Goal: Task Accomplishment & Management: Manage account settings

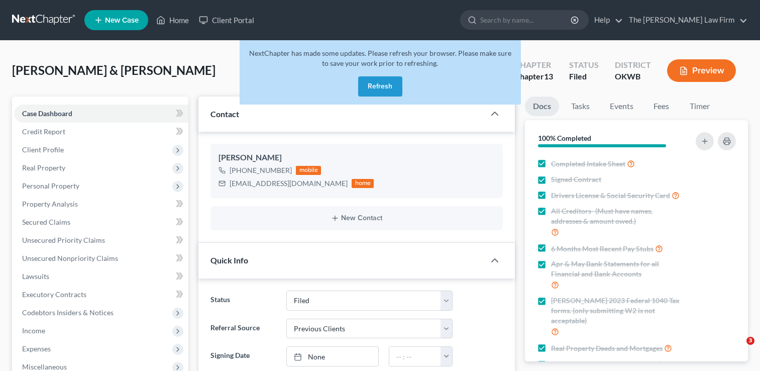
select select "2"
select select "1"
select select "0"
click at [393, 87] on button "Refresh" at bounding box center [380, 86] width 44 height 20
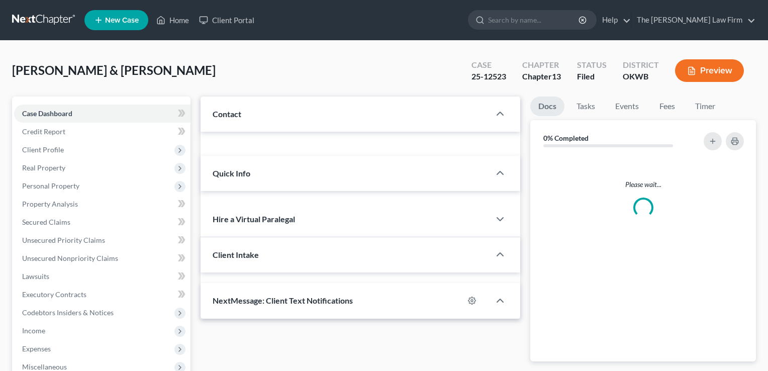
select select "1"
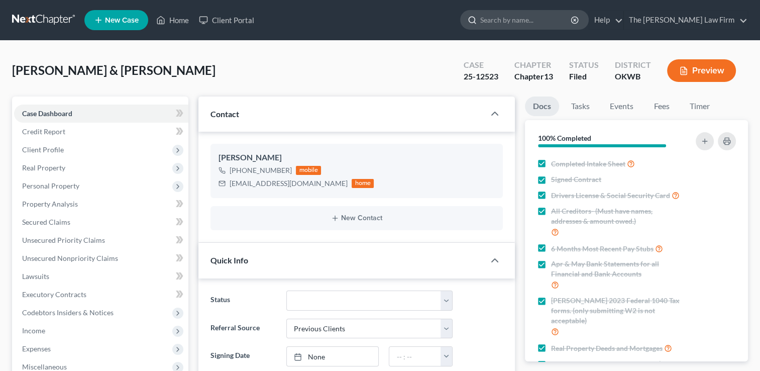
click at [534, 22] on input "search" at bounding box center [526, 20] width 92 height 19
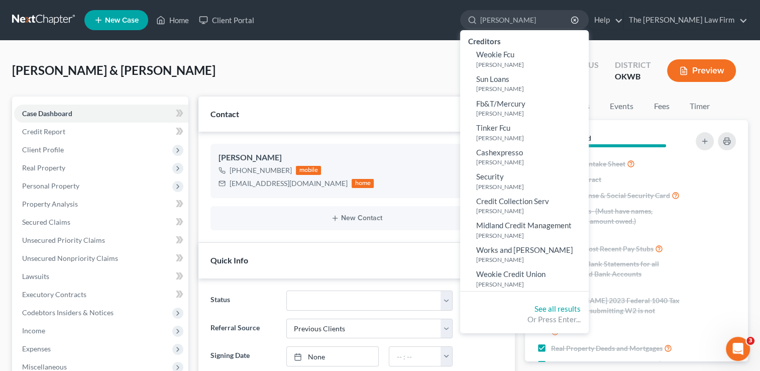
type input "[PERSON_NAME]"
click at [50, 17] on link at bounding box center [44, 20] width 64 height 18
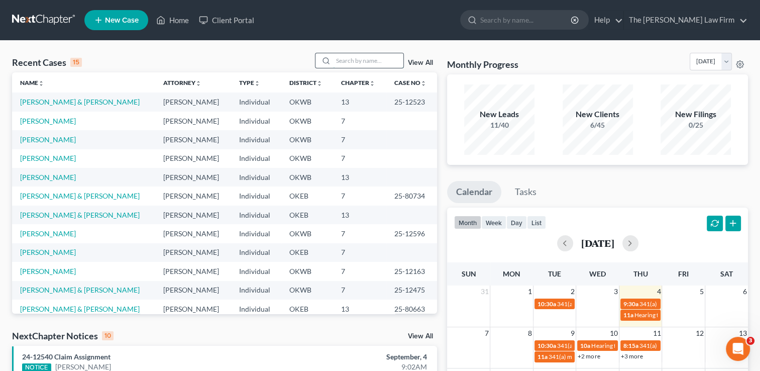
click at [342, 61] on input "search" at bounding box center [368, 60] width 70 height 15
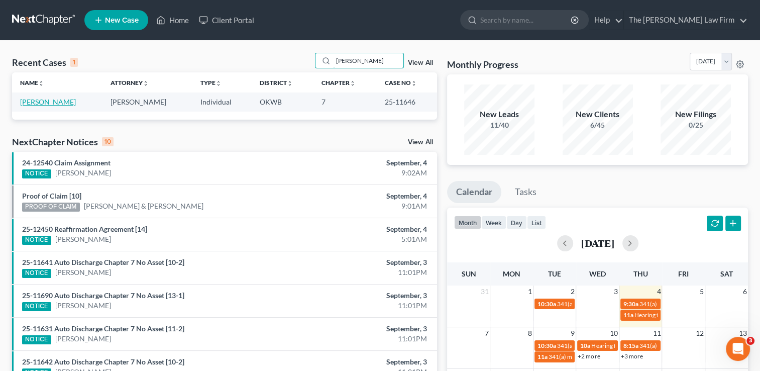
type input "Goggans, Jame"
click at [65, 102] on link "[PERSON_NAME]" at bounding box center [48, 101] width 56 height 9
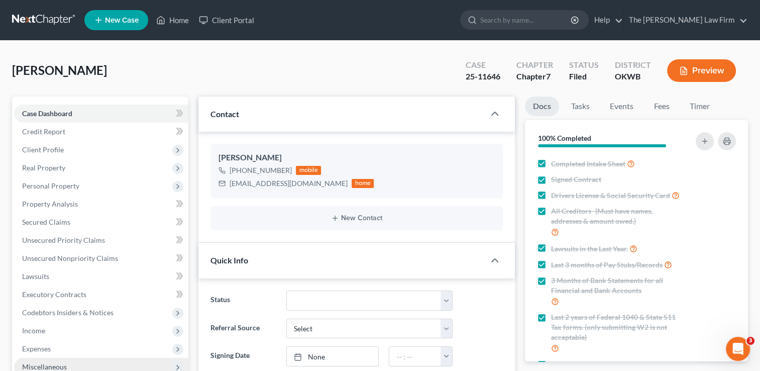
scroll to position [201, 0]
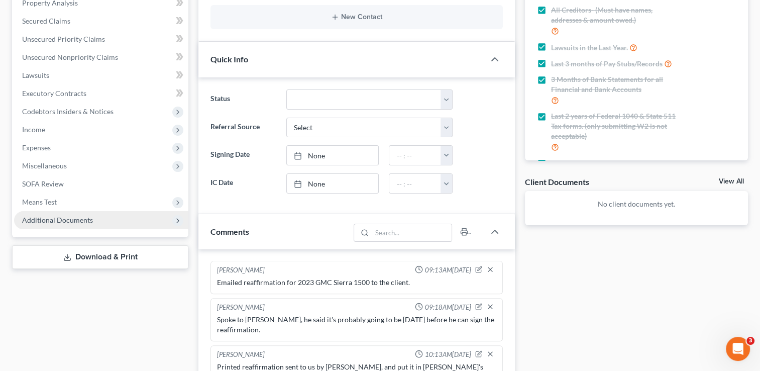
click at [71, 220] on span "Additional Documents" at bounding box center [57, 220] width 71 height 9
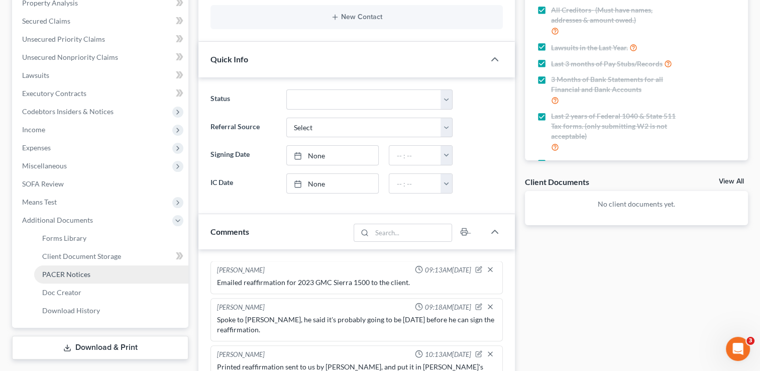
click at [80, 277] on span "PACER Notices" at bounding box center [66, 274] width 48 height 9
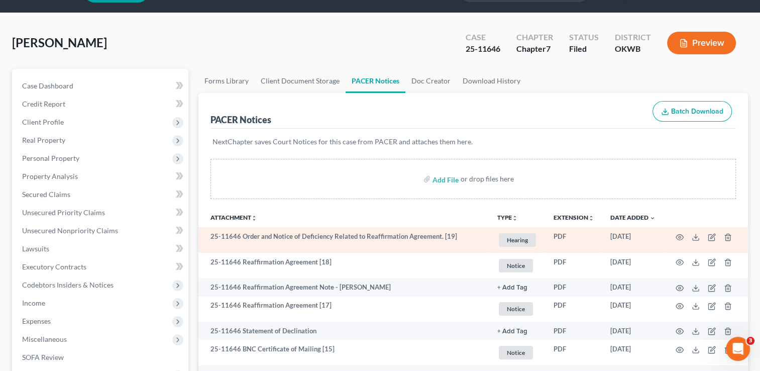
scroll to position [50, 0]
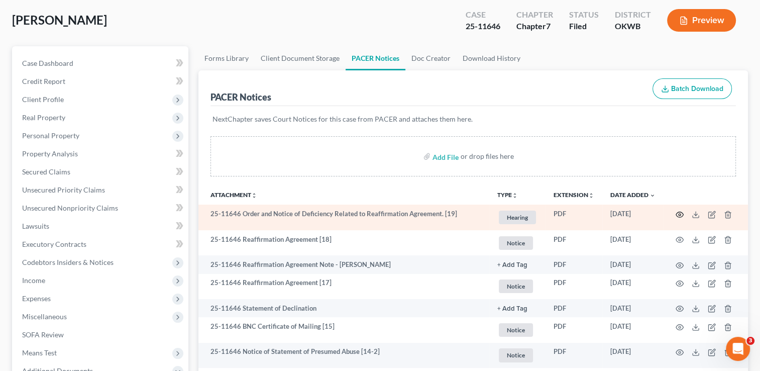
click at [678, 215] on icon "button" at bounding box center [680, 214] width 8 height 8
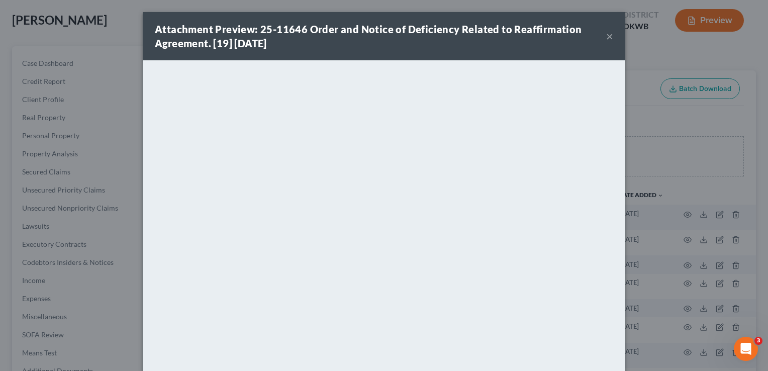
click at [606, 36] on button "×" at bounding box center [609, 36] width 7 height 12
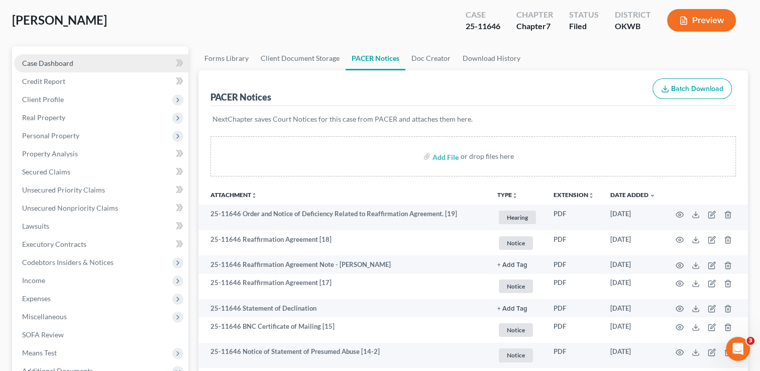
click at [97, 63] on link "Case Dashboard" at bounding box center [101, 63] width 174 height 18
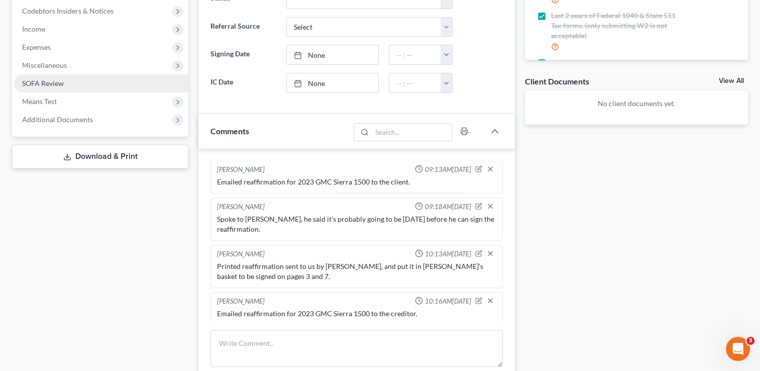
scroll to position [301, 0]
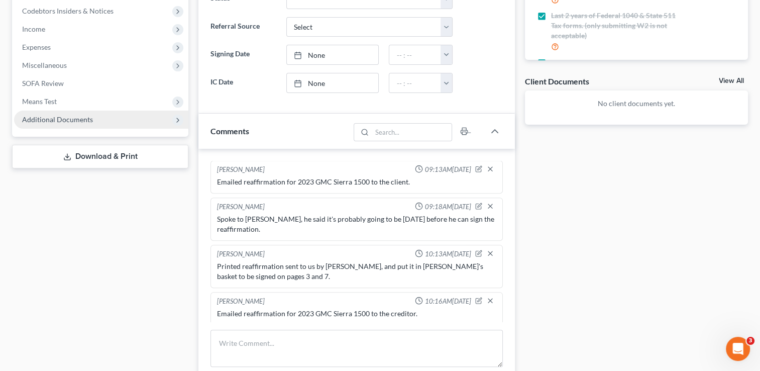
click at [65, 116] on span "Additional Documents" at bounding box center [57, 119] width 71 height 9
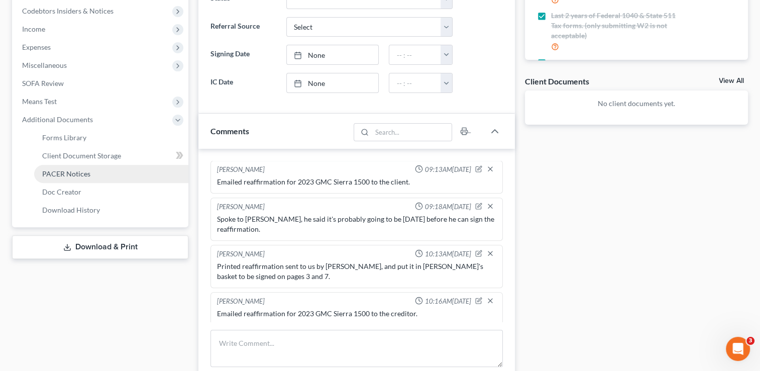
click at [67, 178] on link "PACER Notices" at bounding box center [111, 174] width 154 height 18
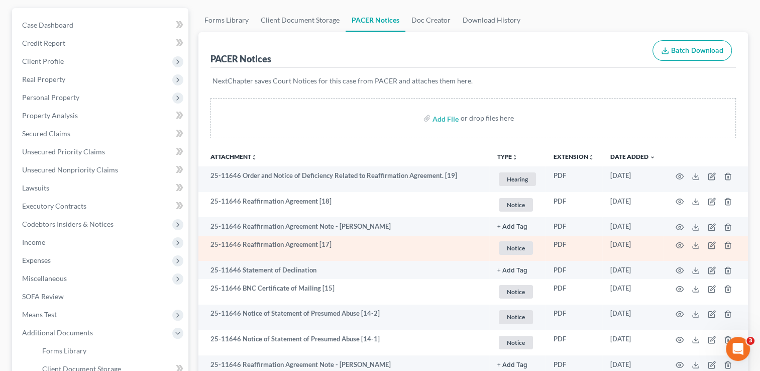
scroll to position [100, 0]
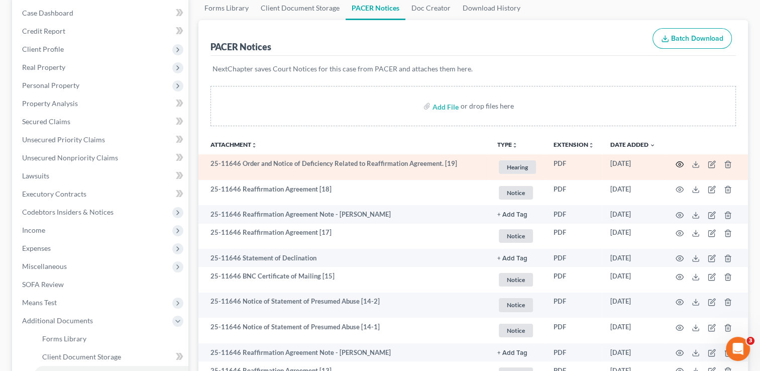
click at [678, 164] on icon "button" at bounding box center [680, 164] width 8 height 8
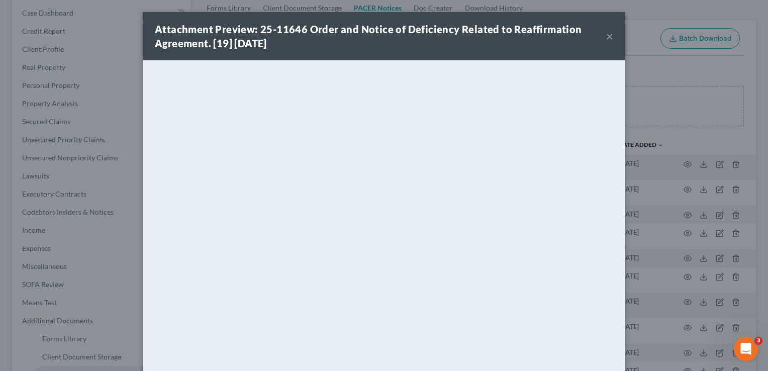
click at [606, 37] on button "×" at bounding box center [609, 36] width 7 height 12
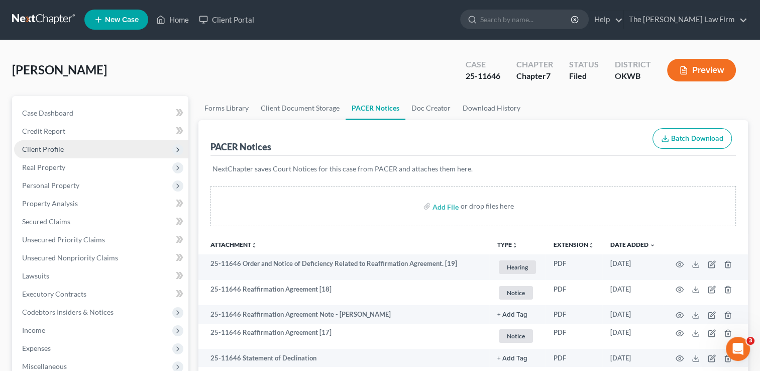
scroll to position [0, 0]
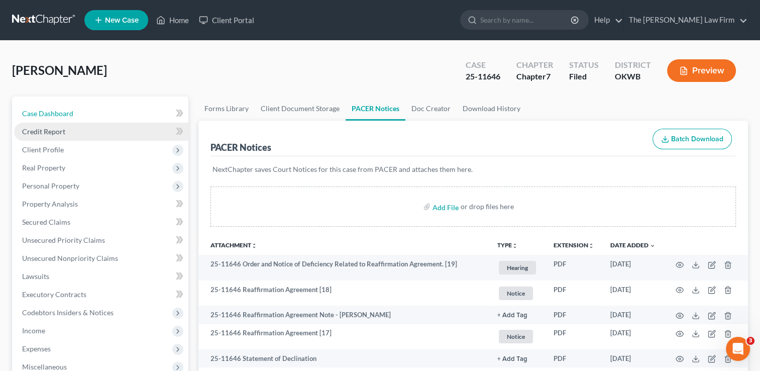
drag, startPoint x: 81, startPoint y: 113, endPoint x: 143, endPoint y: 139, distance: 66.4
click at [81, 113] on link "Case Dashboard" at bounding box center [101, 113] width 174 height 18
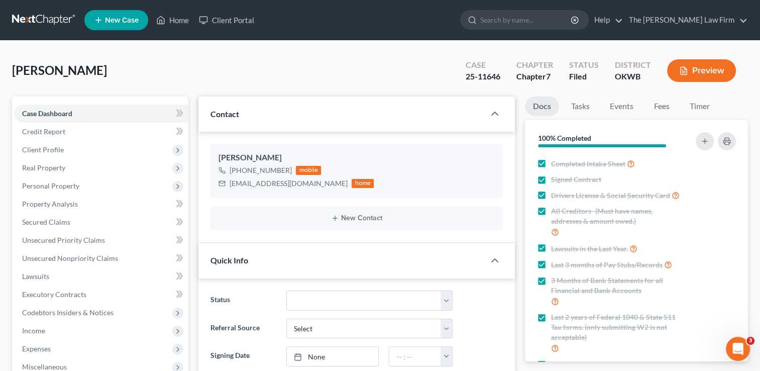
scroll to position [352, 0]
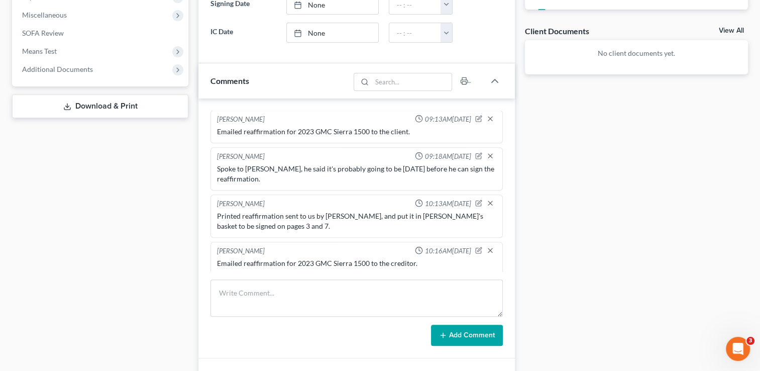
click at [277, 258] on div "Emailed reaffirmation for 2023 GMC Sierra 1500 to the creditor." at bounding box center [356, 263] width 279 height 10
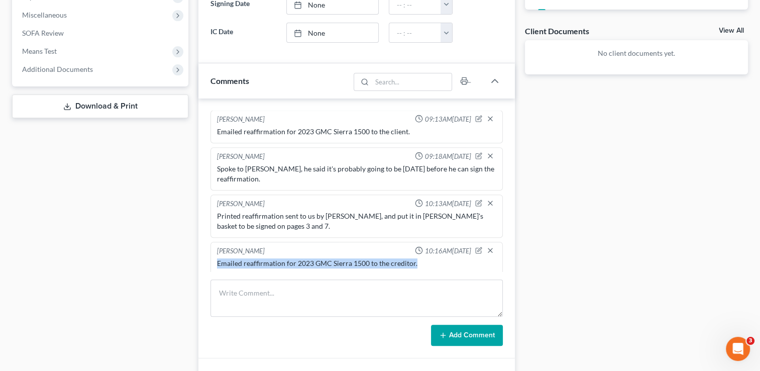
click at [277, 258] on div "Emailed reaffirmation for 2023 GMC Sierra 1500 to the creditor." at bounding box center [356, 263] width 279 height 10
copy div "Emailed reaffirmation for 2023 GMC Sierra 1500 to the creditor."
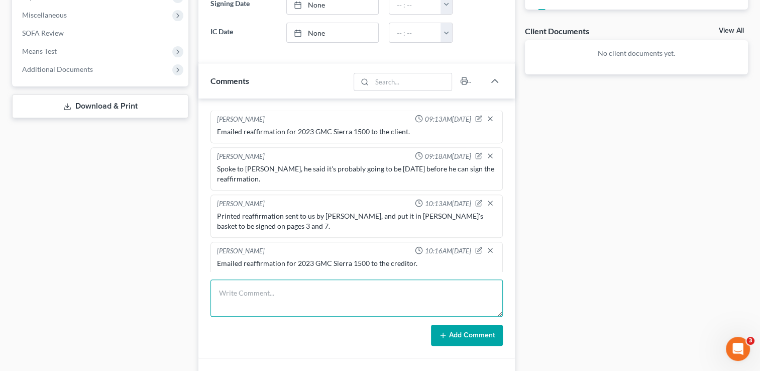
click at [291, 284] on textarea at bounding box center [356, 297] width 292 height 37
paste textarea "Emailed reaffirmation for 2023 GMC Sierra 1500 to the creditor."
click at [243, 290] on textarea "Emailed reaffirmation for 2023 GMC Sierra 1500 to the creditor." at bounding box center [356, 297] width 292 height 37
type textarea "Emailed corrected reaffirmation for 2023 GMC Sierra 1500 to the creditor."
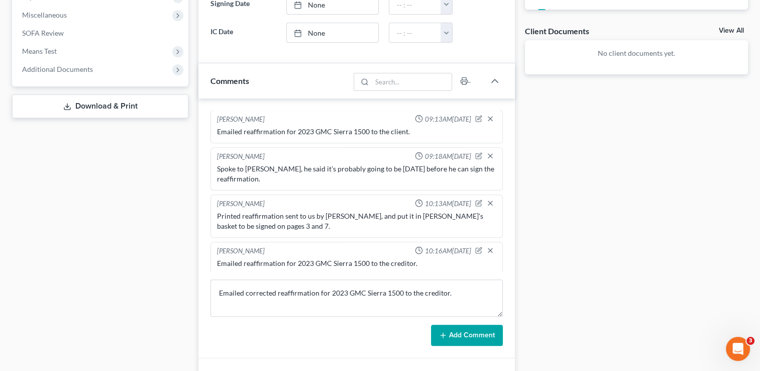
click at [459, 331] on button "Add Comment" at bounding box center [467, 335] width 72 height 21
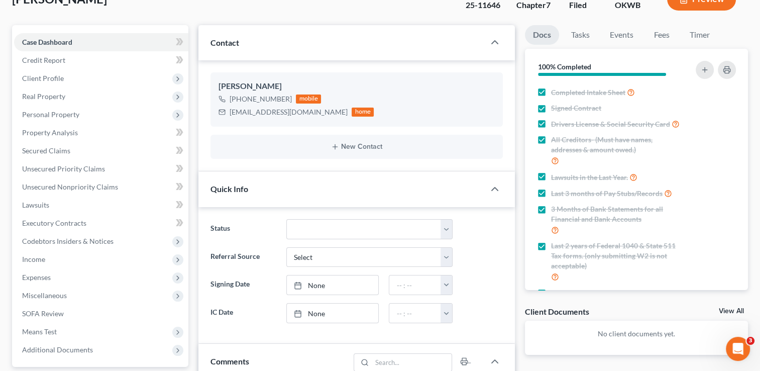
scroll to position [0, 0]
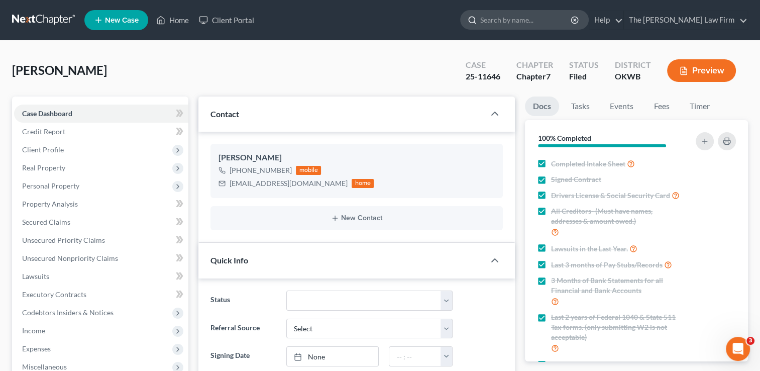
click at [532, 12] on input "search" at bounding box center [526, 20] width 92 height 19
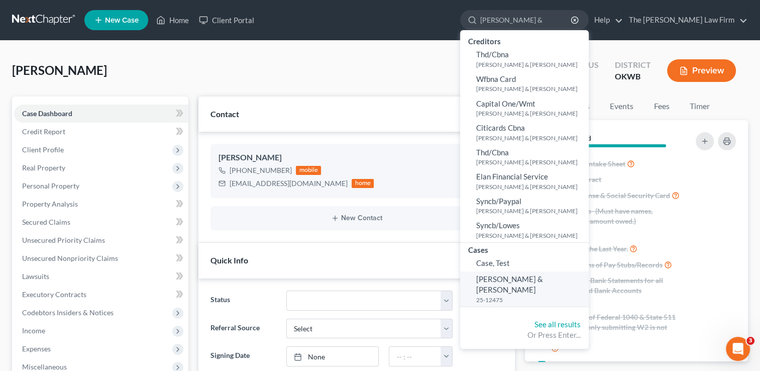
type input "Campbell, Terry &"
click at [543, 277] on span "Campbell, Terry & Synthia" at bounding box center [509, 284] width 67 height 20
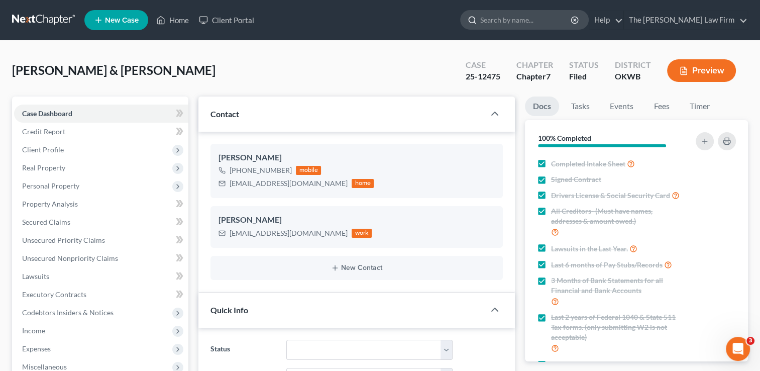
click at [549, 14] on input "search" at bounding box center [526, 20] width 92 height 19
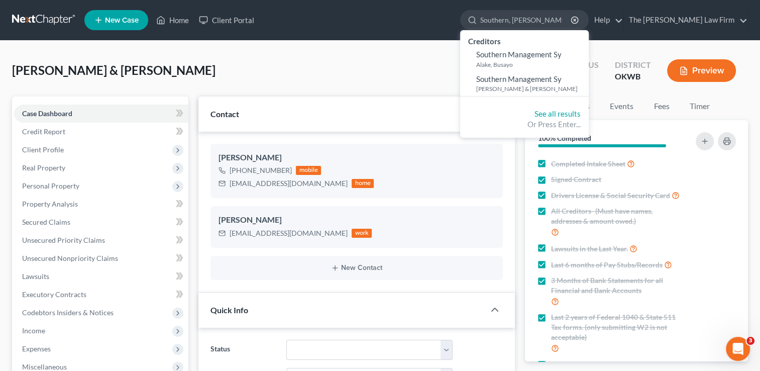
type input "Southern, Matthew"
click at [63, 22] on link at bounding box center [44, 20] width 64 height 18
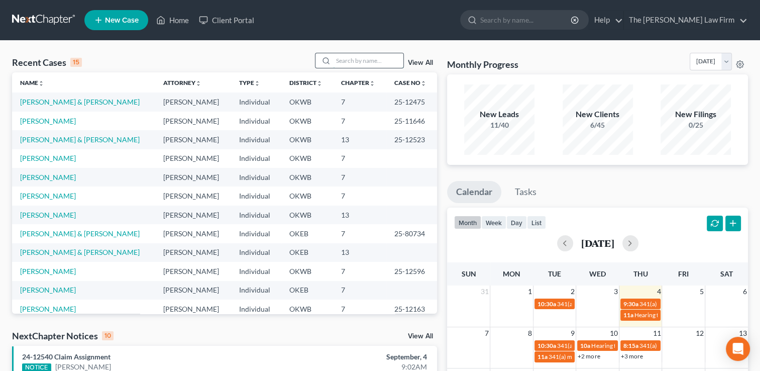
click at [350, 61] on input "search" at bounding box center [368, 60] width 70 height 15
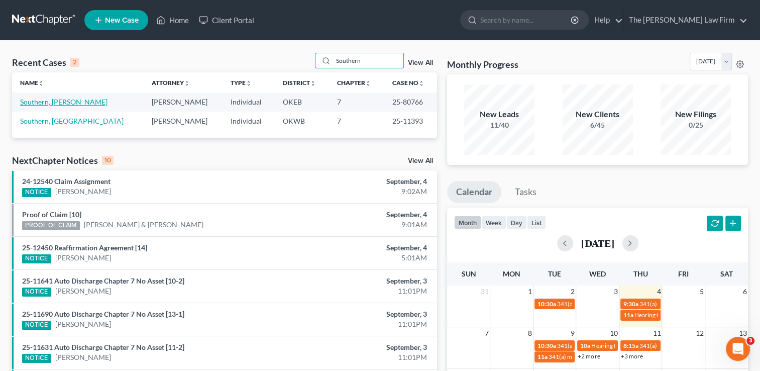
type input "Southern"
click at [77, 101] on link "Southern, [PERSON_NAME]" at bounding box center [63, 101] width 87 height 9
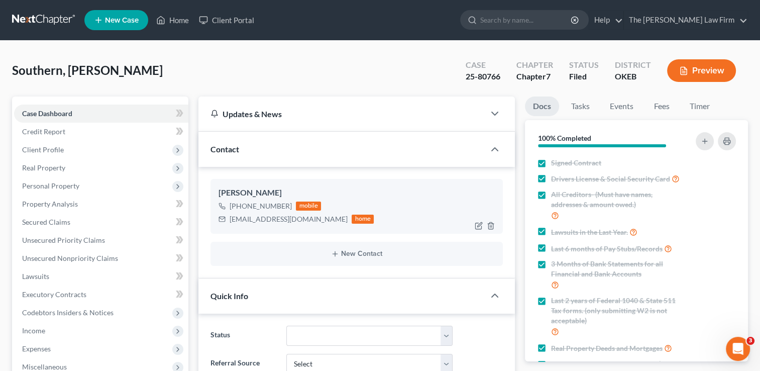
scroll to position [147, 0]
click at [253, 218] on div "mrsouthern1985@yahoo.com" at bounding box center [289, 219] width 118 height 10
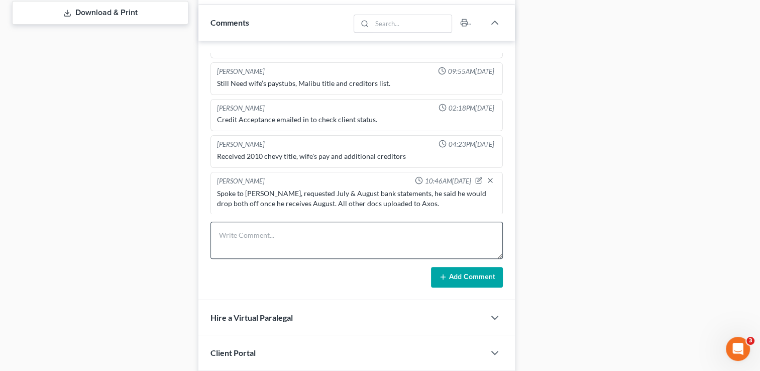
scroll to position [452, 0]
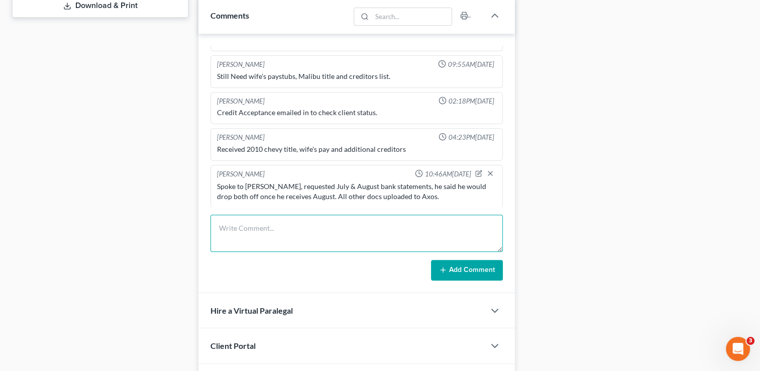
click at [275, 224] on textarea at bounding box center [356, 233] width 292 height 37
click at [275, 224] on textarea "Emailed reaffirmation for 2010 Chevrolet Malibu to the client." at bounding box center [356, 233] width 292 height 37
type textarea "Emailed reaffirmation for 2010 Chevrolet Malibu to the client."
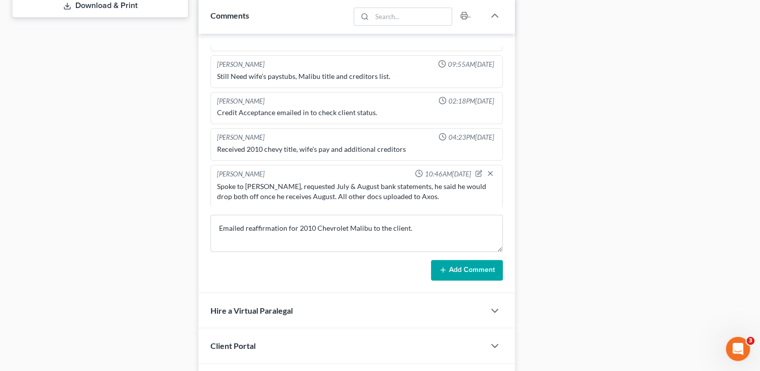
click at [447, 267] on icon at bounding box center [443, 270] width 8 height 8
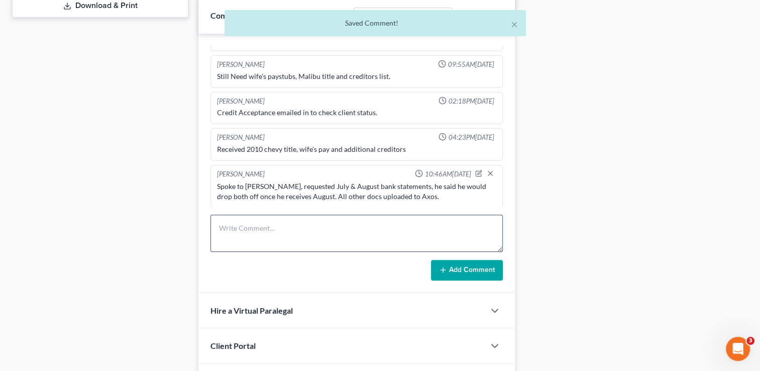
scroll to position [183, 0]
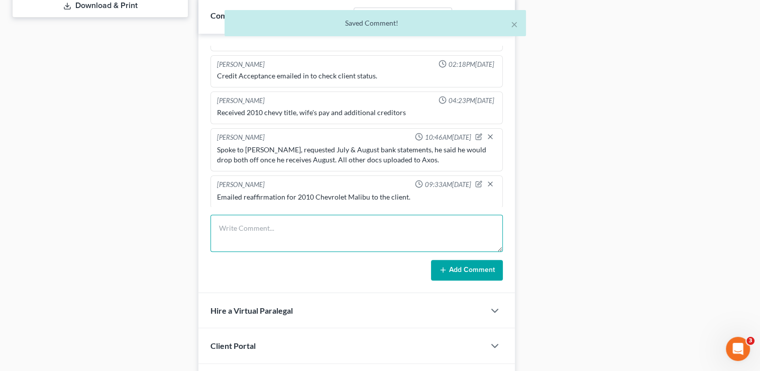
click at [310, 228] on textarea at bounding box center [356, 233] width 292 height 37
paste textarea "Emailed reaffirmation for 2010 Chevrolet Malibu to the client."
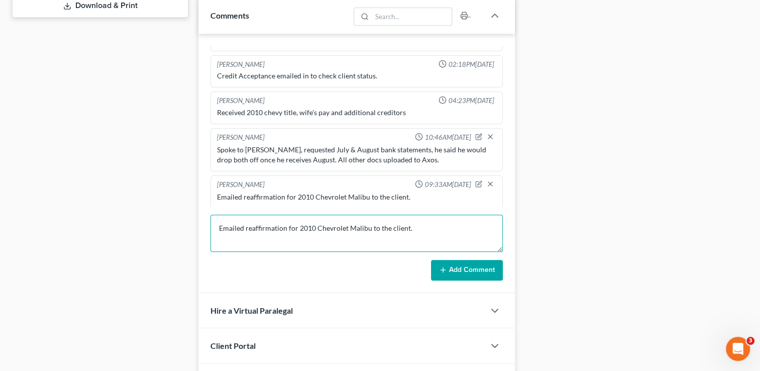
click at [314, 224] on textarea "Emailed reaffirmation for 2010 Chevrolet Malibu to the client." at bounding box center [356, 233] width 292 height 37
type textarea "Emailed reaffirmation for 2015 Chevrolet Malibu to the client."
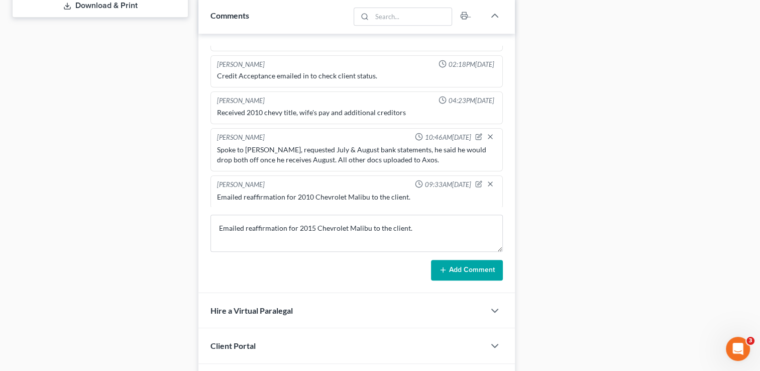
click at [452, 261] on button "Add Comment" at bounding box center [467, 270] width 72 height 21
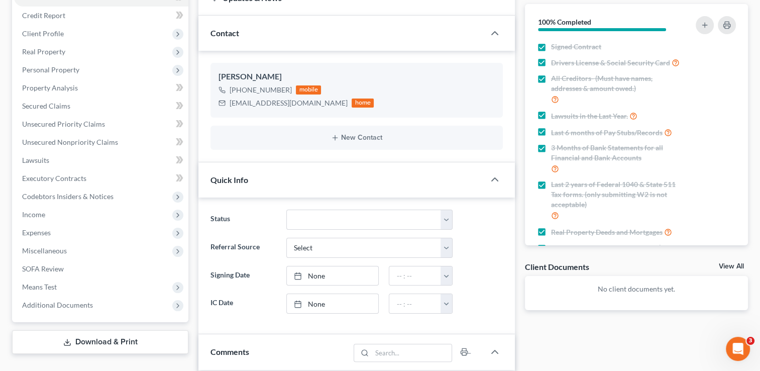
scroll to position [0, 0]
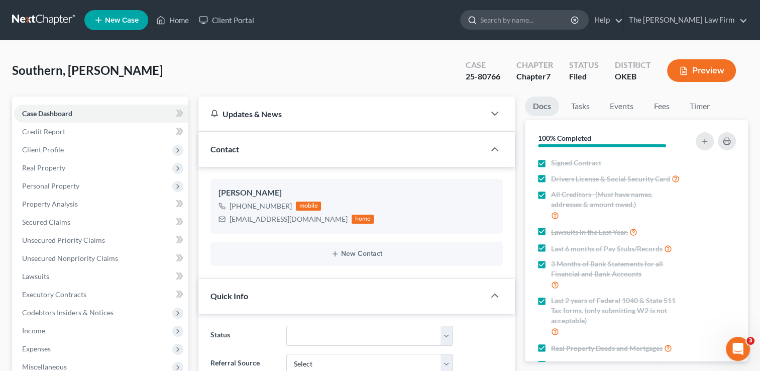
click at [572, 19] on input "search" at bounding box center [526, 20] width 92 height 19
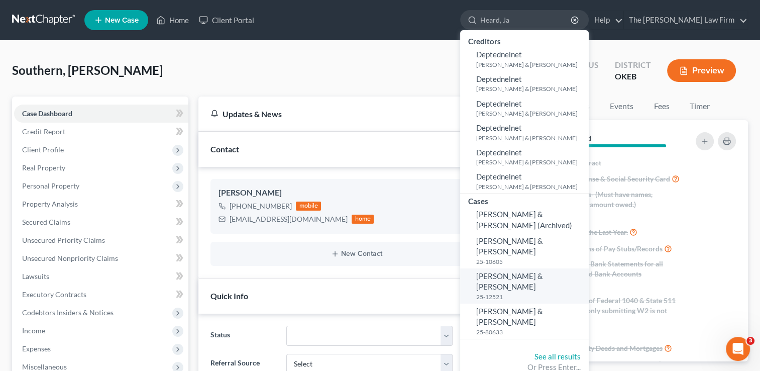
type input "Heard, Ja"
click at [543, 271] on span "Heard, Jack & Meghan" at bounding box center [509, 281] width 67 height 20
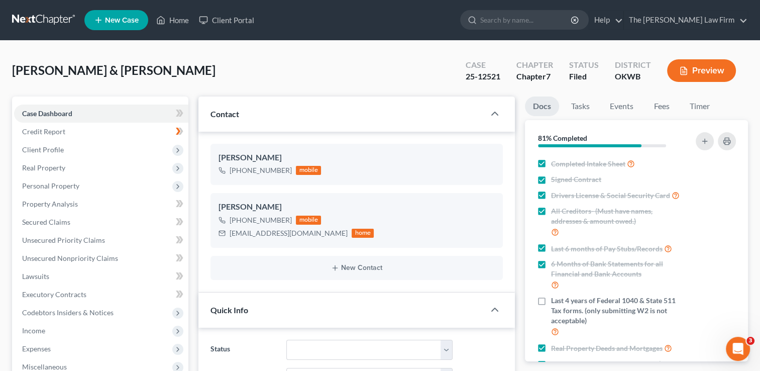
scroll to position [1345, 0]
click at [627, 105] on link "Events" at bounding box center [622, 106] width 40 height 20
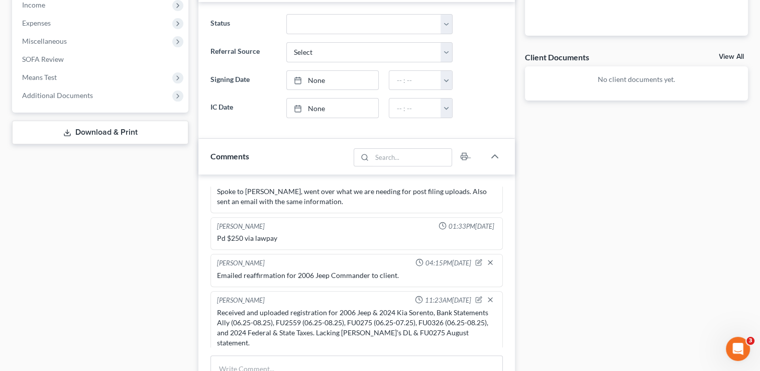
scroll to position [317, 0]
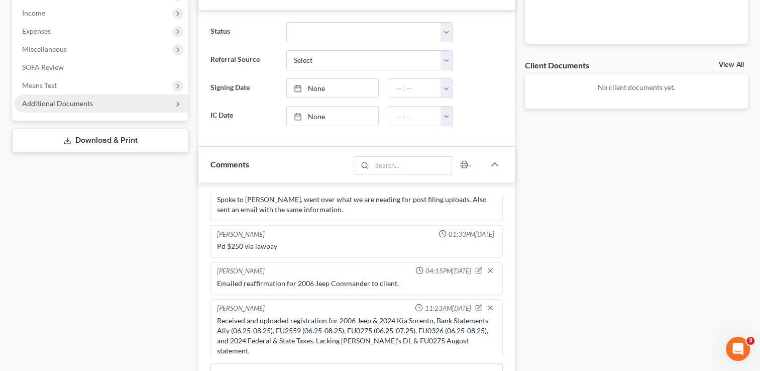
click at [138, 106] on span "Additional Documents" at bounding box center [101, 103] width 174 height 18
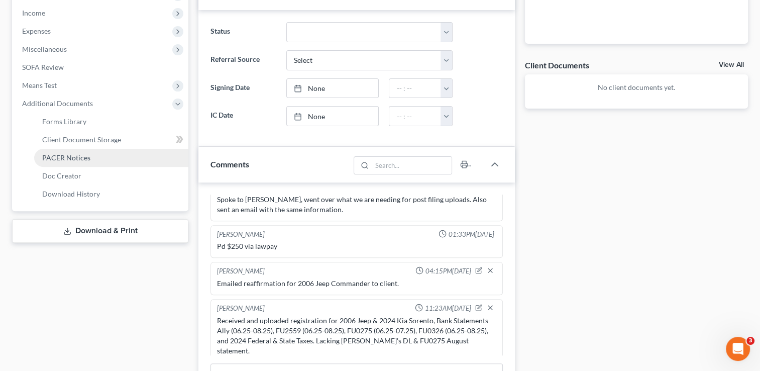
click at [102, 161] on link "PACER Notices" at bounding box center [111, 158] width 154 height 18
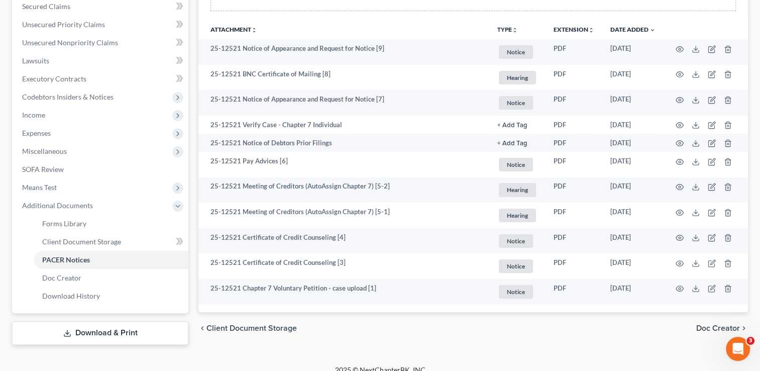
scroll to position [227, 0]
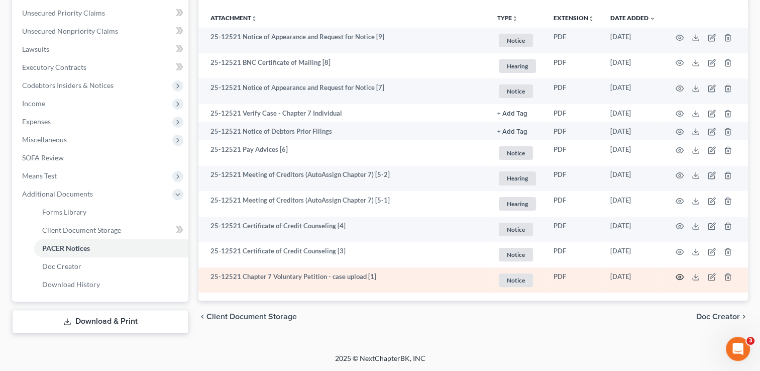
click at [680, 278] on circle "button" at bounding box center [680, 277] width 2 height 2
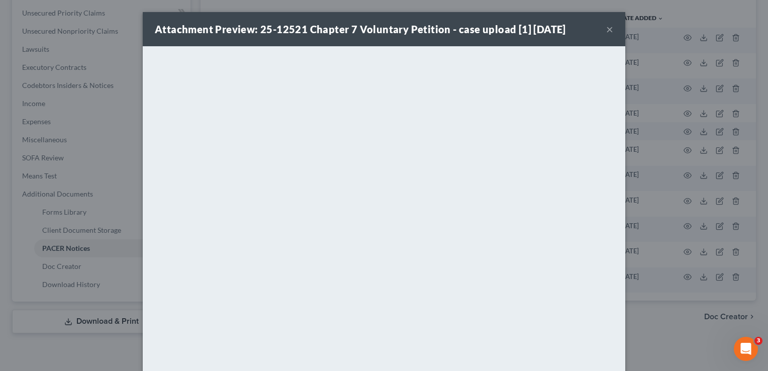
click at [606, 31] on button "×" at bounding box center [609, 29] width 7 height 12
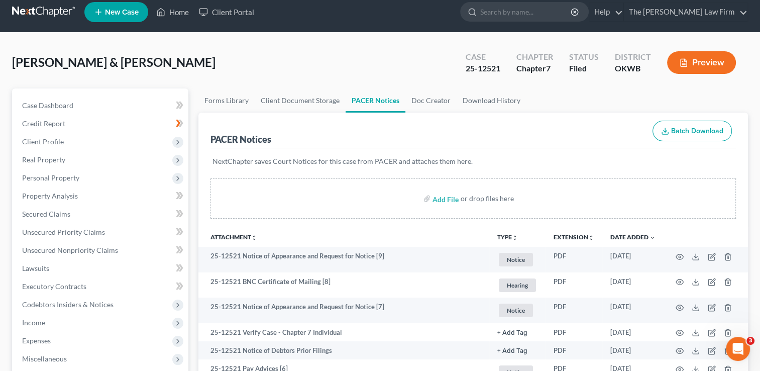
scroll to position [6, 0]
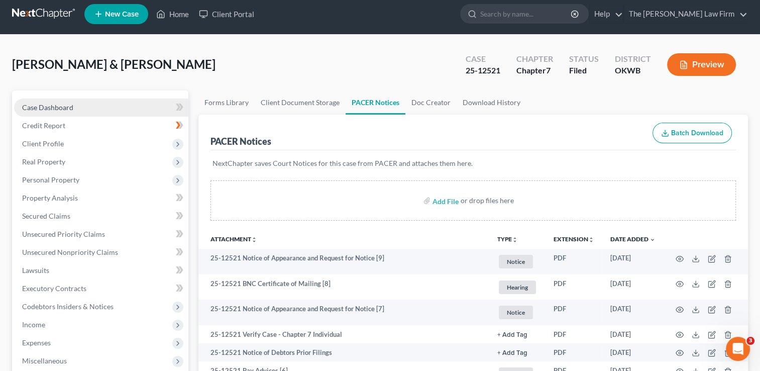
click at [32, 105] on span "Case Dashboard" at bounding box center [47, 107] width 51 height 9
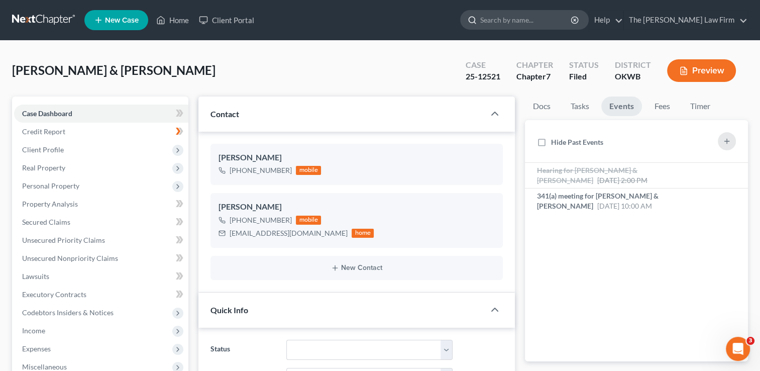
click at [553, 23] on input "search" at bounding box center [526, 20] width 92 height 19
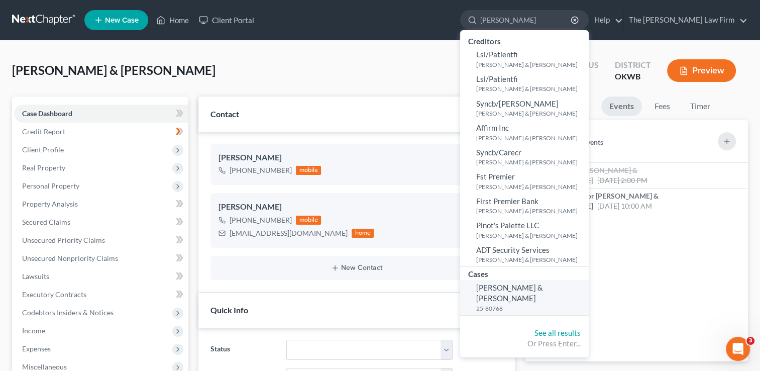
type input "Hubbard"
click at [543, 286] on span "Allen, Andrew & Hubbard, Nancy" at bounding box center [509, 293] width 67 height 20
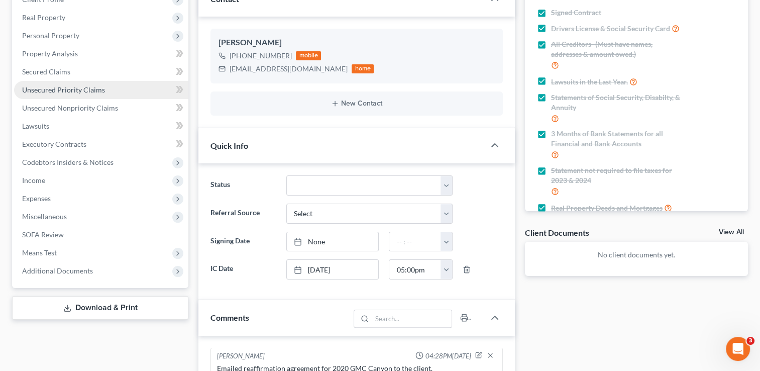
scroll to position [151, 0]
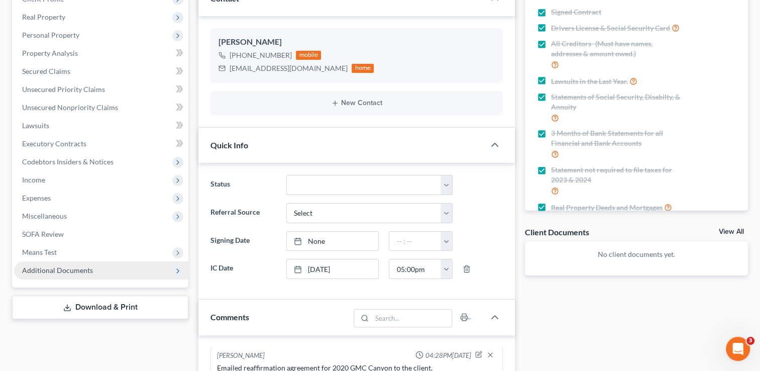
click at [54, 270] on span "Additional Documents" at bounding box center [57, 270] width 71 height 9
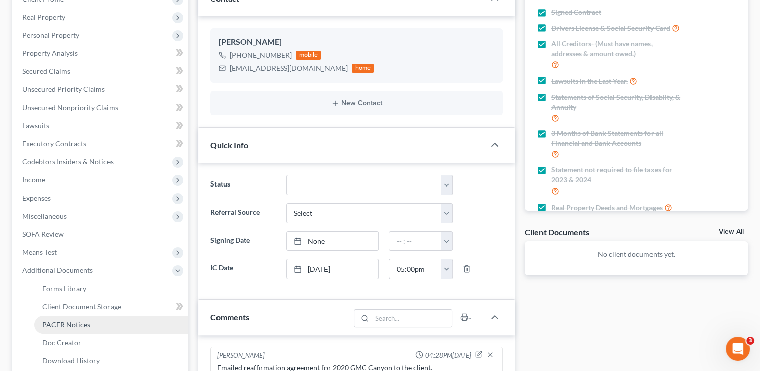
click at [62, 325] on span "PACER Notices" at bounding box center [66, 324] width 48 height 9
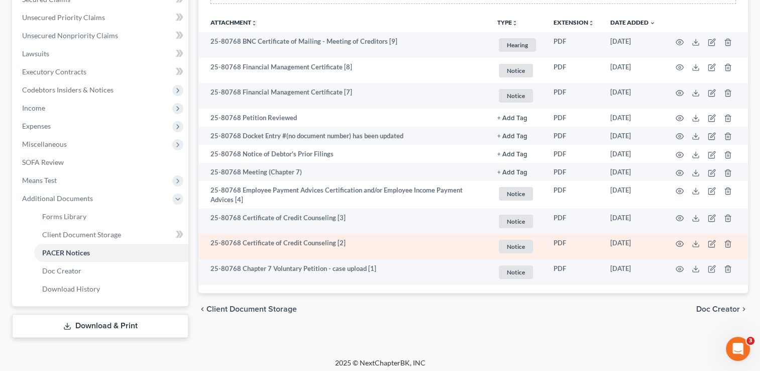
scroll to position [227, 0]
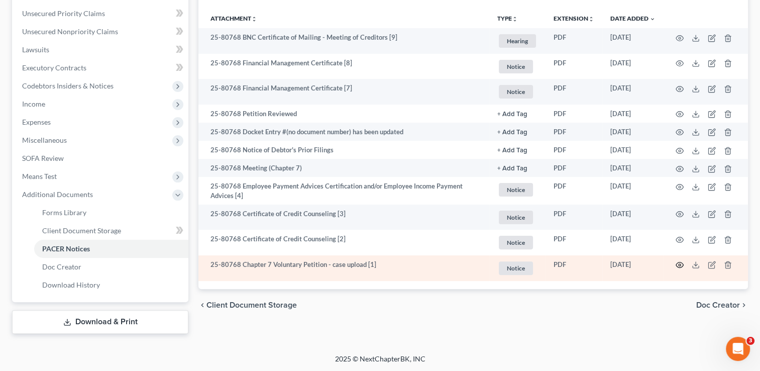
click at [679, 265] on circle "button" at bounding box center [680, 265] width 2 height 2
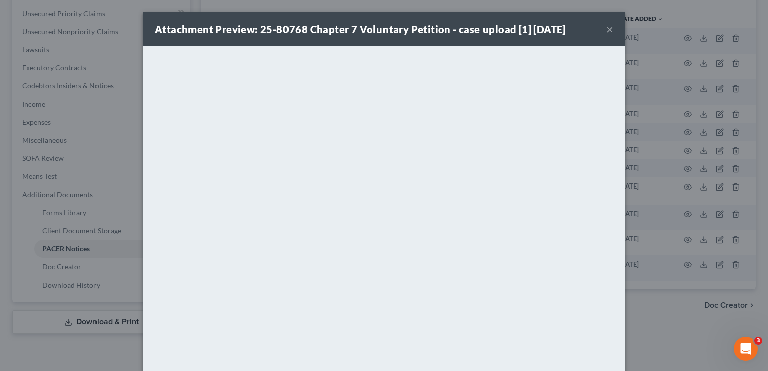
click at [606, 26] on button "×" at bounding box center [609, 29] width 7 height 12
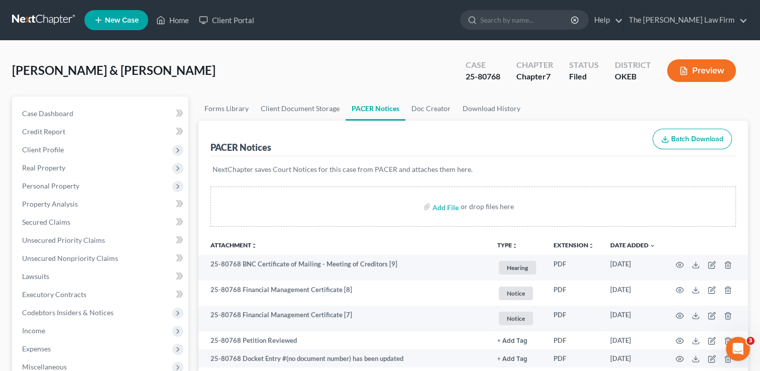
scroll to position [0, 0]
click at [38, 15] on link at bounding box center [44, 20] width 64 height 18
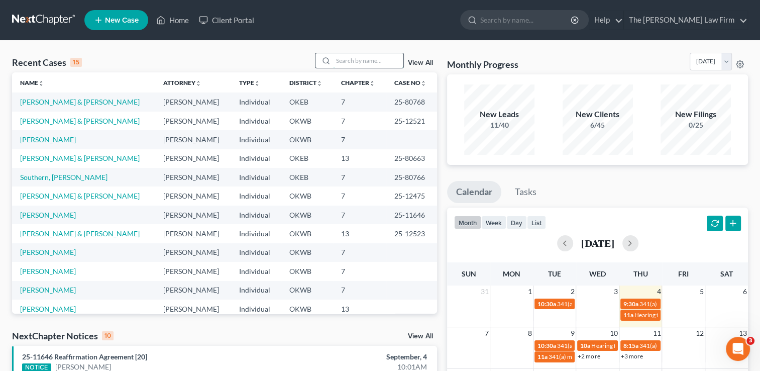
click at [340, 61] on input "search" at bounding box center [368, 60] width 70 height 15
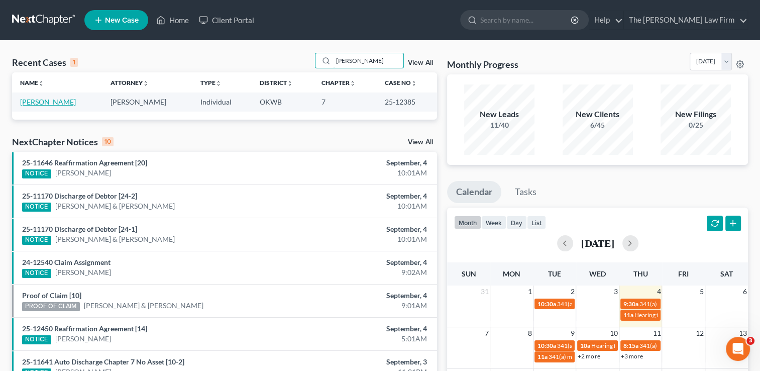
type input "[PERSON_NAME]"
click at [59, 97] on link "[PERSON_NAME]" at bounding box center [48, 101] width 56 height 9
select select "1"
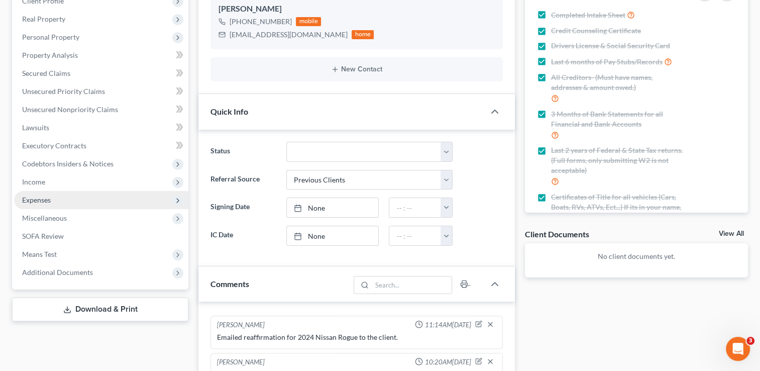
scroll to position [151, 0]
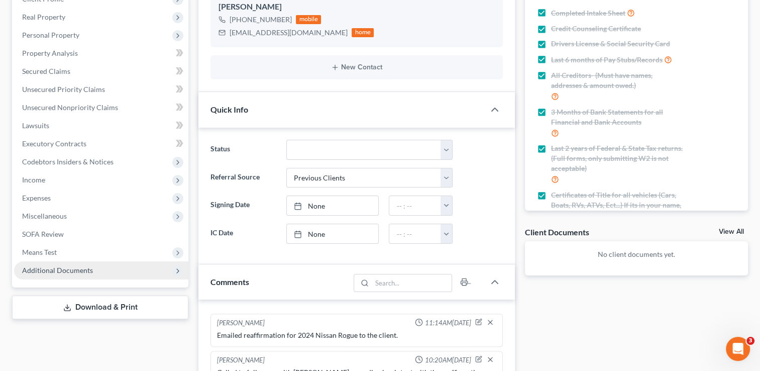
click at [47, 262] on span "Additional Documents" at bounding box center [101, 270] width 174 height 18
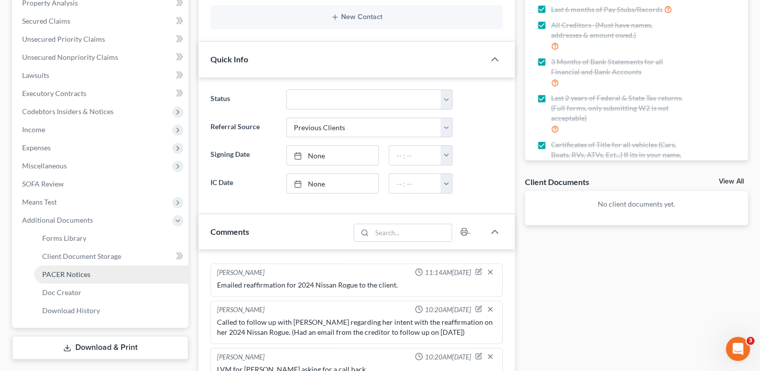
click at [65, 273] on span "PACER Notices" at bounding box center [66, 274] width 48 height 9
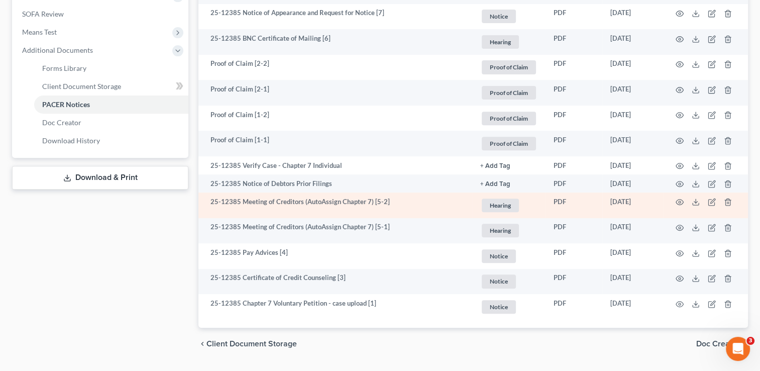
scroll to position [397, 0]
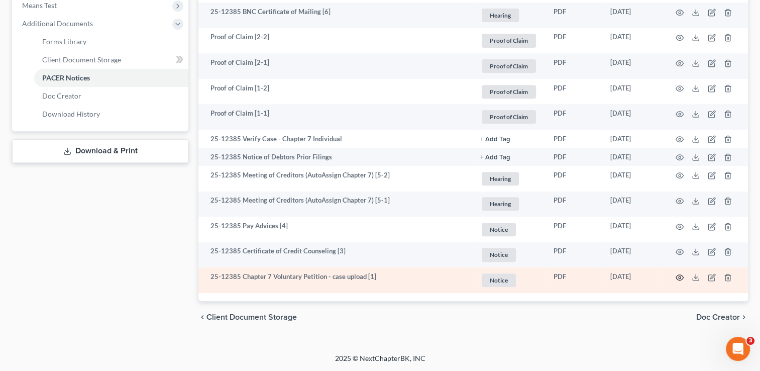
click at [679, 276] on circle "button" at bounding box center [680, 277] width 2 height 2
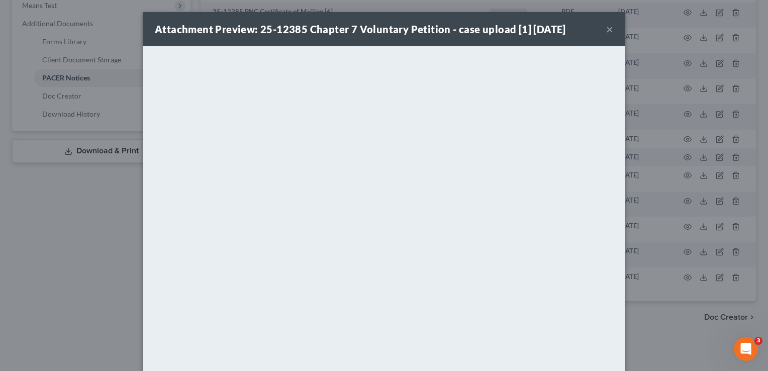
click at [606, 30] on button "×" at bounding box center [609, 29] width 7 height 12
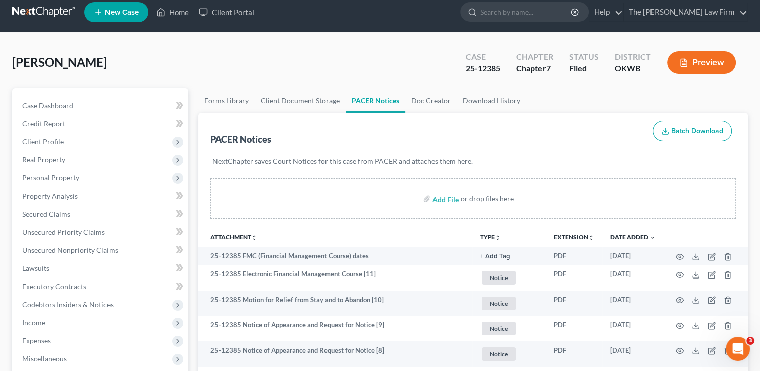
scroll to position [0, 0]
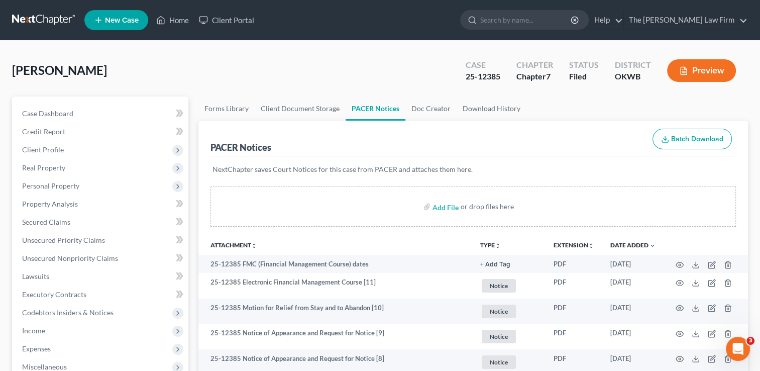
click at [60, 20] on link at bounding box center [44, 20] width 64 height 18
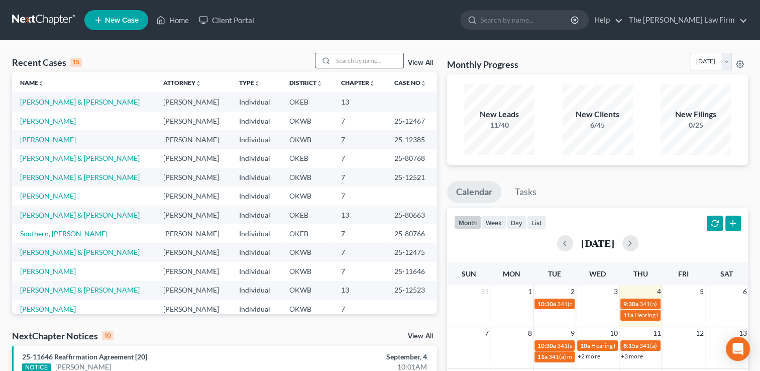
click at [347, 61] on input "search" at bounding box center [368, 60] width 70 height 15
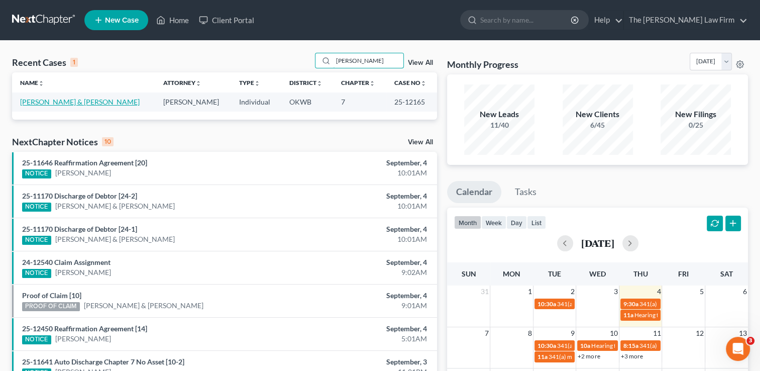
type input "[PERSON_NAME]"
click at [69, 102] on link "[PERSON_NAME] & [PERSON_NAME]" at bounding box center [80, 101] width 120 height 9
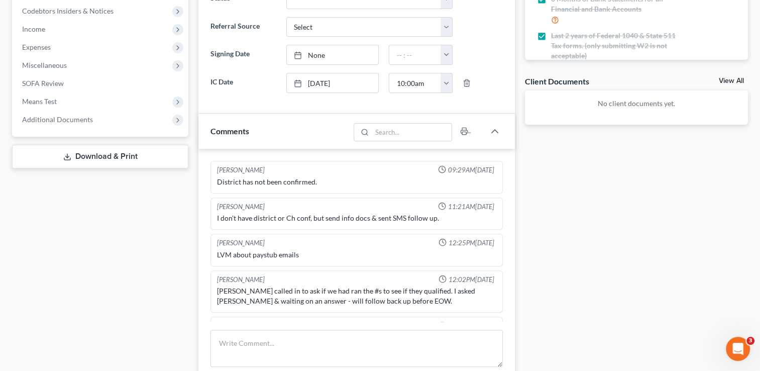
scroll to position [1212, 0]
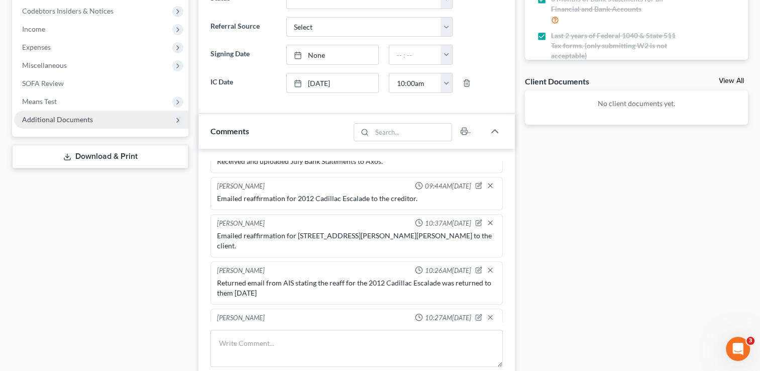
click at [59, 122] on span "Additional Documents" at bounding box center [57, 119] width 71 height 9
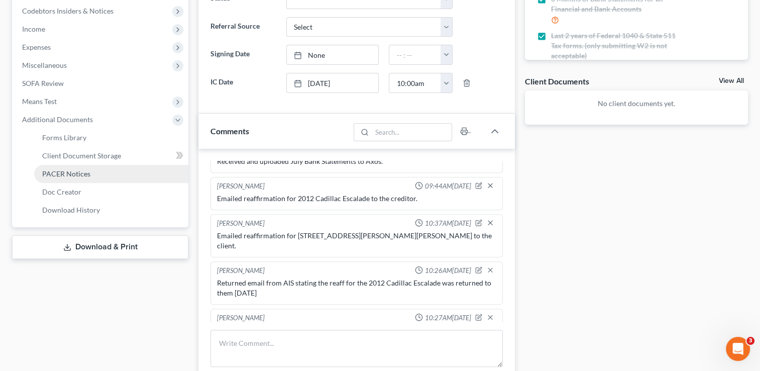
click at [60, 169] on span "PACER Notices" at bounding box center [66, 173] width 48 height 9
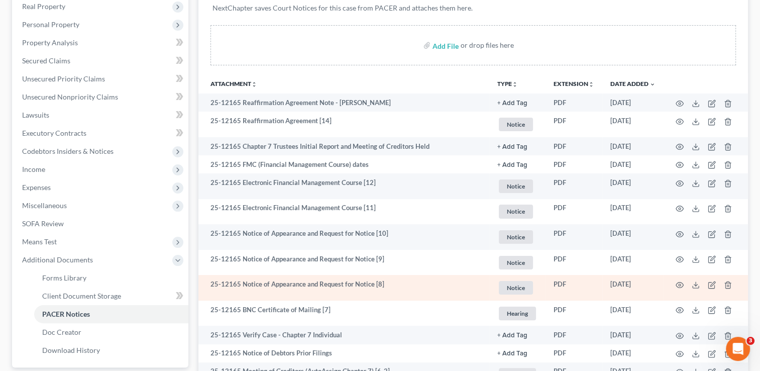
scroll to position [151, 0]
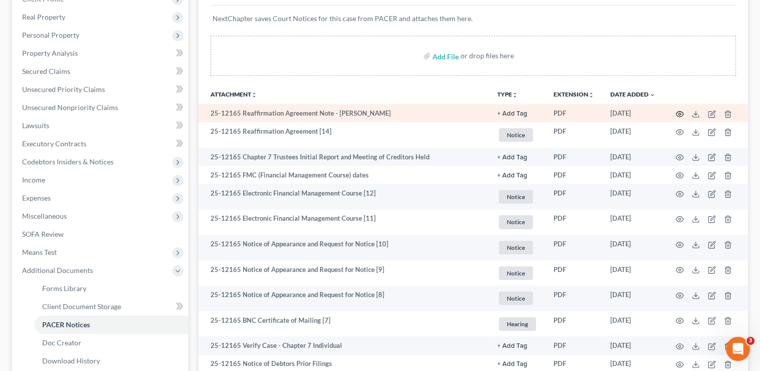
click at [681, 114] on icon "button" at bounding box center [680, 114] width 8 height 8
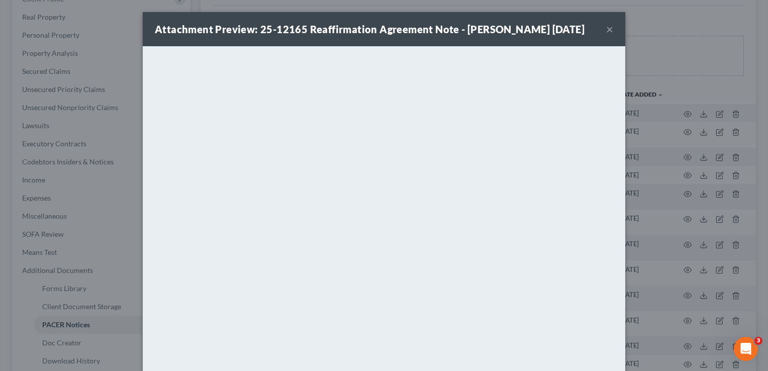
click at [606, 31] on button "×" at bounding box center [609, 29] width 7 height 12
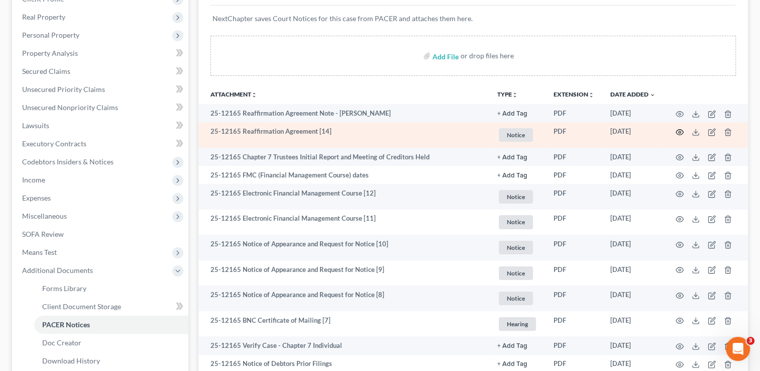
click at [677, 132] on icon "button" at bounding box center [680, 132] width 8 height 8
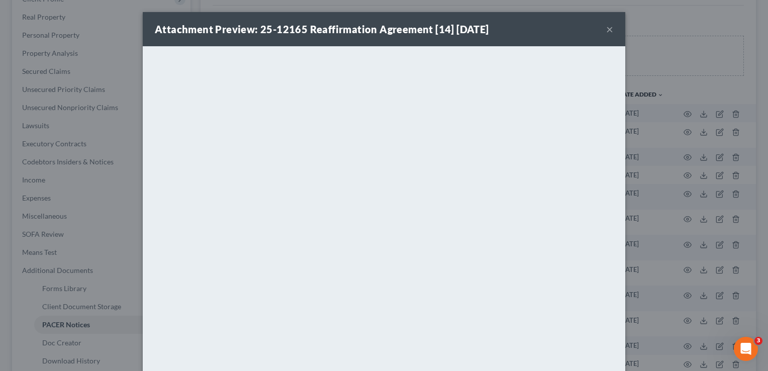
click at [606, 30] on button "×" at bounding box center [609, 29] width 7 height 12
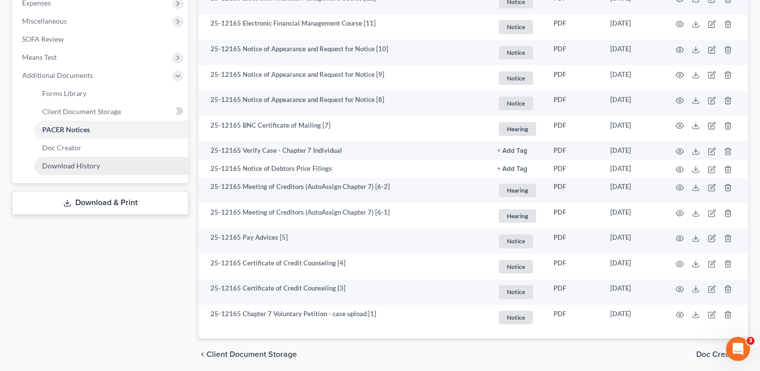
scroll to position [383, 0]
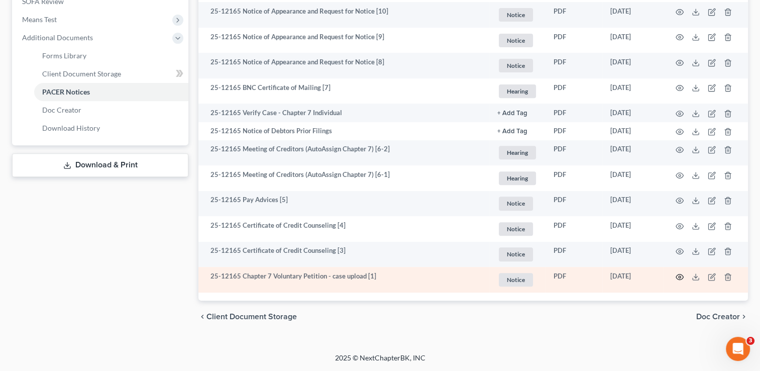
click at [679, 278] on circle "button" at bounding box center [680, 277] width 2 height 2
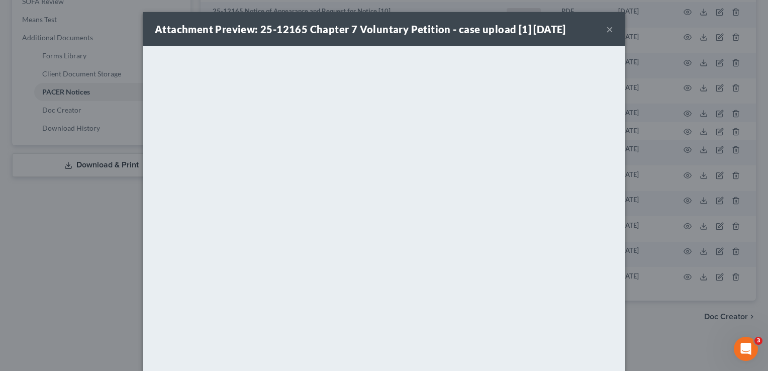
click at [606, 29] on button "×" at bounding box center [609, 29] width 7 height 12
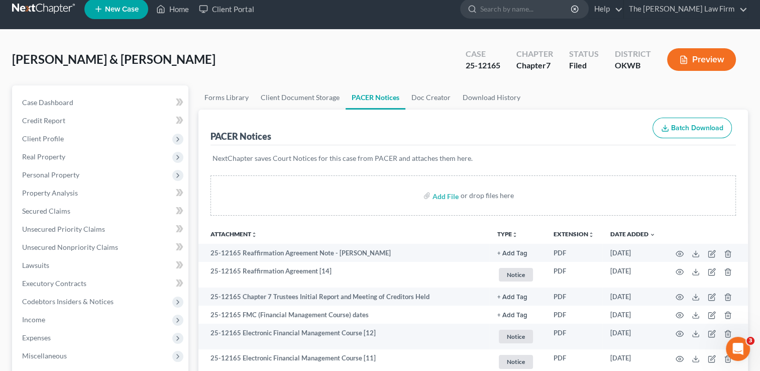
scroll to position [0, 0]
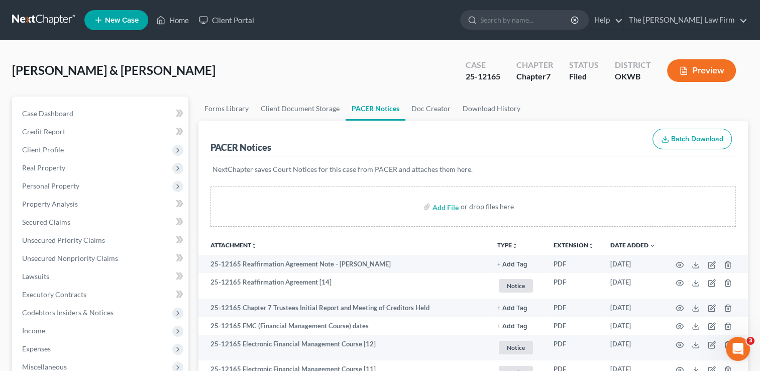
click at [44, 15] on link at bounding box center [44, 20] width 64 height 18
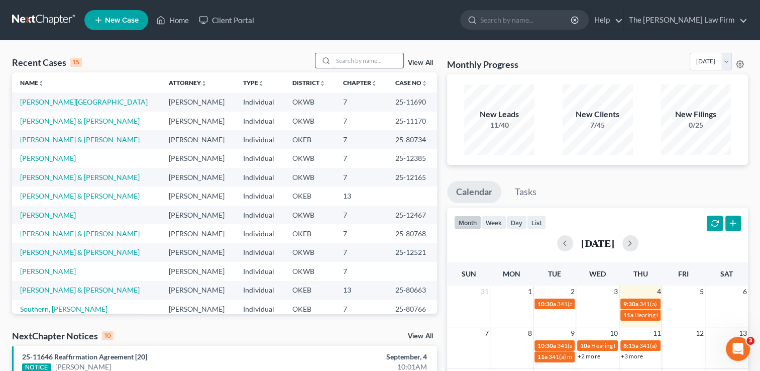
click at [338, 59] on input "search" at bounding box center [368, 60] width 70 height 15
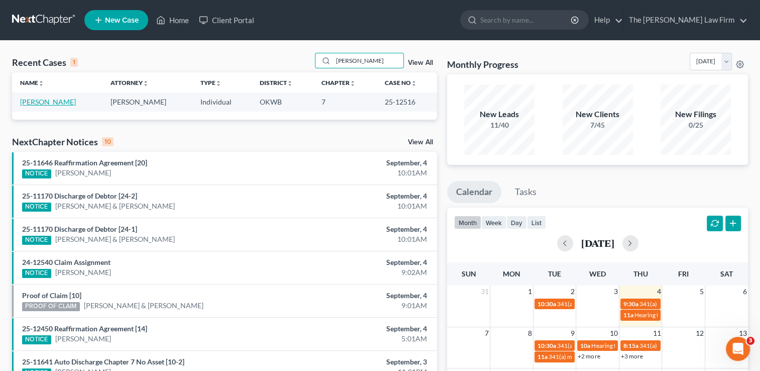
type input "[PERSON_NAME]"
click at [36, 104] on link "[PERSON_NAME]" at bounding box center [48, 101] width 56 height 9
select select "4"
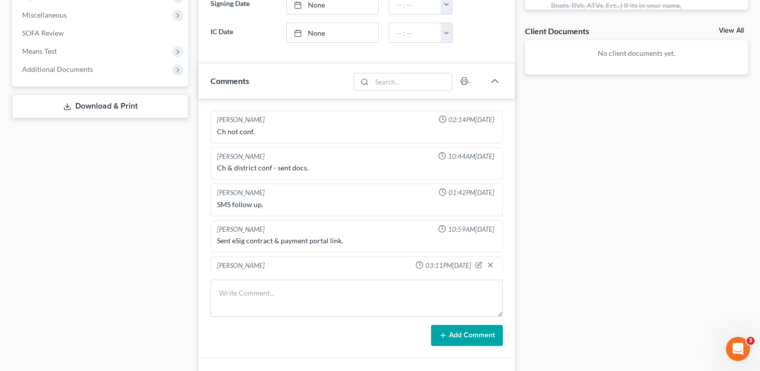
scroll to position [783, 0]
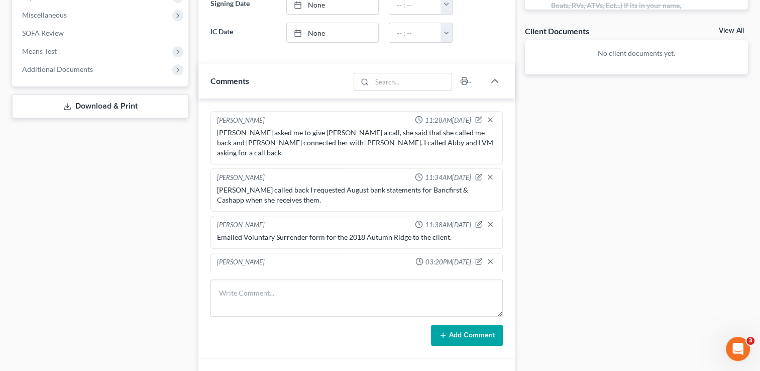
click at [309, 232] on div "Emailed Voluntary Surrender form for the 2018 Autumn Ridge to the client." at bounding box center [356, 237] width 279 height 10
copy div "Emailed Voluntary Surrender form for the 2018 Autumn Ridge to the client."
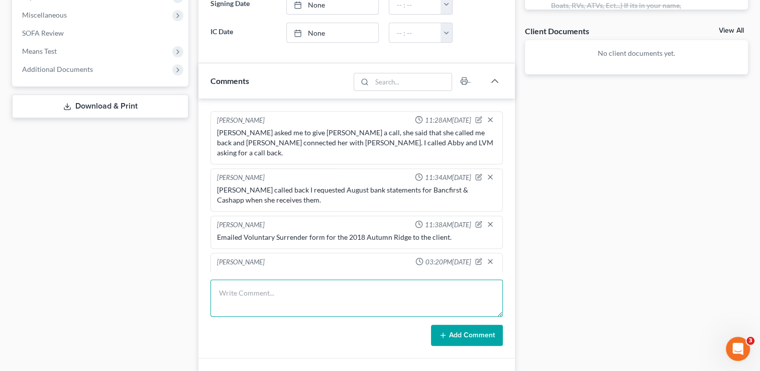
click at [284, 294] on textarea at bounding box center [356, 297] width 292 height 37
paste textarea "Emailed Voluntary Surrender form for the 2018 Autumn Ridge to the client."
click at [221, 291] on textarea "Emailed Voluntary Surrender form for the 2018 Autumn Ridge to the client." at bounding box center [356, 297] width 292 height 37
click at [488, 292] on textarea "Received and emailed Voluntary Surrender form for the 2018 Autumn Ridge to the …" at bounding box center [356, 297] width 292 height 37
click at [246, 290] on textarea "Received and emailed Voluntary Surrender form for the 2018 Autumn Ridge to the …" at bounding box center [356, 297] width 292 height 37
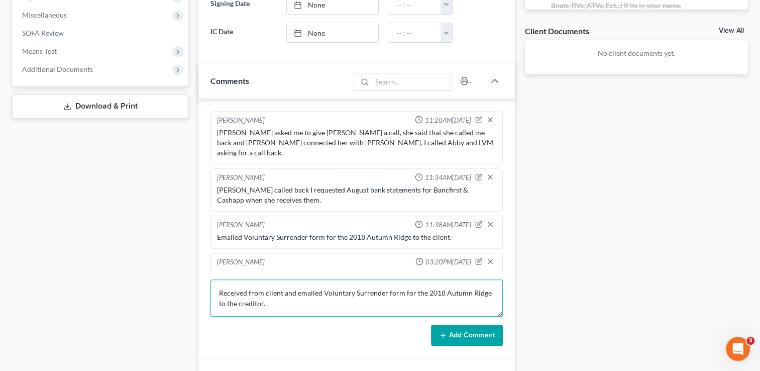
type textarea "Received from client and emailed Voluntary Surrender form for the 2018 Autumn R…"
click at [452, 330] on button "Add Comment" at bounding box center [467, 335] width 72 height 21
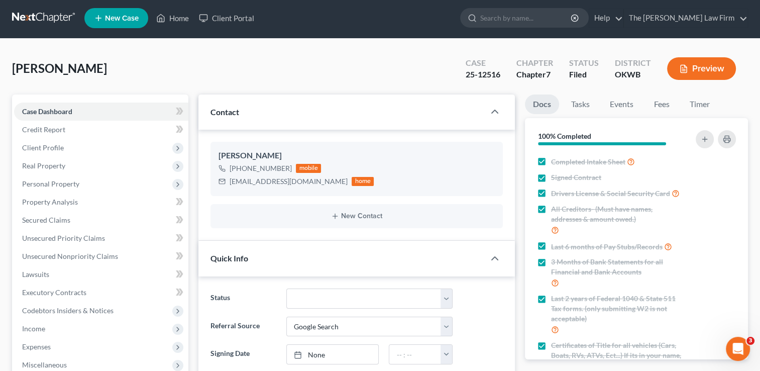
scroll to position [0, 0]
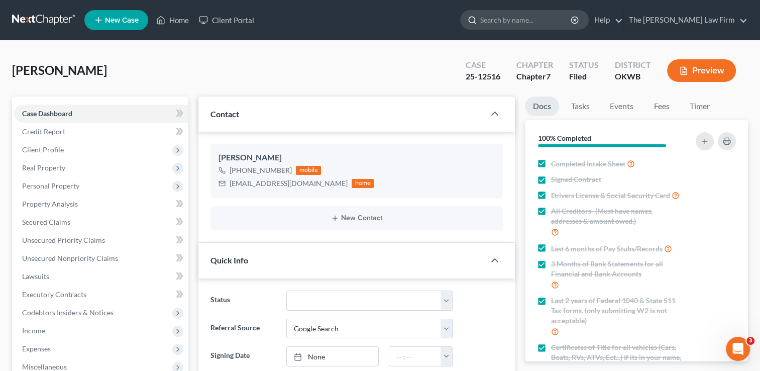
click at [534, 20] on input "search" at bounding box center [526, 20] width 92 height 19
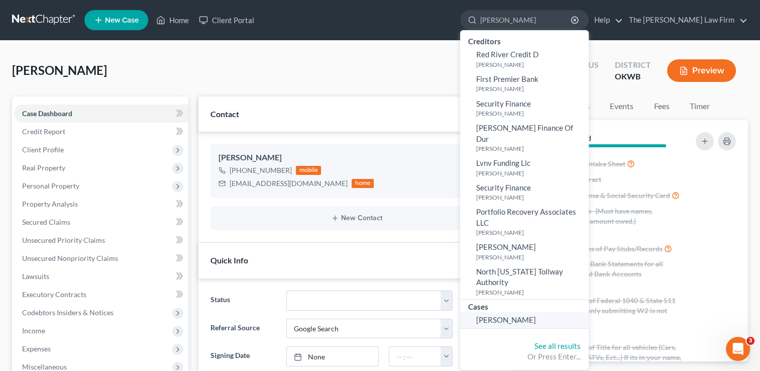
type input "[PERSON_NAME]"
click at [536, 315] on span "[PERSON_NAME]" at bounding box center [506, 319] width 60 height 9
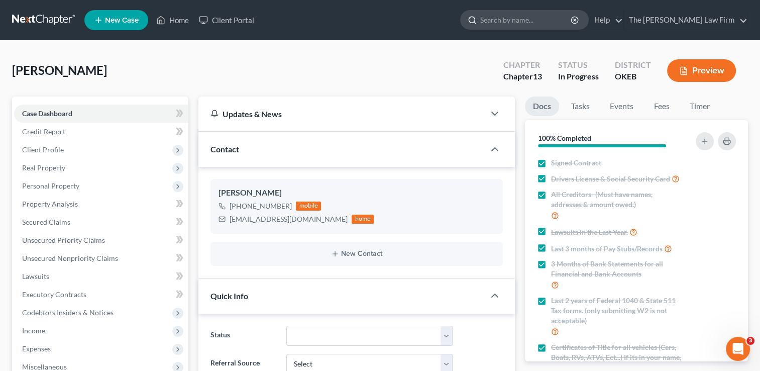
click at [552, 21] on input "search" at bounding box center [526, 20] width 92 height 19
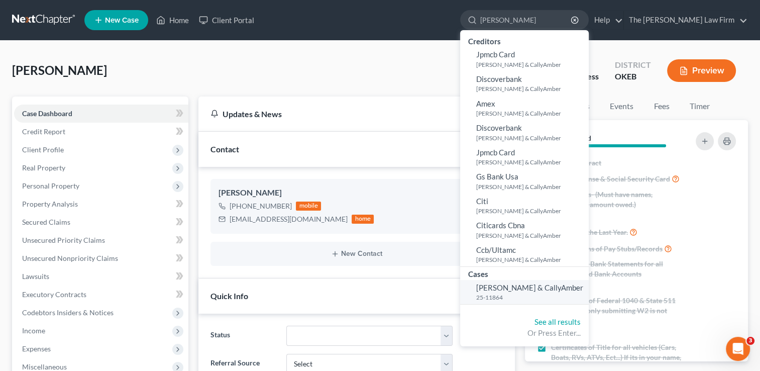
type input "[PERSON_NAME]"
click at [579, 290] on span "[PERSON_NAME] & CallyAmber" at bounding box center [529, 287] width 107 height 9
select select "0"
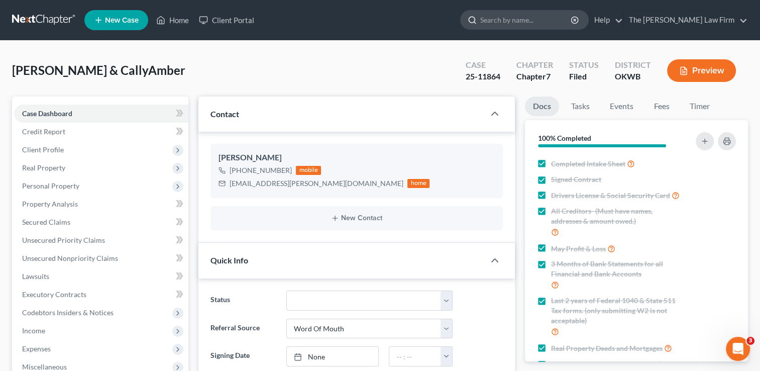
click at [530, 17] on input "search" at bounding box center [526, 20] width 92 height 19
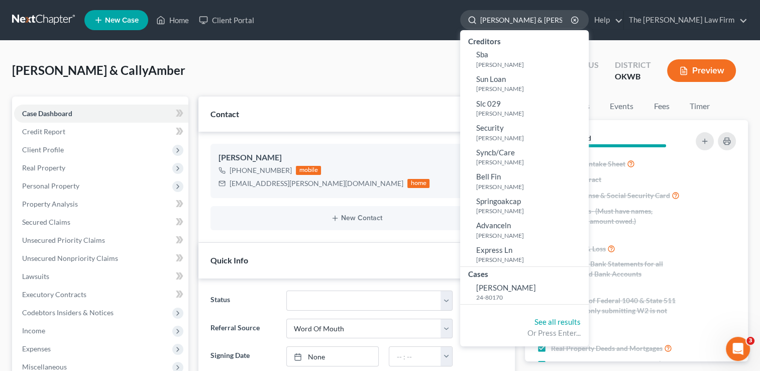
type input "[PERSON_NAME] & [PERSON_NAME]"
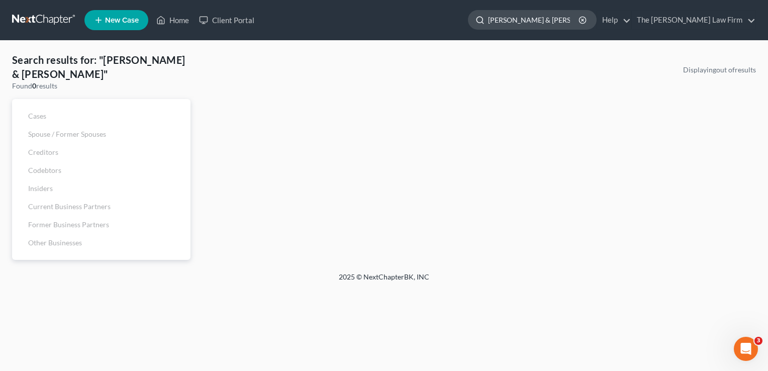
click at [538, 21] on input "[PERSON_NAME] & [PERSON_NAME]" at bounding box center [534, 20] width 92 height 19
click at [586, 19] on icon "button" at bounding box center [582, 20] width 8 height 8
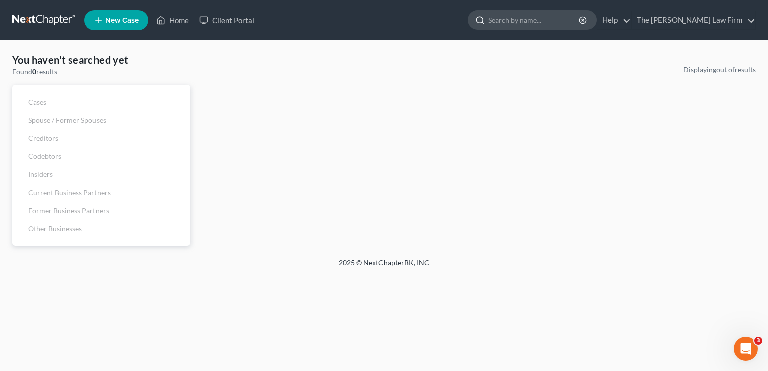
click at [577, 21] on input "search" at bounding box center [534, 20] width 92 height 19
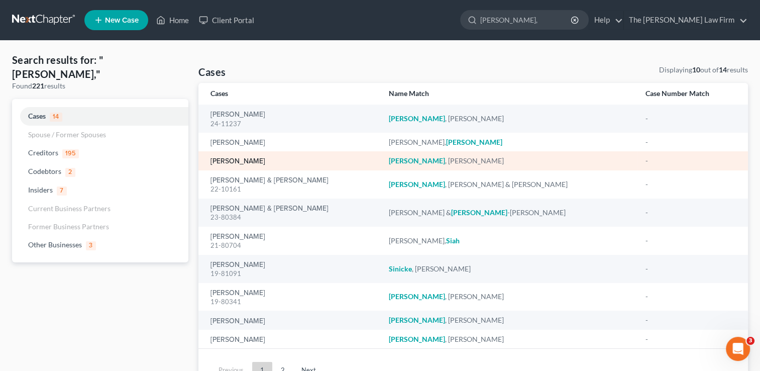
type input "[PERSON_NAME],"
click at [246, 164] on link "[PERSON_NAME]" at bounding box center [237, 161] width 55 height 7
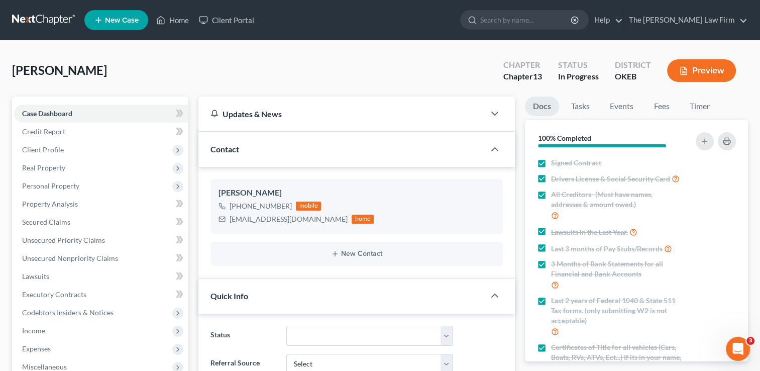
scroll to position [278, 0]
click at [527, 17] on input "search" at bounding box center [526, 20] width 92 height 19
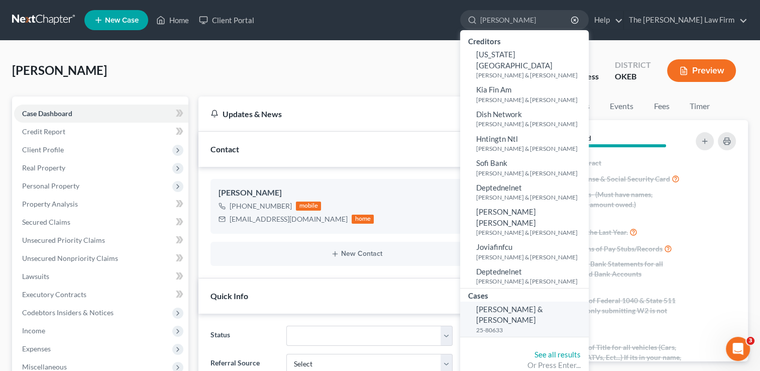
type input "[PERSON_NAME]"
click at [543, 304] on span "[PERSON_NAME] & [PERSON_NAME]" at bounding box center [509, 314] width 67 height 20
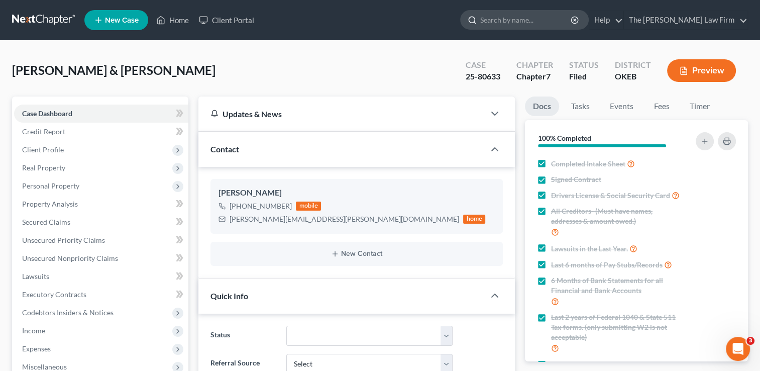
click at [526, 19] on input "search" at bounding box center [526, 20] width 92 height 19
type input "Haywood,"
click at [46, 18] on link at bounding box center [44, 20] width 64 height 18
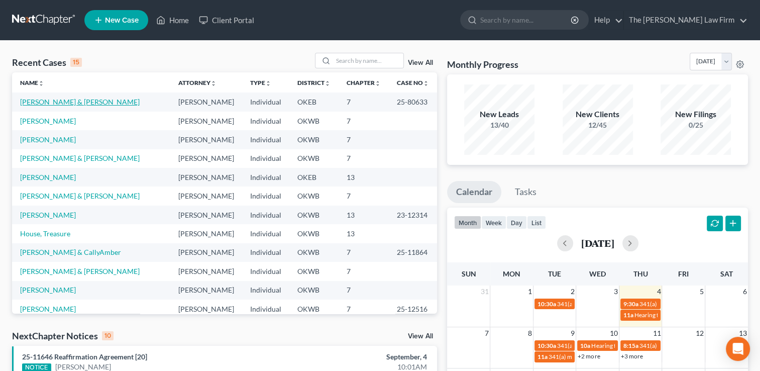
click at [84, 99] on link "[PERSON_NAME] & [PERSON_NAME]" at bounding box center [80, 101] width 120 height 9
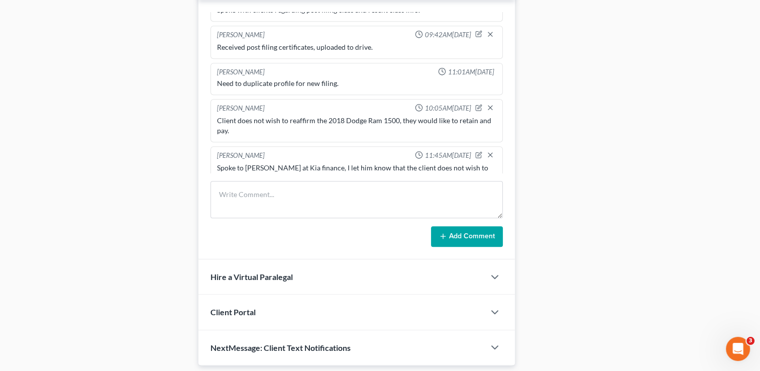
scroll to position [502, 0]
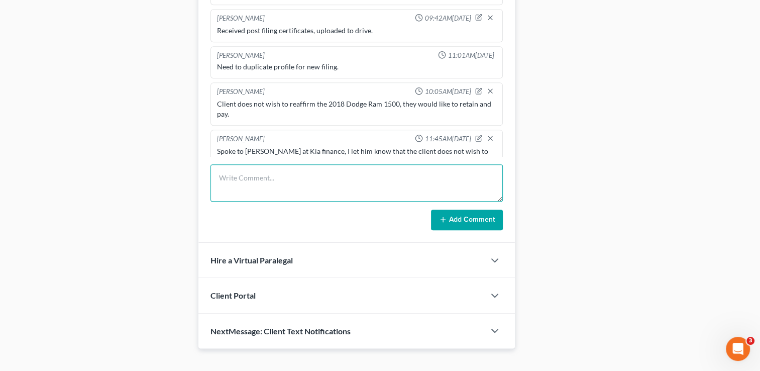
click at [253, 169] on textarea at bounding box center [356, 182] width 292 height 37
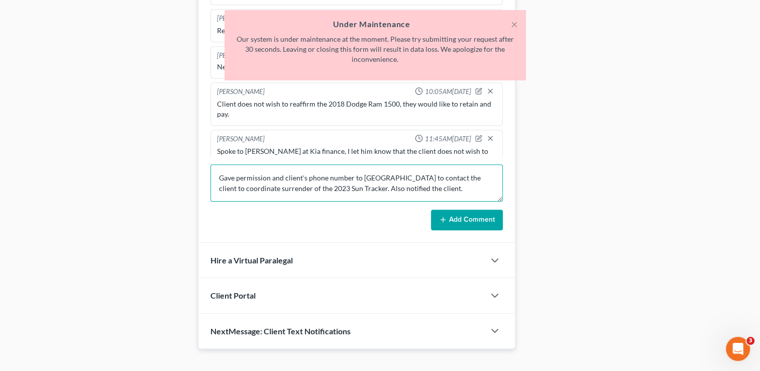
click at [407, 182] on textarea "Gave permission and client's phone number to Huntington to contact the client t…" at bounding box center [356, 182] width 292 height 37
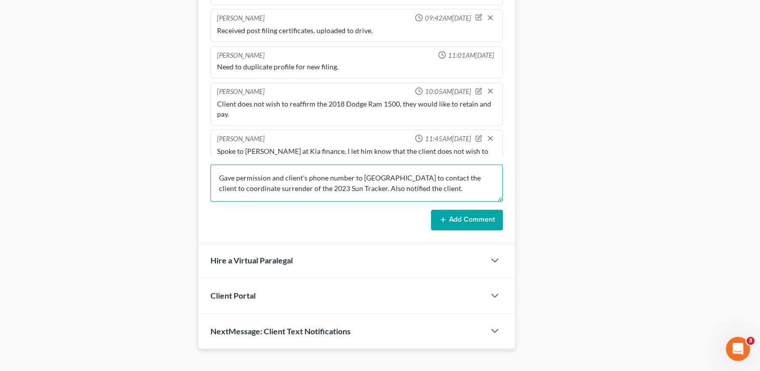
type textarea "Gave permission and client's phone number to Huntington to contact the client t…"
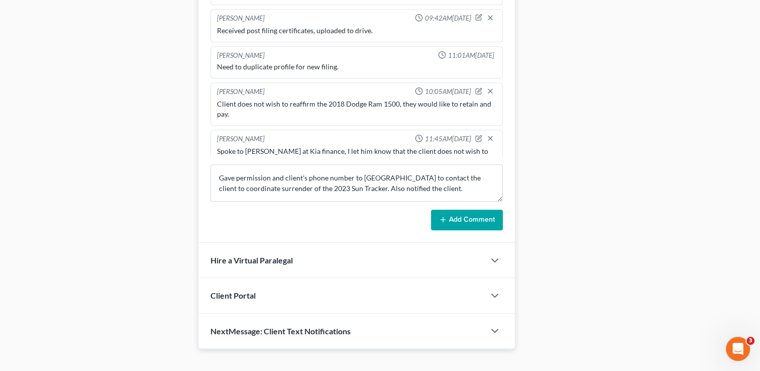
click at [471, 216] on button "Add Comment" at bounding box center [467, 219] width 72 height 21
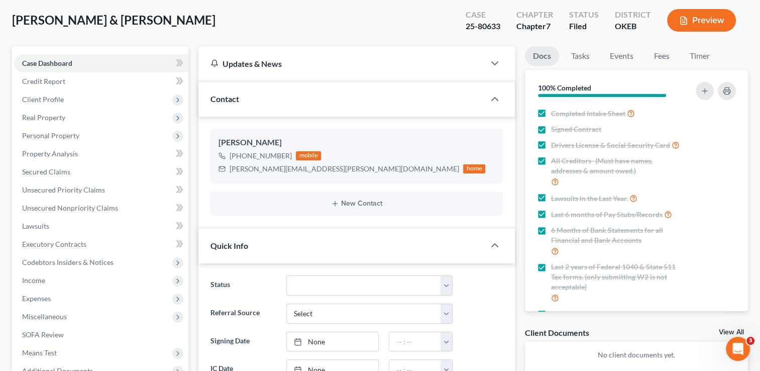
scroll to position [0, 0]
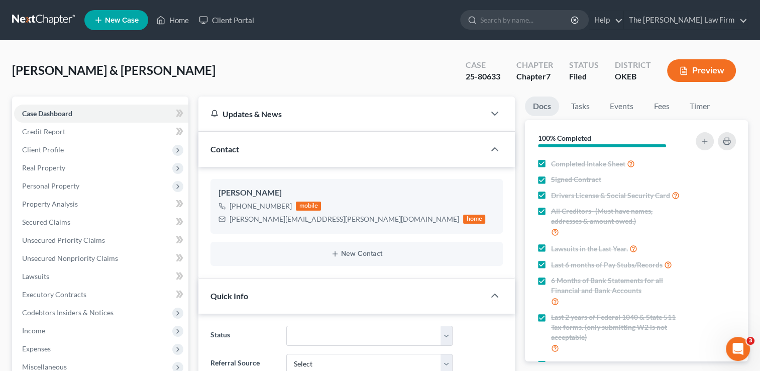
click at [51, 17] on link at bounding box center [44, 20] width 64 height 18
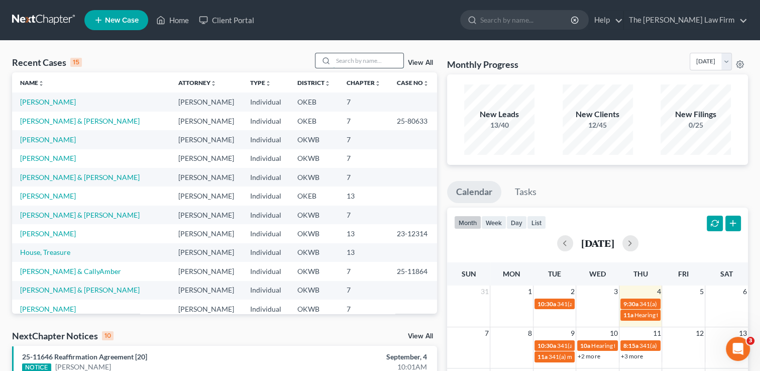
click at [349, 62] on input "search" at bounding box center [368, 60] width 70 height 15
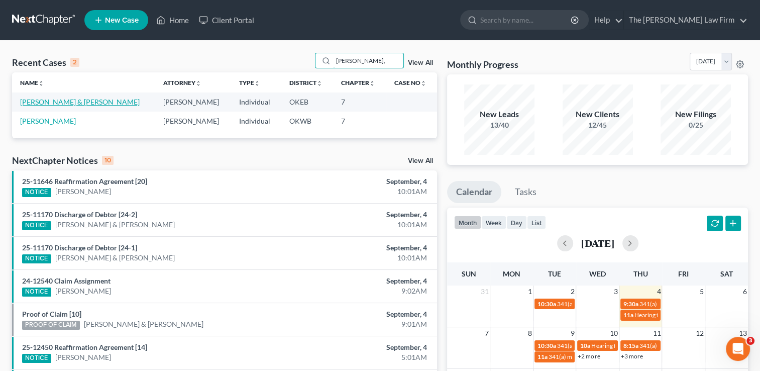
type input "[PERSON_NAME],"
click at [94, 103] on link "[PERSON_NAME] & [PERSON_NAME]" at bounding box center [80, 101] width 120 height 9
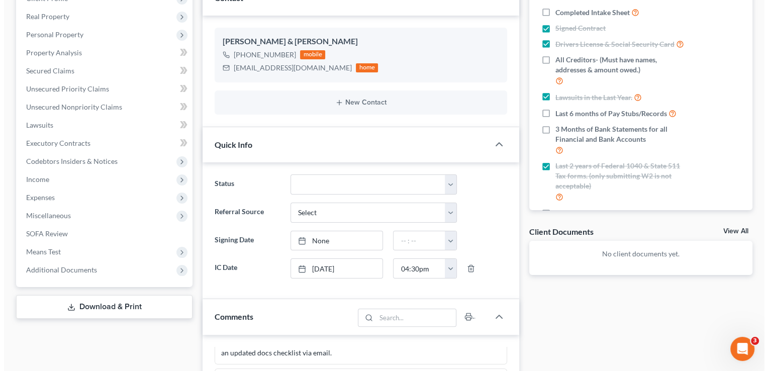
scroll to position [100, 0]
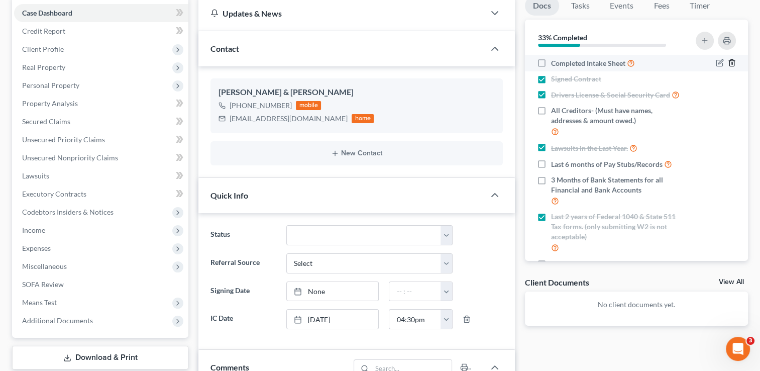
click at [728, 63] on icon "button" at bounding box center [732, 63] width 8 height 8
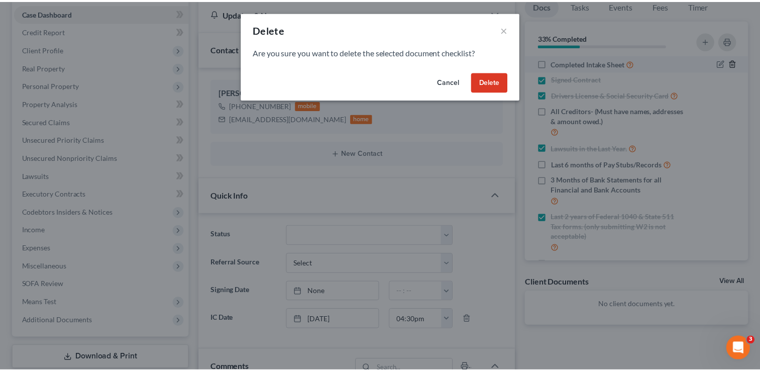
scroll to position [338, 0]
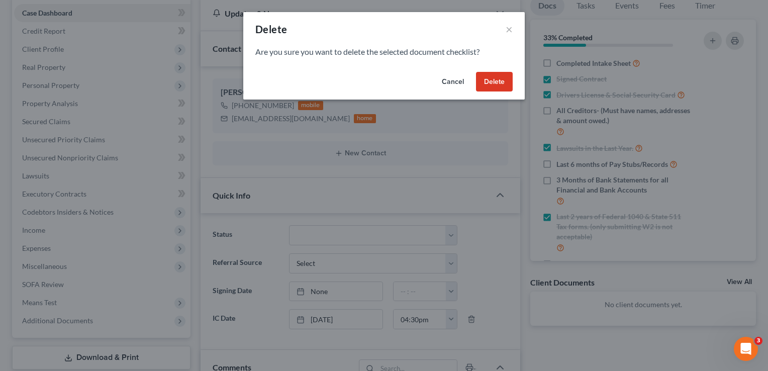
click at [505, 83] on button "Delete" at bounding box center [494, 82] width 37 height 20
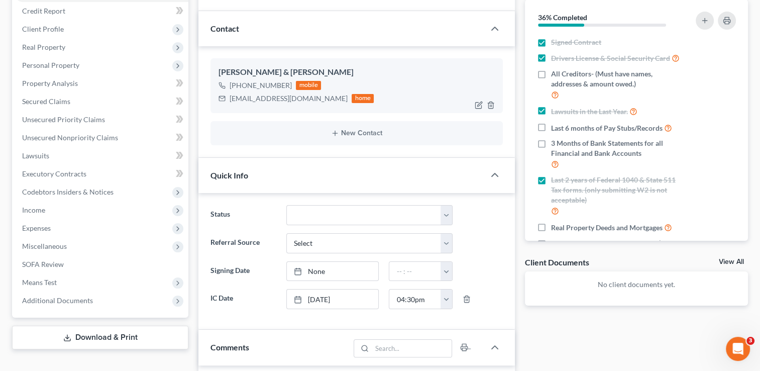
scroll to position [50, 0]
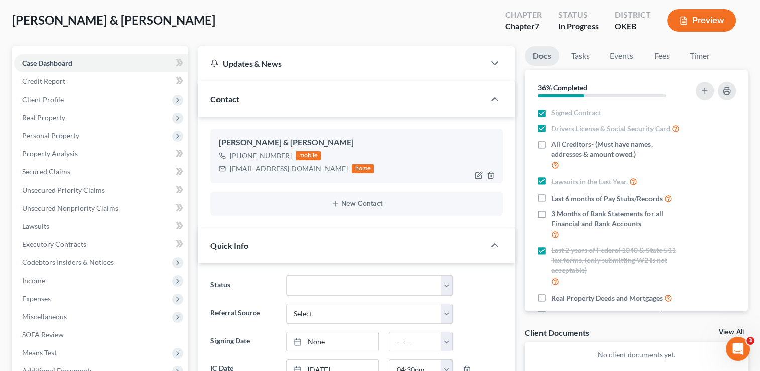
click at [277, 167] on div "[EMAIL_ADDRESS][DOMAIN_NAME]" at bounding box center [289, 169] width 118 height 10
copy div "[EMAIL_ADDRESS][DOMAIN_NAME]"
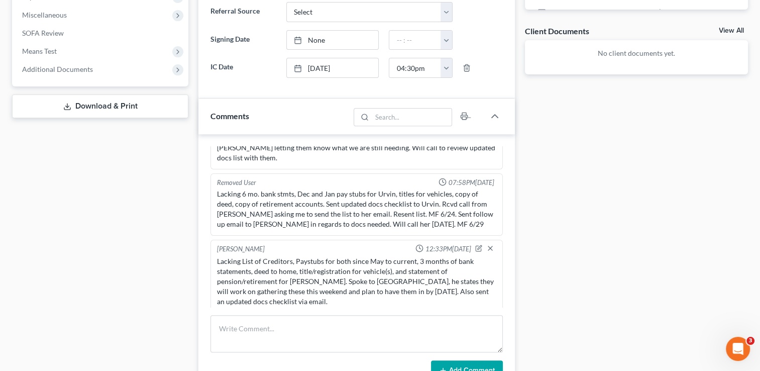
scroll to position [348, 0]
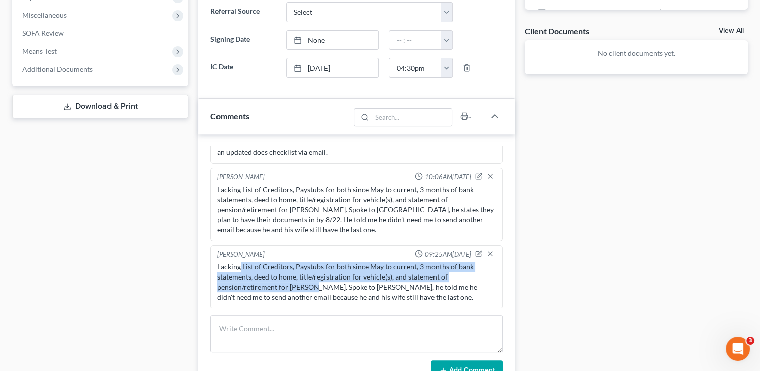
drag, startPoint x: 241, startPoint y: 264, endPoint x: 313, endPoint y: 281, distance: 74.8
click at [313, 281] on div "Lacking List of Creditors, Paystubs for both since May to current, 3 months of …" at bounding box center [356, 282] width 279 height 40
drag, startPoint x: 313, startPoint y: 281, endPoint x: 295, endPoint y: 279, distance: 18.3
copy div "List of Creditors, Paystubs for both since May to current, 3 months of bank sta…"
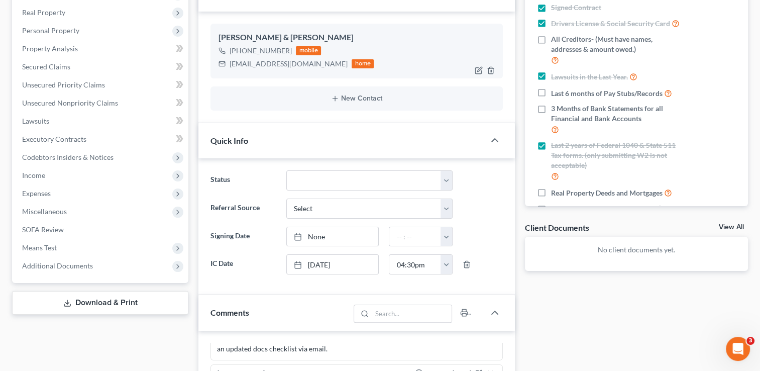
scroll to position [64, 0]
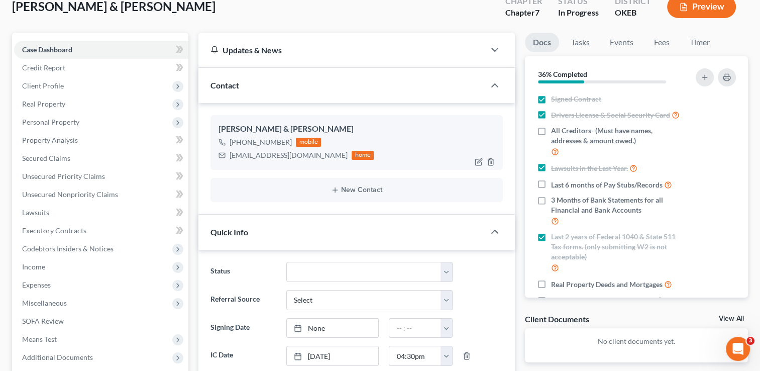
click at [271, 154] on div "[EMAIL_ADDRESS][DOMAIN_NAME]" at bounding box center [289, 155] width 118 height 10
copy div "[EMAIL_ADDRESS][DOMAIN_NAME]"
click at [723, 73] on icon "button" at bounding box center [727, 77] width 8 height 8
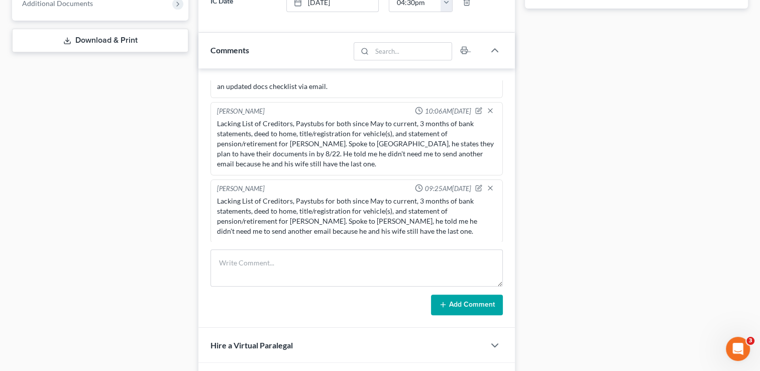
scroll to position [516, 0]
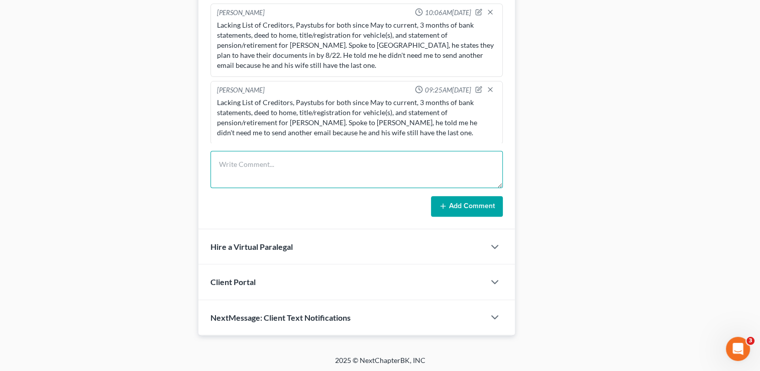
click at [305, 164] on textarea at bounding box center [356, 169] width 292 height 37
type textarea "LVM to touch base about docs, also followed up with an email with docs checklis…"
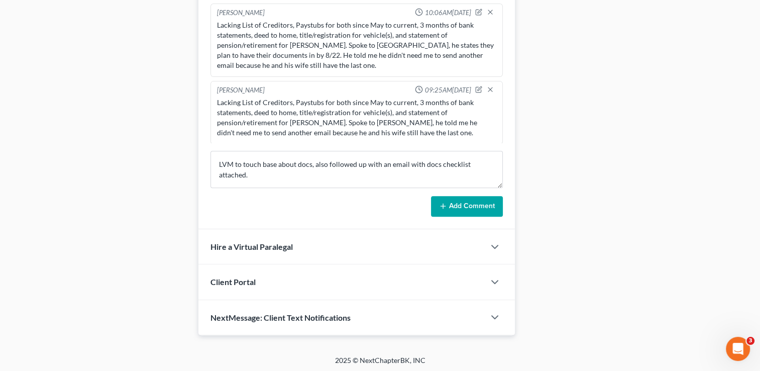
click at [442, 202] on icon at bounding box center [443, 206] width 8 height 8
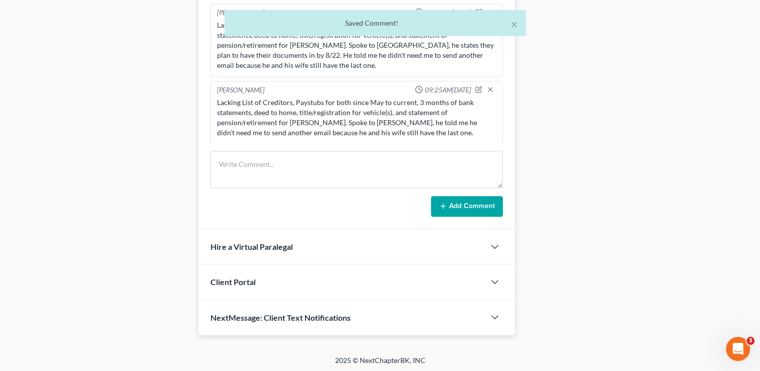
scroll to position [395, 0]
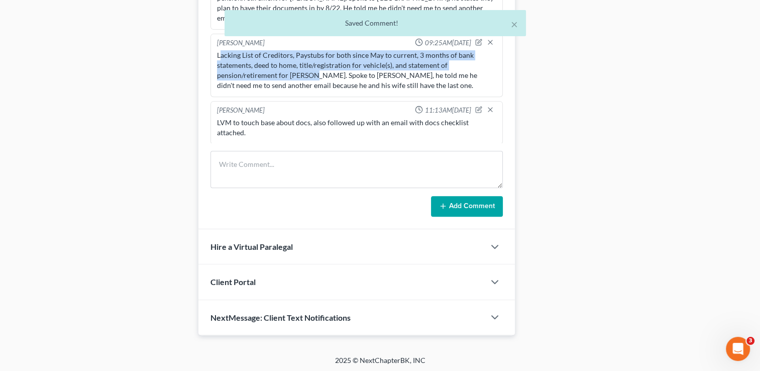
drag, startPoint x: 313, startPoint y: 71, endPoint x: 221, endPoint y: 54, distance: 93.6
click at [221, 54] on div "Lacking List of Creditors, Paystubs for both since May to current, 3 months of …" at bounding box center [356, 70] width 279 height 40
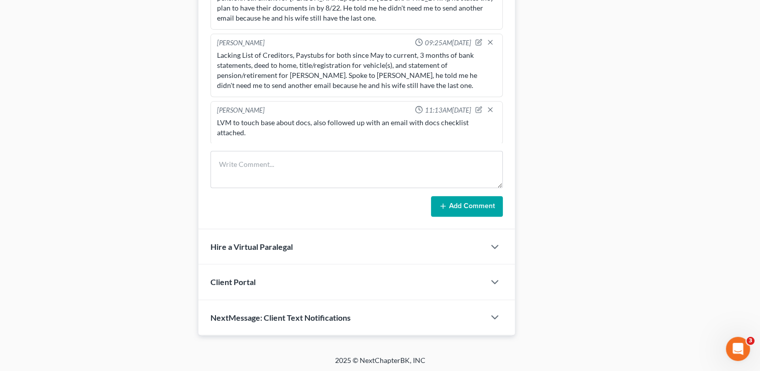
drag, startPoint x: 221, startPoint y: 54, endPoint x: 216, endPoint y: 118, distance: 64.0
click at [216, 118] on div "LVM to touch base about docs, also followed up with an email with docs checklis…" at bounding box center [356, 128] width 283 height 24
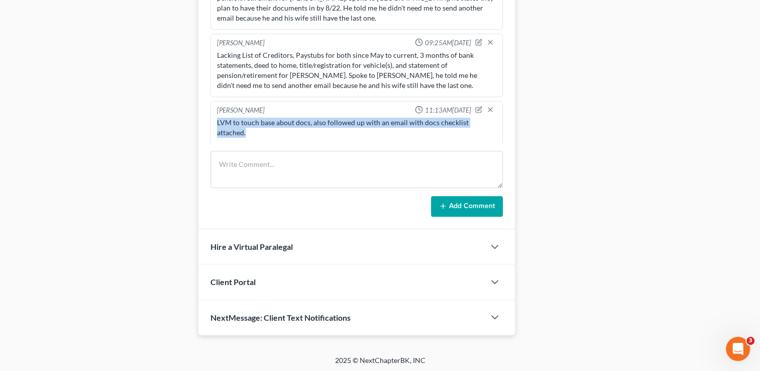
drag, startPoint x: 216, startPoint y: 117, endPoint x: 246, endPoint y: 131, distance: 33.7
click at [246, 131] on div "LVM to touch base about docs, also followed up with an email with docs checklis…" at bounding box center [356, 128] width 283 height 24
drag, startPoint x: 246, startPoint y: 131, endPoint x: 238, endPoint y: 125, distance: 10.2
copy div "LVM to touch base about docs, also followed up with an email with docs checklis…"
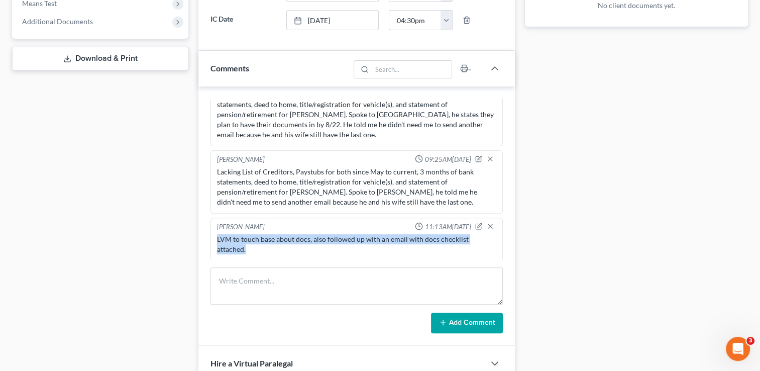
scroll to position [415, 0]
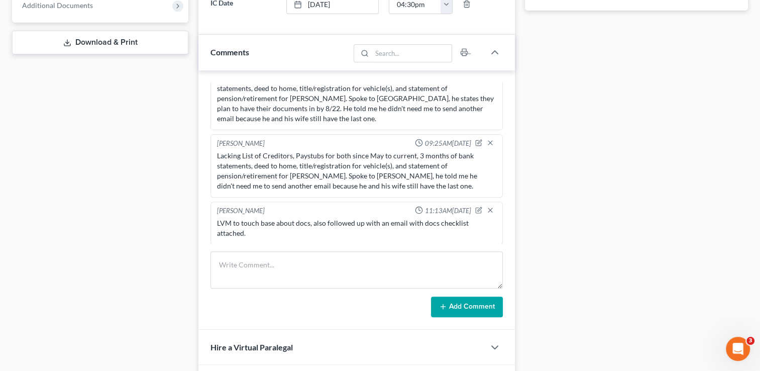
click at [557, 184] on div "Docs Tasks Events Fees Timer 36% Completed Nothing here yet! Signed Contract Dr…" at bounding box center [636, 58] width 233 height 755
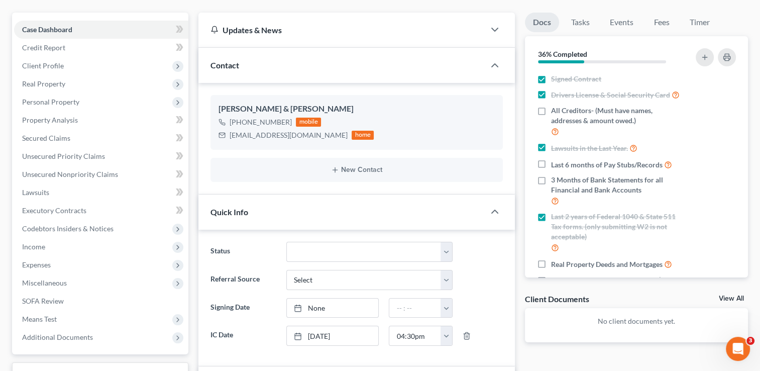
scroll to position [14, 0]
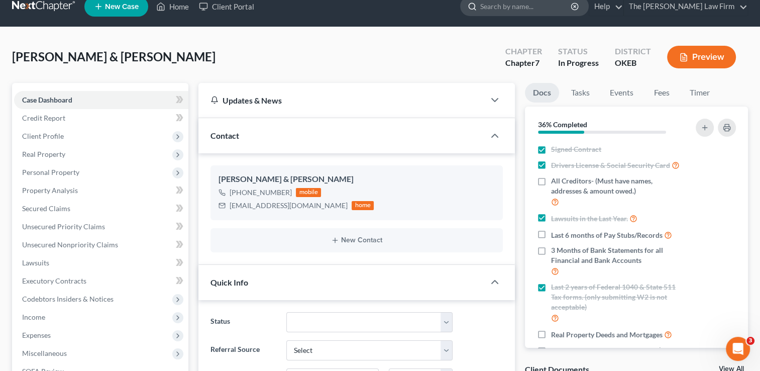
click at [549, 10] on input "search" at bounding box center [526, 6] width 92 height 19
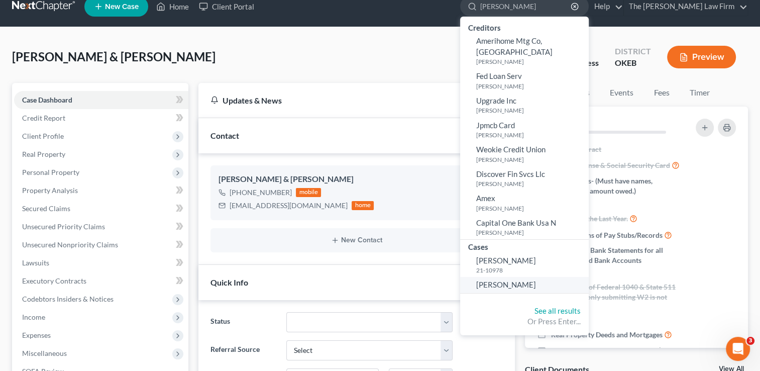
type input "[PERSON_NAME]"
click at [533, 280] on span "[PERSON_NAME]" at bounding box center [506, 284] width 60 height 9
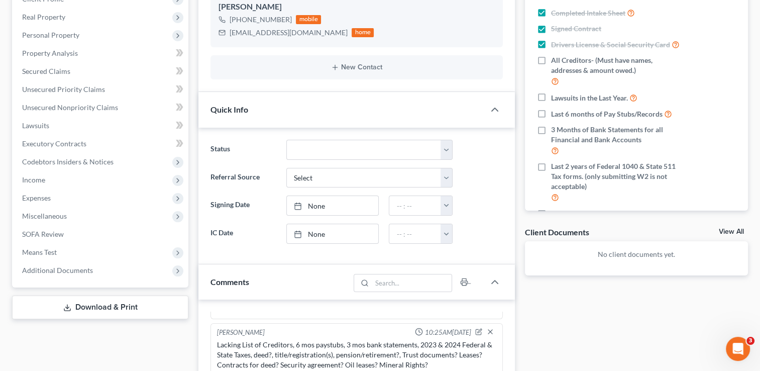
scroll to position [50, 0]
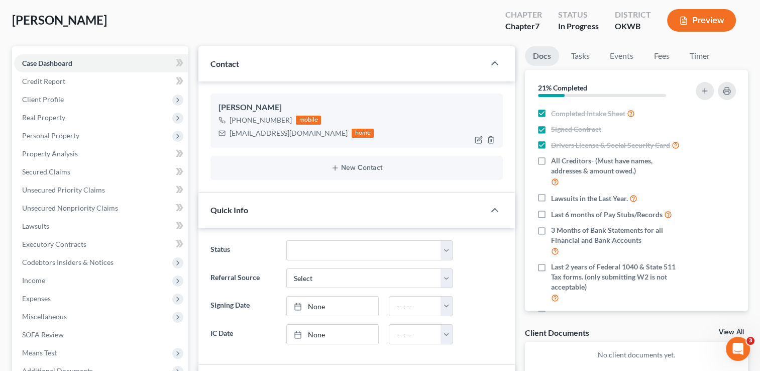
click at [278, 135] on div "[EMAIL_ADDRESS][DOMAIN_NAME]" at bounding box center [289, 133] width 118 height 10
click at [279, 134] on div "[EMAIL_ADDRESS][DOMAIN_NAME]" at bounding box center [289, 133] width 118 height 10
click at [281, 131] on div "[EMAIL_ADDRESS][DOMAIN_NAME]" at bounding box center [289, 133] width 118 height 10
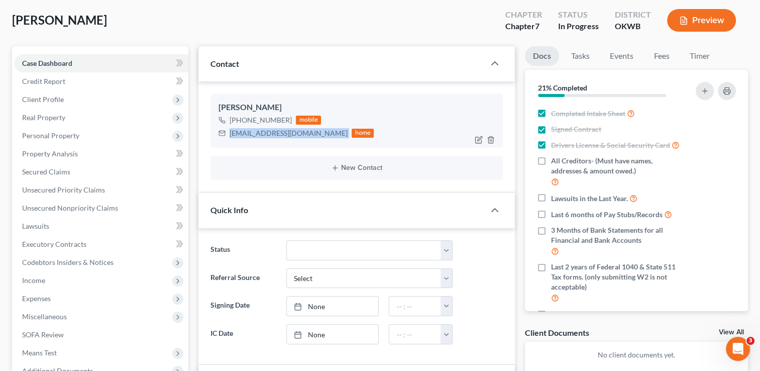
click at [281, 131] on div "[EMAIL_ADDRESS][DOMAIN_NAME]" at bounding box center [289, 133] width 118 height 10
click at [731, 92] on button "button" at bounding box center [727, 91] width 18 height 18
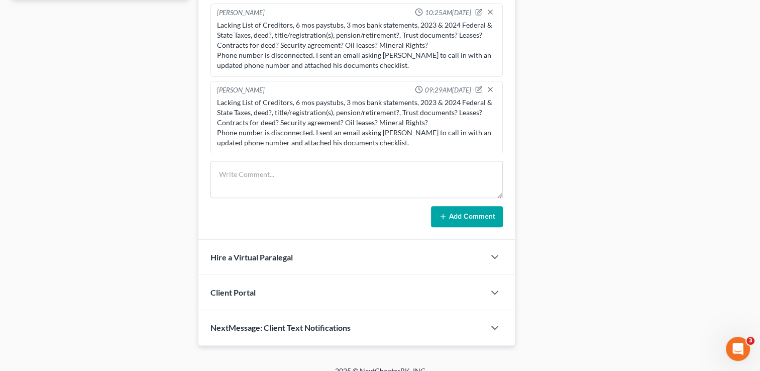
scroll to position [480, 0]
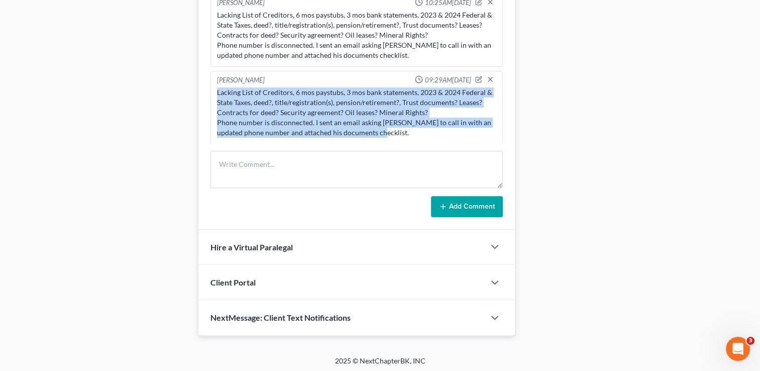
drag, startPoint x: 379, startPoint y: 131, endPoint x: 217, endPoint y: 91, distance: 166.9
click at [217, 91] on div "Lacking List of Creditors, 6 mos paystubs, 3 mos bank statements, 2023 & 2024 F…" at bounding box center [356, 112] width 279 height 50
copy div "Lacking List of Creditors, 6 mos paystubs, 3 mos bank statements, 2023 & 2024 F…"
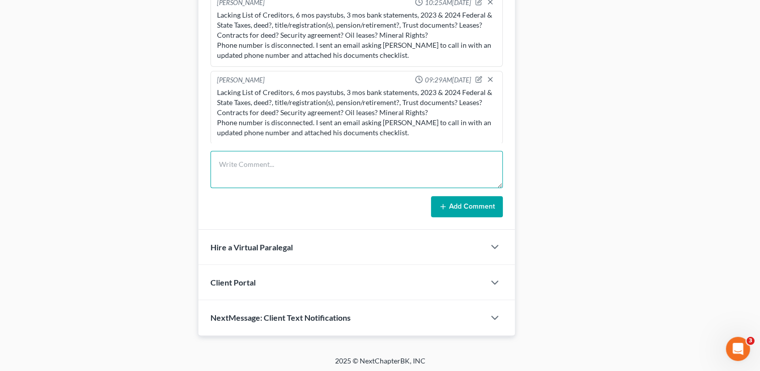
click at [255, 157] on textarea at bounding box center [356, 169] width 292 height 37
paste textarea "Lacking List of Creditors, 6 mos paystubs, 3 mos bank statements, 2023 & 2024 F…"
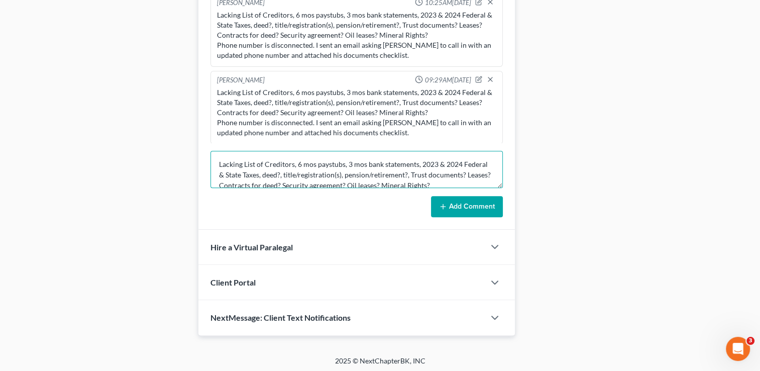
scroll to position [23, 0]
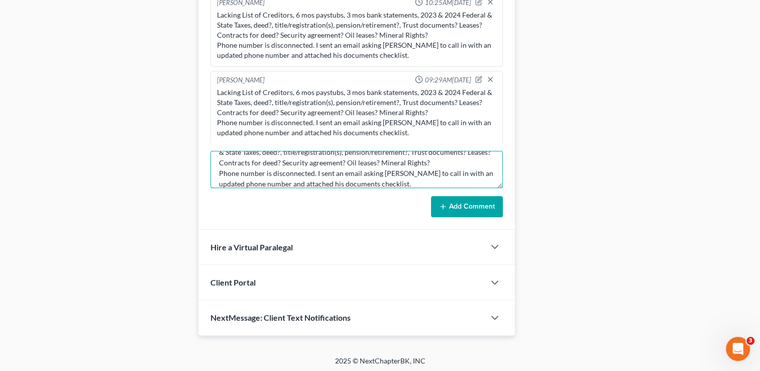
type textarea "Lacking List of Creditors, 6 mos paystubs, 3 mos bank statements, 2023 & 2024 F…"
click at [436, 204] on button "Add Comment" at bounding box center [467, 206] width 72 height 21
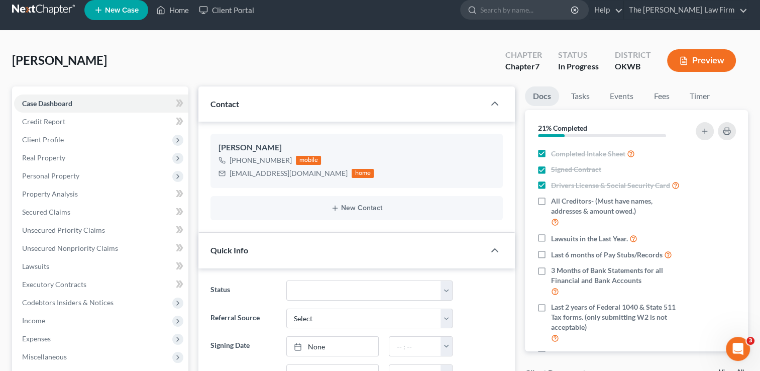
scroll to position [0, 0]
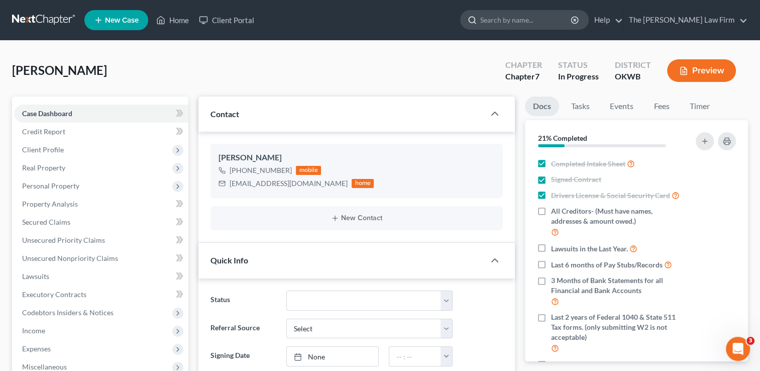
click at [521, 19] on input "search" at bounding box center [526, 20] width 92 height 19
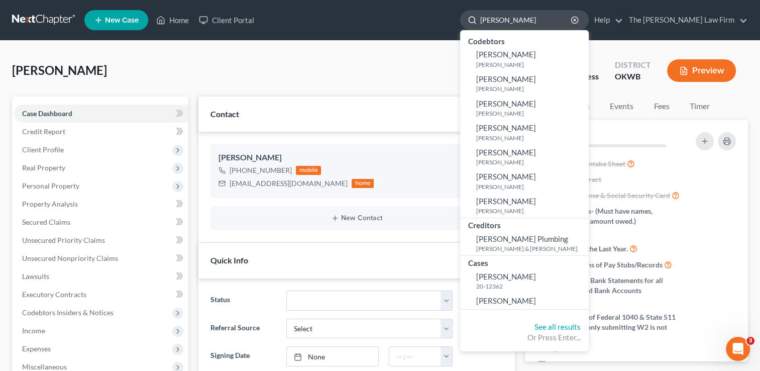
type input "[PERSON_NAME]"
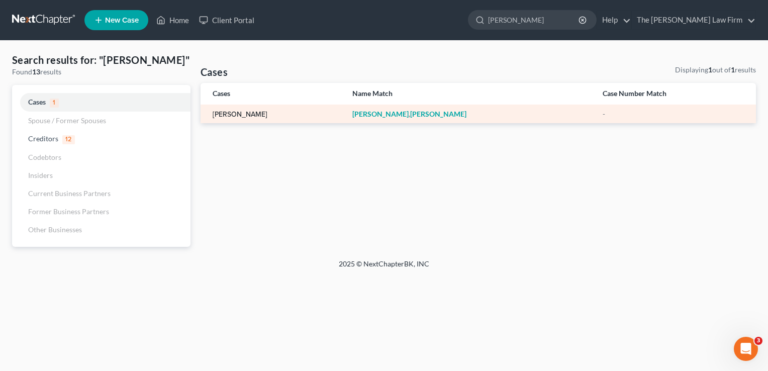
click at [240, 111] on link "[PERSON_NAME]" at bounding box center [239, 114] width 55 height 7
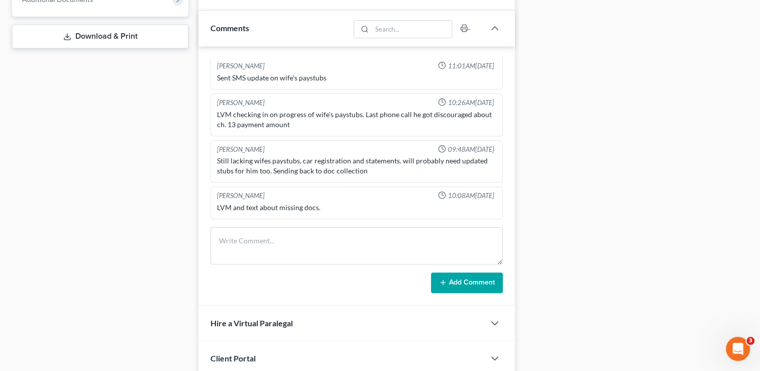
scroll to position [452, 0]
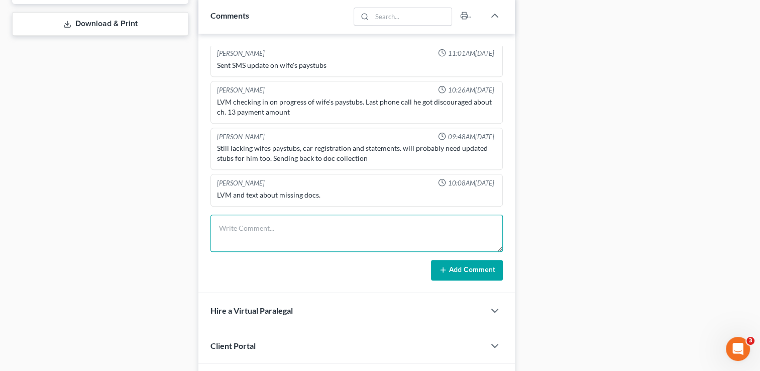
click at [241, 228] on textarea at bounding box center [356, 233] width 292 height 37
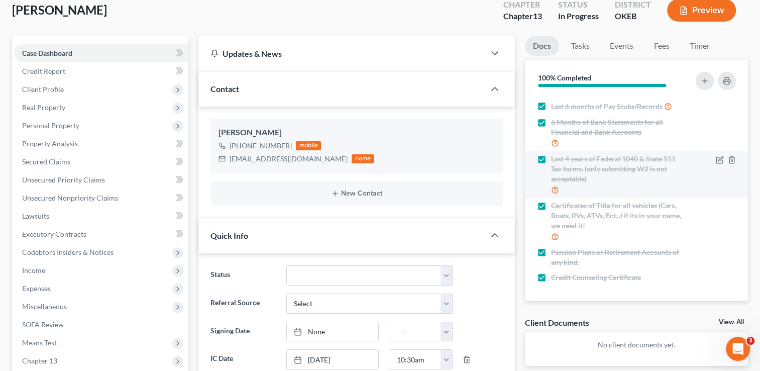
scroll to position [50, 0]
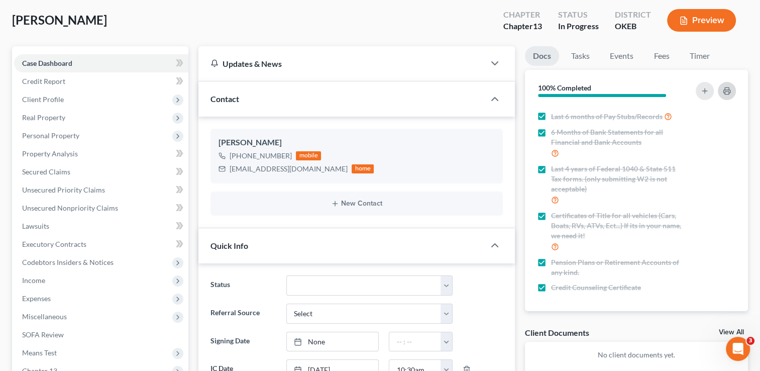
type textarea "Lacking wife's paystubs, vehicle registration, August bank statements and payst…"
click at [725, 87] on icon "button" at bounding box center [727, 91] width 8 height 8
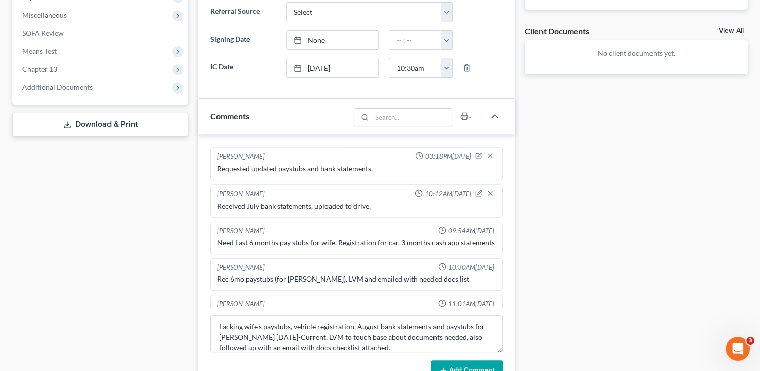
scroll to position [543, 0]
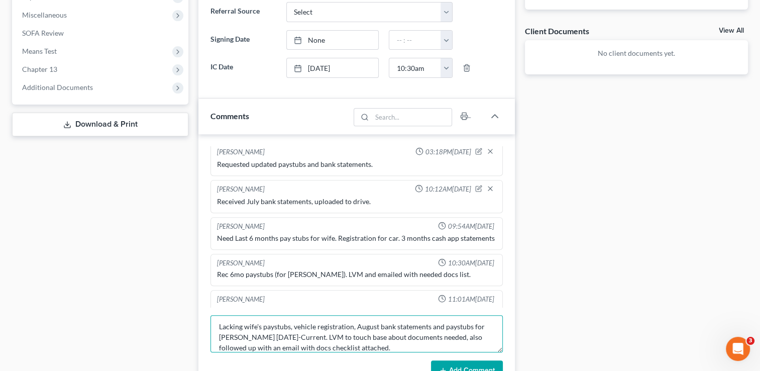
click at [245, 325] on textarea "Lacking wife's paystubs, vehicle registration, August bank statements and payst…" at bounding box center [356, 333] width 292 height 37
drag, startPoint x: 244, startPoint y: 325, endPoint x: 289, endPoint y: 333, distance: 46.5
click at [289, 333] on textarea "Lacking wife's paystubs, vehicle registration, August bank statements and payst…" at bounding box center [356, 333] width 292 height 37
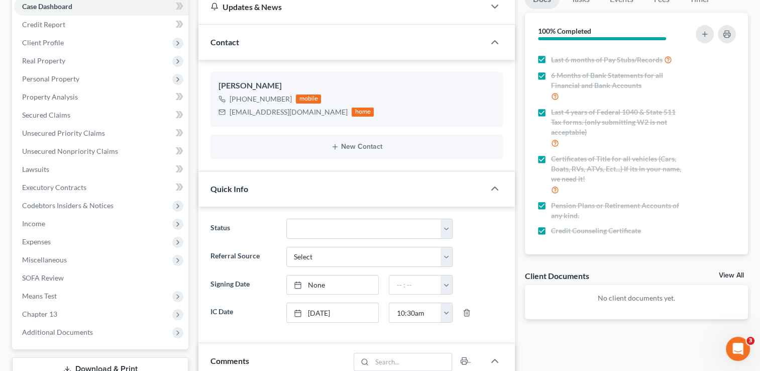
scroll to position [100, 0]
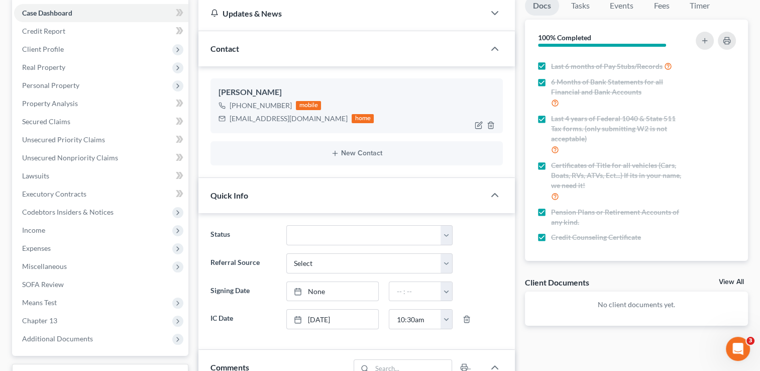
click at [263, 116] on div "Cecalwilson@gmail.com" at bounding box center [289, 119] width 118 height 10
click at [261, 118] on div "Cecalwilson@gmail.com" at bounding box center [289, 119] width 118 height 10
click at [279, 119] on div "Cecalwilson@gmail.com" at bounding box center [289, 119] width 118 height 10
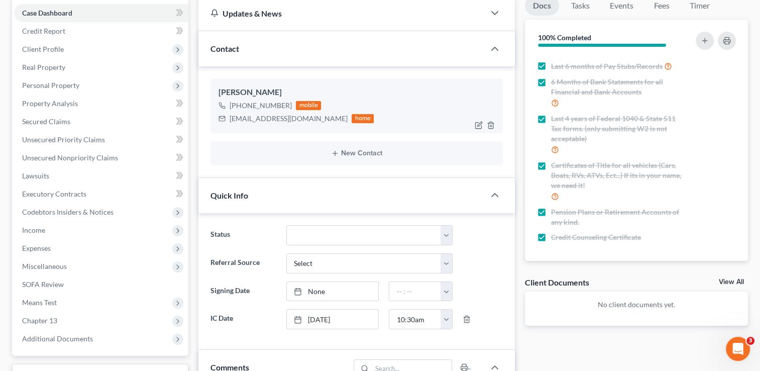
click at [279, 119] on div "Cecalwilson@gmail.com" at bounding box center [289, 119] width 118 height 10
drag, startPoint x: 279, startPoint y: 119, endPoint x: 257, endPoint y: 120, distance: 22.1
click at [257, 120] on div "Cecalwilson@gmail.com" at bounding box center [289, 119] width 118 height 10
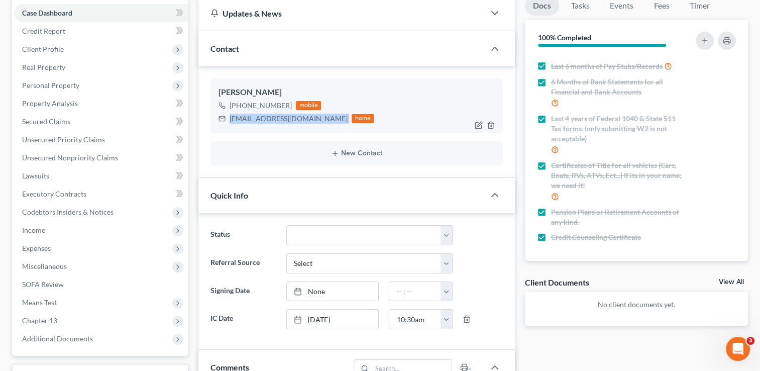
copy div "Cecalwilson@gmail.com"
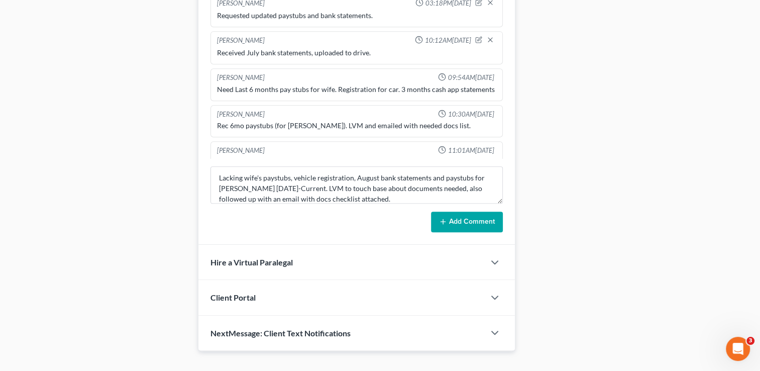
scroll to position [502, 0]
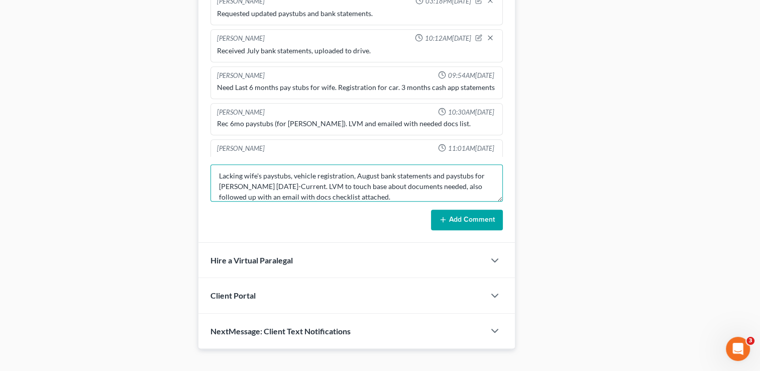
click at [316, 192] on textarea "Lacking wife's paystubs, vehicle registration, August bank statements and payst…" at bounding box center [356, 182] width 292 height 37
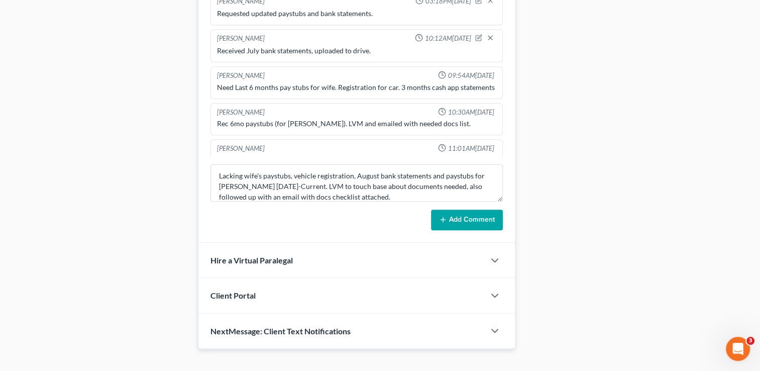
click at [451, 213] on button "Add Comment" at bounding box center [467, 219] width 72 height 21
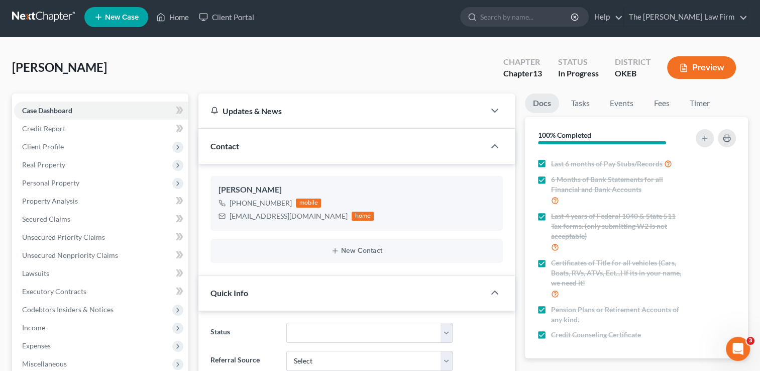
scroll to position [0, 0]
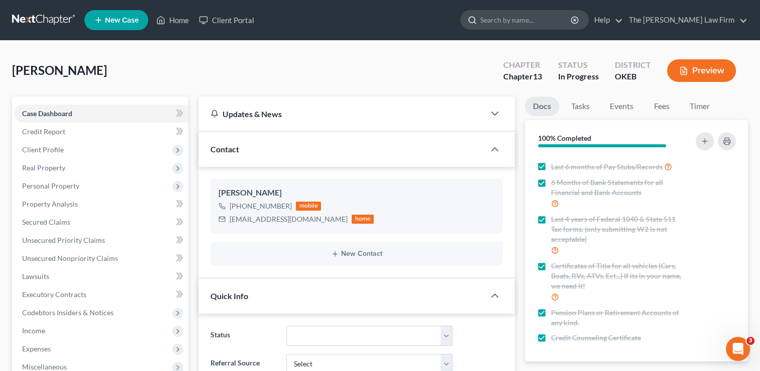
click at [536, 19] on input "search" at bounding box center [526, 20] width 92 height 19
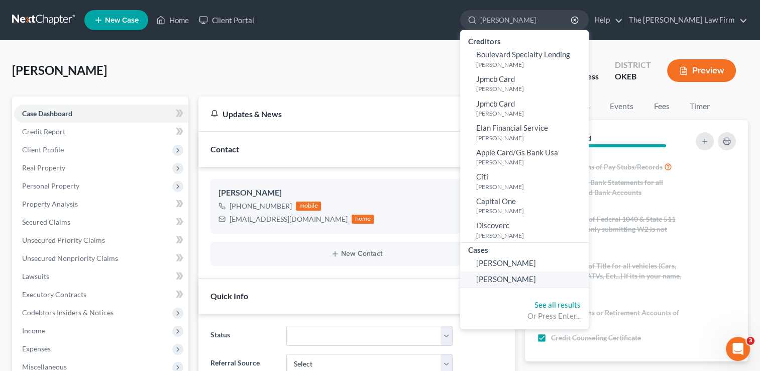
type input "[PERSON_NAME]"
click at [534, 278] on span "[PERSON_NAME]" at bounding box center [506, 278] width 60 height 9
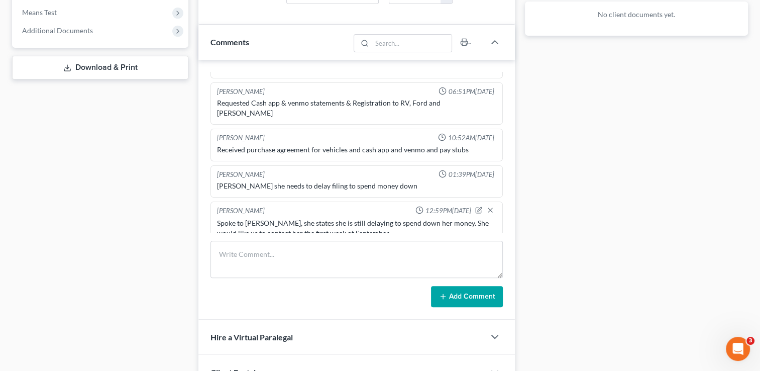
scroll to position [380, 0]
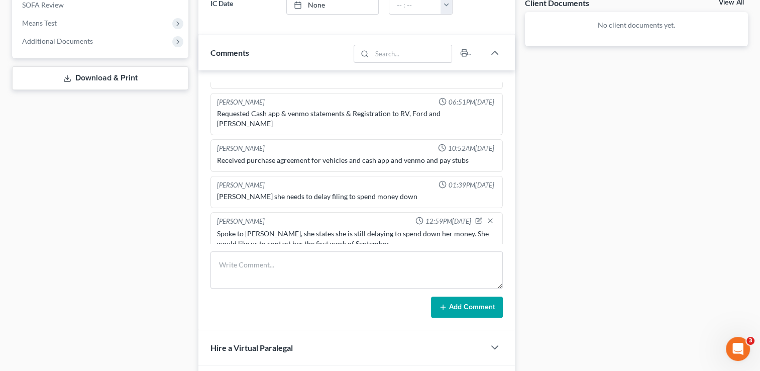
click at [284, 229] on div "Spoke to Julie, she states she is still delaying to spend down her money. She w…" at bounding box center [356, 239] width 279 height 20
click at [274, 229] on div "Spoke to Julie, she states she is still delaying to spend down her money. She w…" at bounding box center [356, 239] width 279 height 20
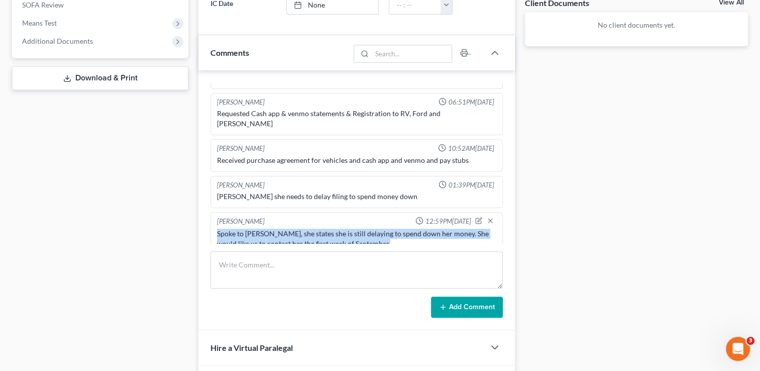
click at [274, 229] on div "Spoke to Julie, she states she is still delaying to spend down her money. She w…" at bounding box center [356, 239] width 279 height 20
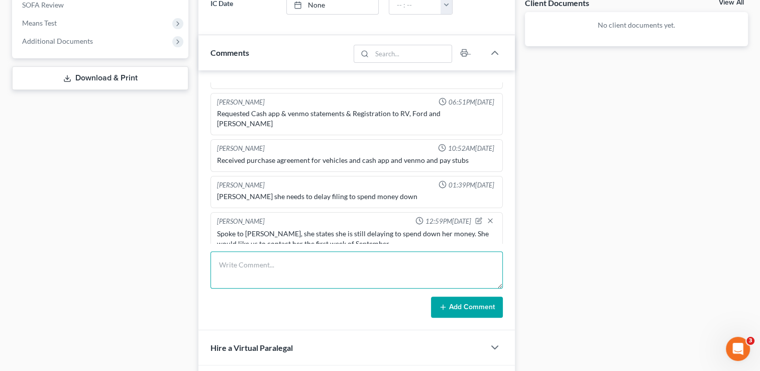
drag, startPoint x: 274, startPoint y: 220, endPoint x: 279, endPoint y: 262, distance: 42.1
click at [279, 262] on textarea at bounding box center [356, 269] width 292 height 37
drag, startPoint x: 291, startPoint y: 274, endPoint x: 218, endPoint y: 260, distance: 75.2
click at [218, 260] on textarea "Spoke to Julie. she is trying to sell her second vehicle, She would like us to …" at bounding box center [356, 269] width 292 height 37
type textarea "Spoke to Julie. she is trying to sell her second vehicle, She would like us to …"
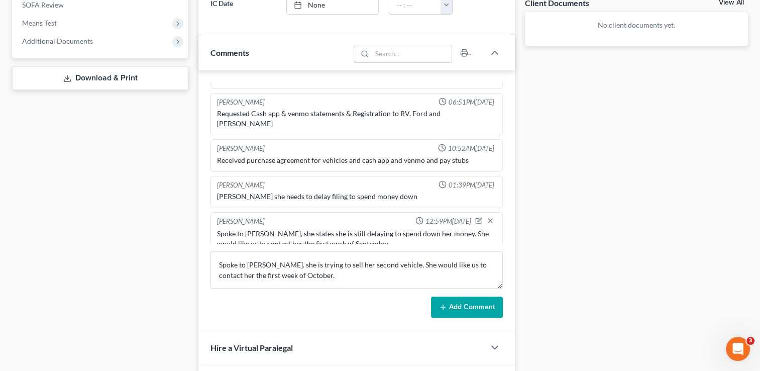
click at [446, 304] on icon at bounding box center [443, 307] width 8 height 8
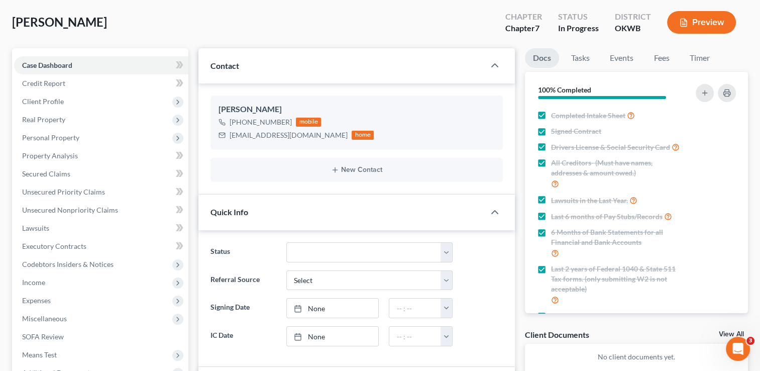
scroll to position [0, 0]
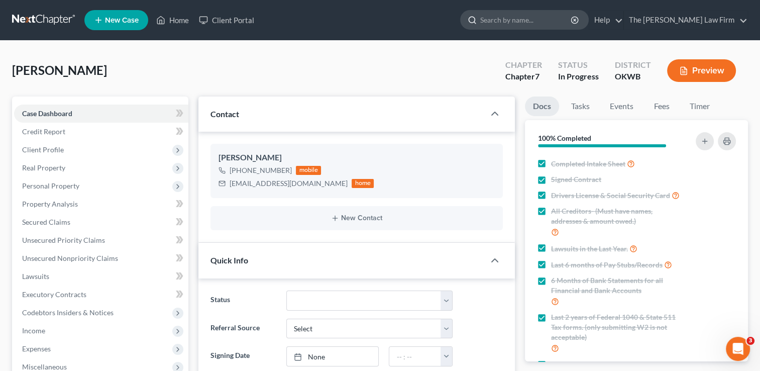
click at [547, 24] on input "search" at bounding box center [526, 20] width 92 height 19
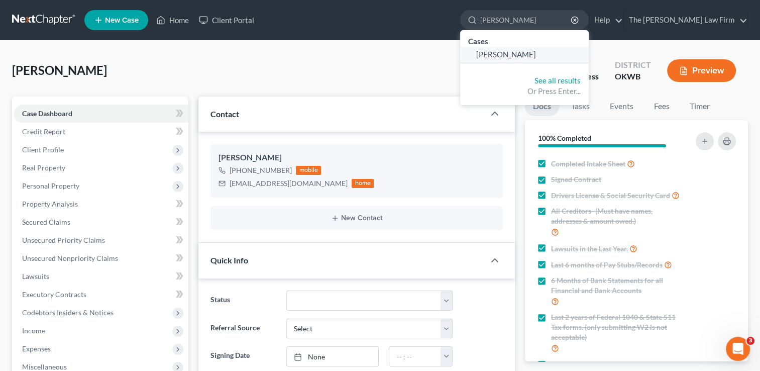
type input "[PERSON_NAME]"
click at [536, 54] on span "[PERSON_NAME]" at bounding box center [506, 54] width 60 height 9
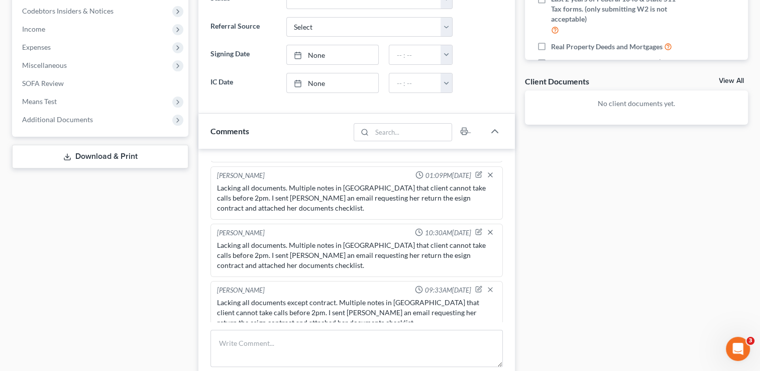
scroll to position [452, 0]
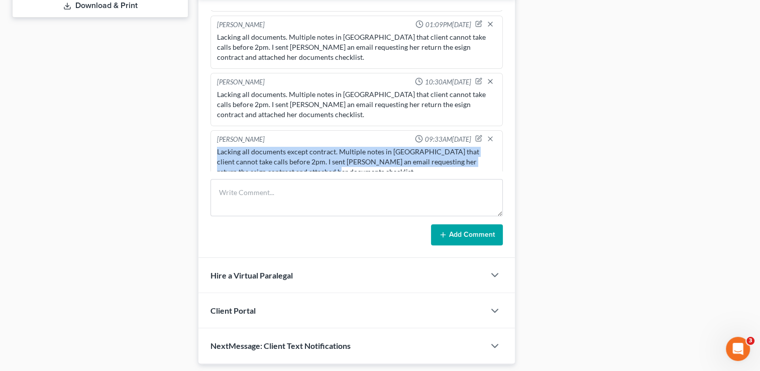
drag, startPoint x: 297, startPoint y: 159, endPoint x: 218, endPoint y: 139, distance: 82.4
click at [218, 147] on div "Lacking all documents except contract. Multiple notes in NC that client cannot …" at bounding box center [356, 162] width 279 height 30
drag, startPoint x: 218, startPoint y: 139, endPoint x: 227, endPoint y: 143, distance: 10.4
copy div "Lacking all documents except contract. Multiple notes in NC that client cannot …"
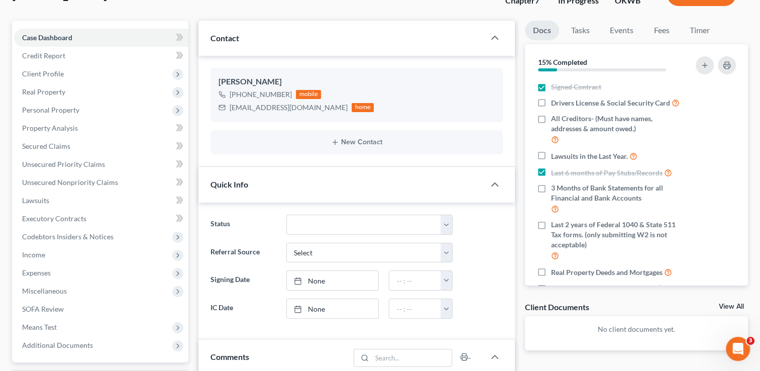
scroll to position [0, 0]
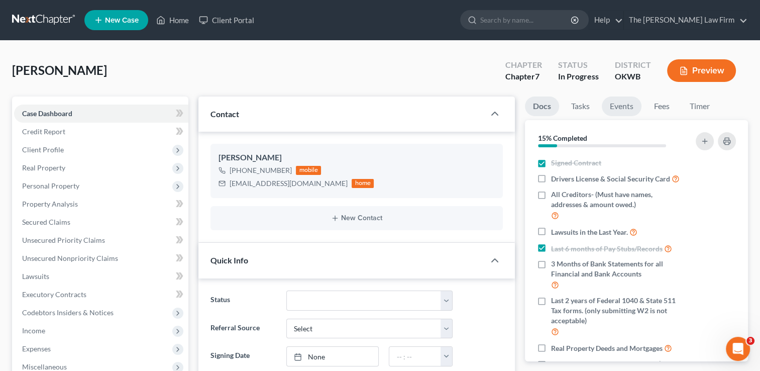
click at [626, 109] on link "Events" at bounding box center [622, 106] width 40 height 20
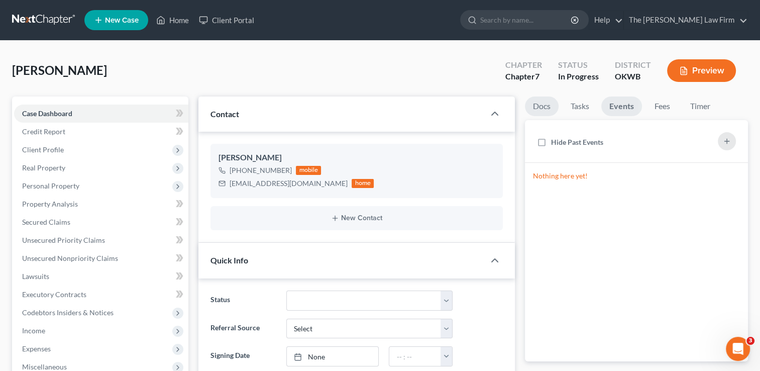
click at [548, 105] on link "Docs" at bounding box center [542, 106] width 34 height 20
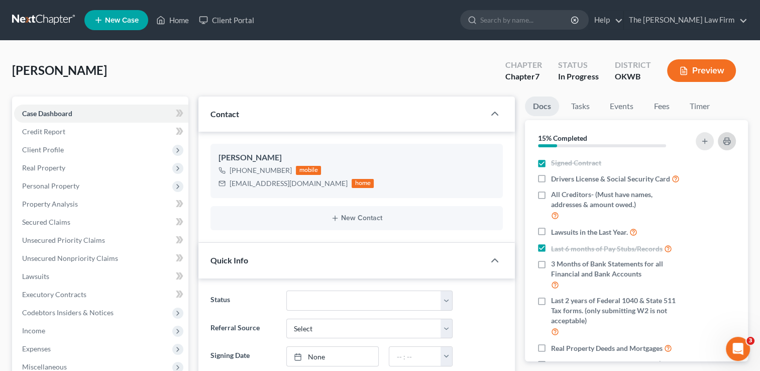
click at [727, 138] on icon "button" at bounding box center [727, 141] width 8 height 8
click at [278, 182] on div "dellaburks27@gmail.com" at bounding box center [289, 183] width 118 height 10
copy div "dellaburks27@gmail.com"
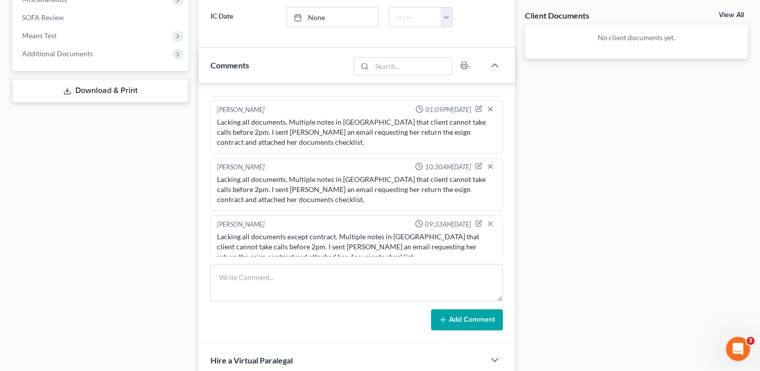
scroll to position [402, 0]
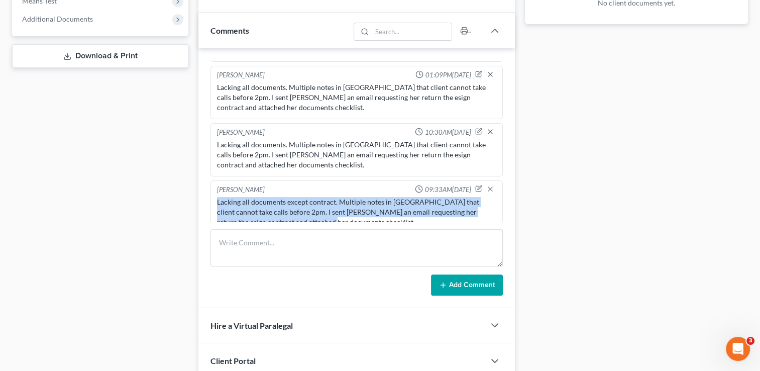
drag, startPoint x: 218, startPoint y: 186, endPoint x: 291, endPoint y: 209, distance: 77.4
click at [291, 209] on div "Lacking all documents except contract. Multiple notes in NC that client cannot …" at bounding box center [356, 212] width 279 height 30
drag, startPoint x: 291, startPoint y: 209, endPoint x: 269, endPoint y: 201, distance: 23.5
copy div "Lacking all documents except contract. Multiple notes in NC that client cannot …"
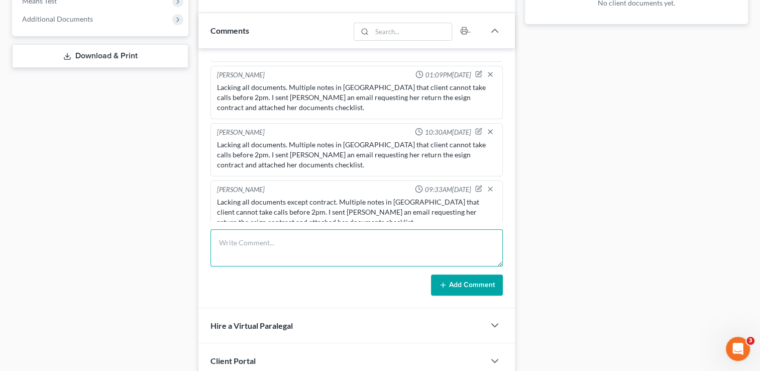
click at [271, 237] on textarea at bounding box center [356, 247] width 292 height 37
paste textarea "Lacking all documents except contract. Multiple notes in NC that client cannot …"
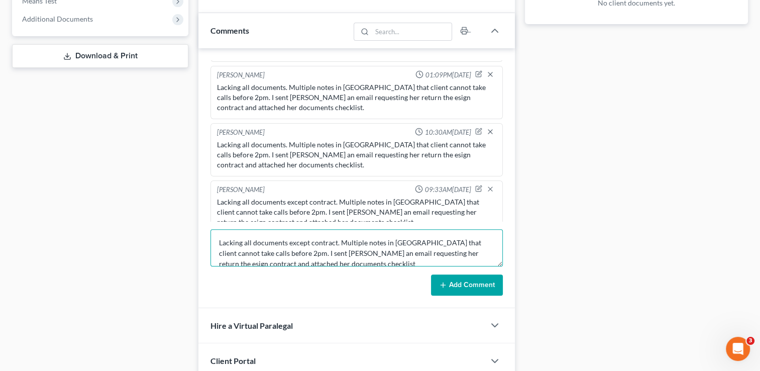
scroll to position [2, 0]
click at [455, 251] on textarea "Lacking all documents except contract. Multiple notes in NC that client cannot …" at bounding box center [356, 247] width 292 height 37
click at [450, 251] on textarea "Lacking all documents except contract. Multiple notes in NC that client cannot …" at bounding box center [356, 247] width 292 height 37
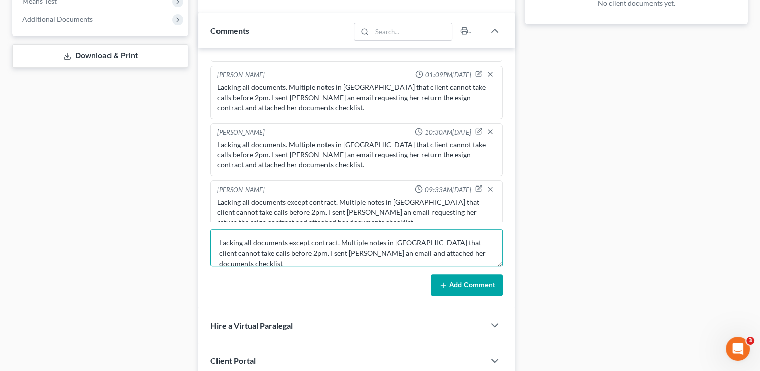
click at [450, 251] on textarea "Lacking all documents except contract. Multiple notes in NC that client cannot …" at bounding box center [356, 247] width 292 height 37
type textarea "Lacking all documents except contract. Multiple notes in NC that client cannot …"
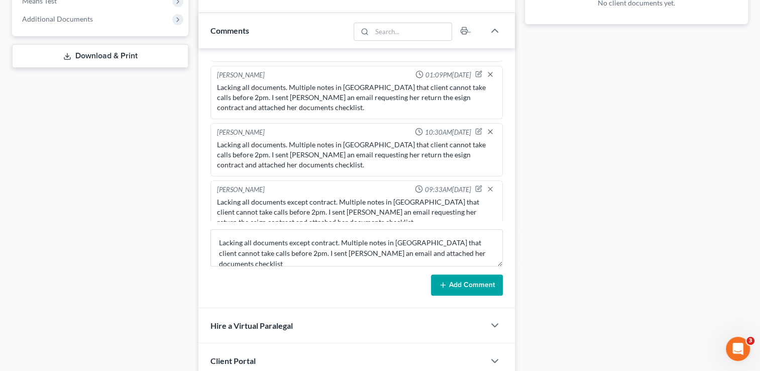
click at [476, 285] on button "Add Comment" at bounding box center [467, 284] width 72 height 21
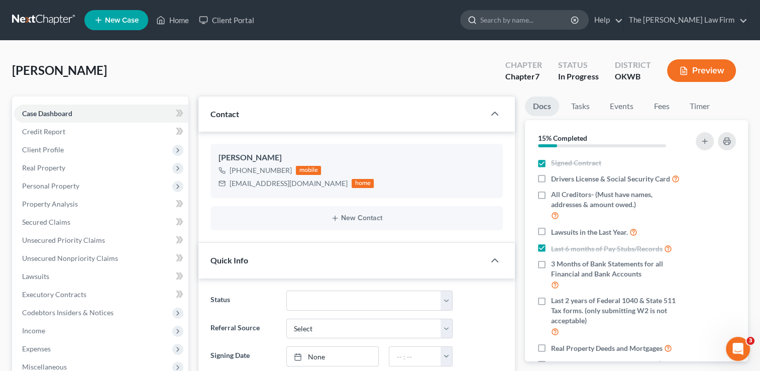
click at [545, 20] on input "search" at bounding box center [526, 20] width 92 height 19
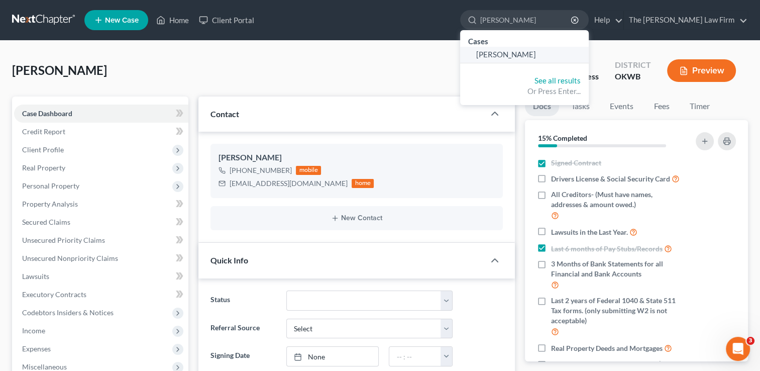
type input "Butler, Ash"
click at [536, 53] on span "[PERSON_NAME]" at bounding box center [506, 54] width 60 height 9
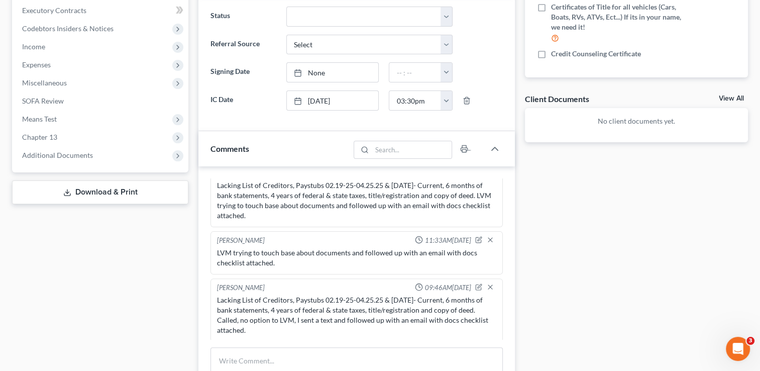
scroll to position [301, 0]
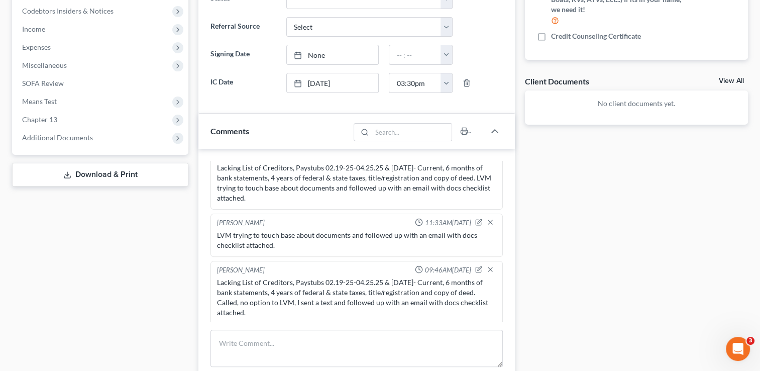
drag, startPoint x: 219, startPoint y: 278, endPoint x: 262, endPoint y: 310, distance: 53.9
click at [262, 310] on div "Lacking List of Creditors, Paystubs 02.19-25-04.25.25 & 06.14.25- Current, 6 mo…" at bounding box center [356, 297] width 279 height 40
drag, startPoint x: 262, startPoint y: 310, endPoint x: 252, endPoint y: 296, distance: 17.0
copy div "Lacking List of Creditors, Paystubs 02.19-25-04.25.25 & 06.14.25- Current, 6 mo…"
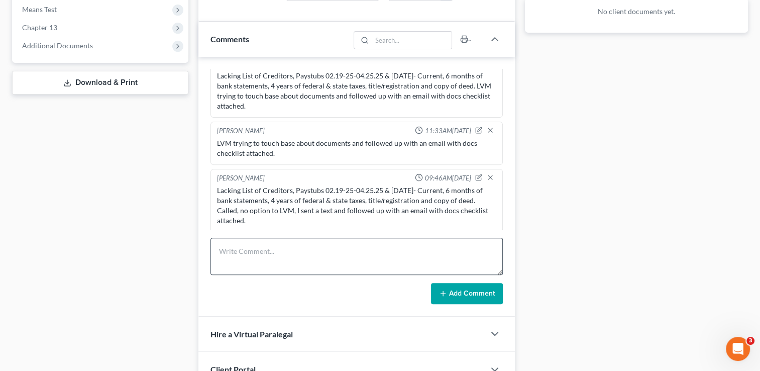
scroll to position [402, 0]
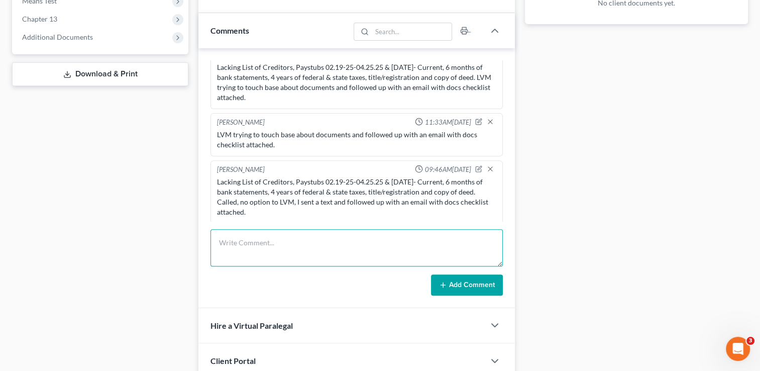
click at [337, 244] on textarea at bounding box center [356, 247] width 292 height 37
paste textarea "Lacking List of Creditors, Paystubs 02.19-25-04.25.25 & 06.14.25- Current, 6 mo…"
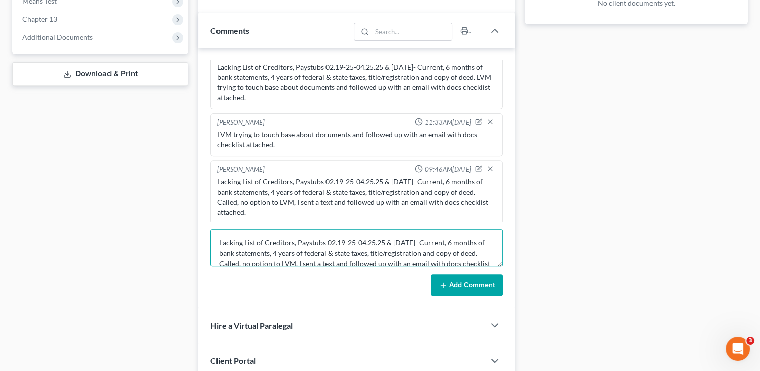
scroll to position [12, 0]
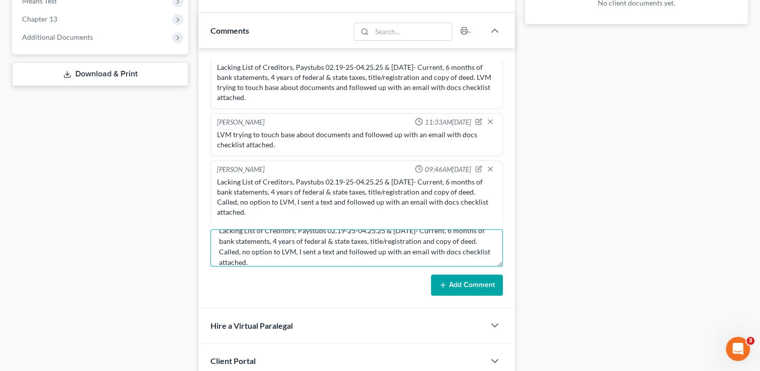
click at [333, 249] on textarea "Lacking List of Creditors, Paystubs 02.19-25-04.25.25 & 06.14.25- Current, 6 mo…" at bounding box center [356, 247] width 292 height 37
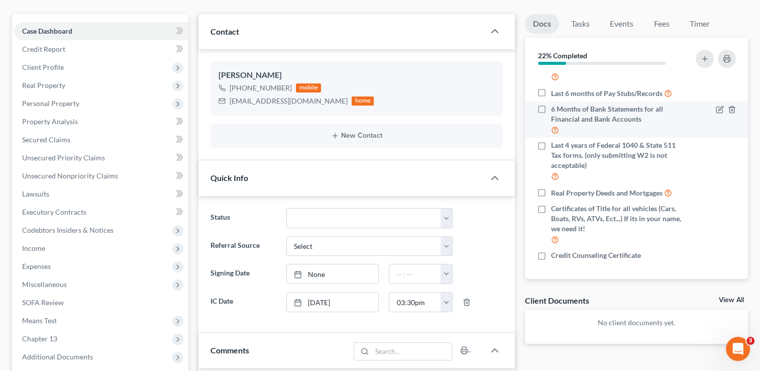
scroll to position [50, 0]
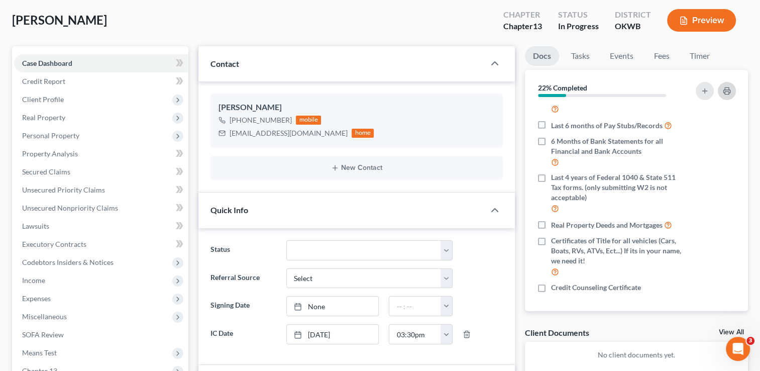
type textarea "Lacking List of Creditors, Paystubs 02.19-25-04.25.25 & 06.14.25- Current, 6 mo…"
click at [721, 86] on button "button" at bounding box center [727, 91] width 18 height 18
click at [263, 135] on div "ashleybutler053@gmail.com" at bounding box center [289, 133] width 118 height 10
click at [263, 134] on div "ashleybutler053@gmail.com" at bounding box center [289, 133] width 118 height 10
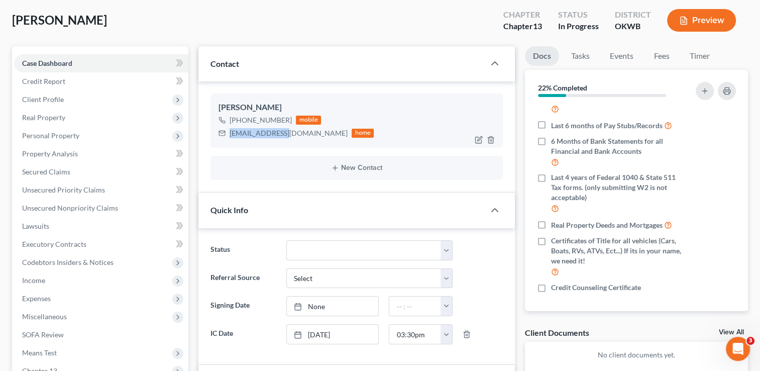
click at [263, 132] on div "ashleybutler053@gmail.com" at bounding box center [289, 133] width 118 height 10
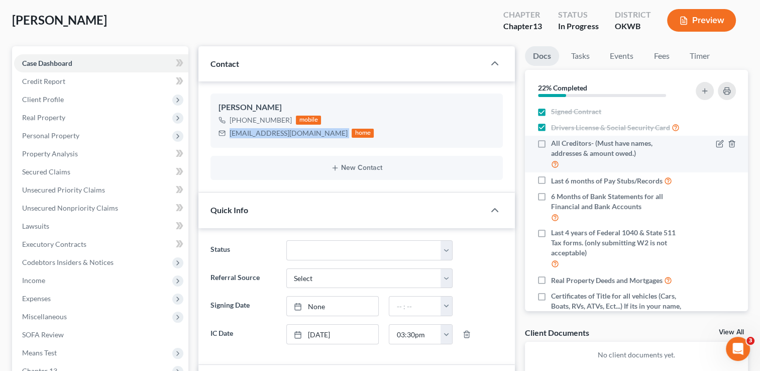
scroll to position [0, 0]
click at [551, 152] on label "All Creditors- (Must have names, addresses & amount owed.)" at bounding box center [617, 155] width 133 height 32
click at [555, 146] on input "All Creditors- (Must have names, addresses & amount owed.)" at bounding box center [558, 142] width 7 height 7
checkbox input "true"
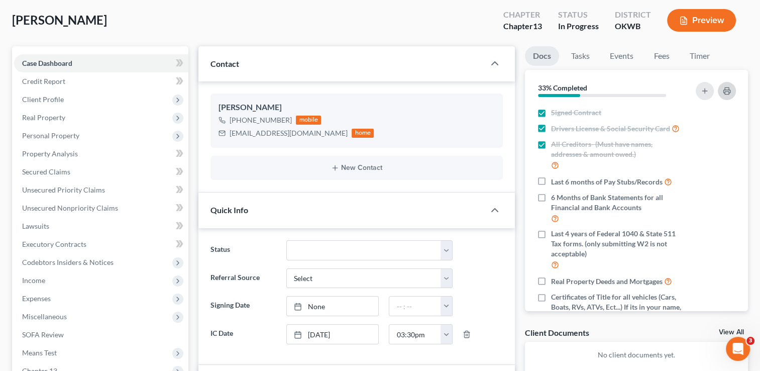
click at [731, 91] on button "button" at bounding box center [727, 91] width 18 height 18
click at [286, 134] on div "ashleybutler053@gmail.com" at bounding box center [289, 133] width 118 height 10
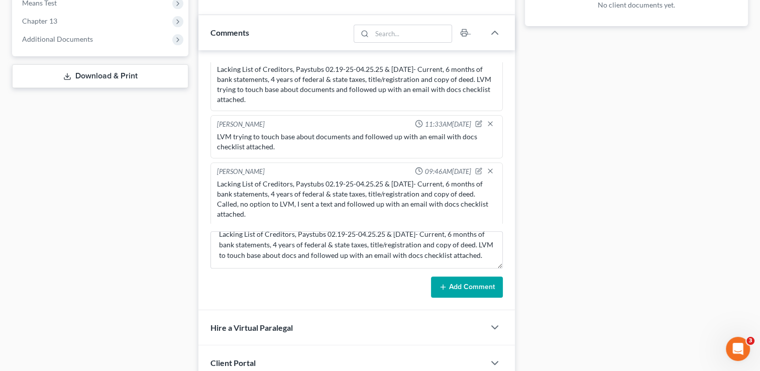
scroll to position [402, 0]
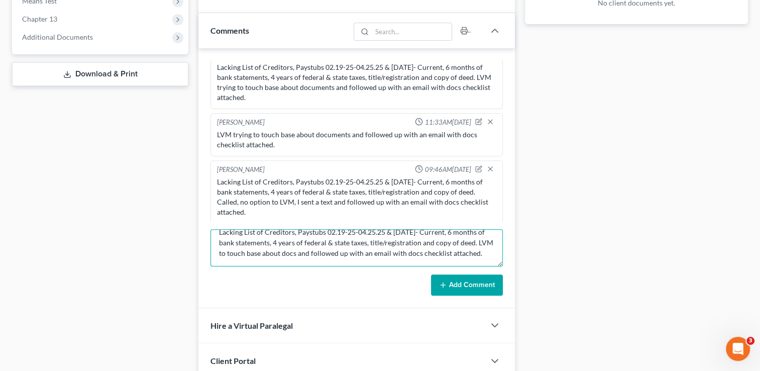
click at [294, 260] on textarea "Lacking List of Creditors, Paystubs 02.19-25-04.25.25 & 06.14.25- Current, 6 mo…" at bounding box center [356, 247] width 292 height 37
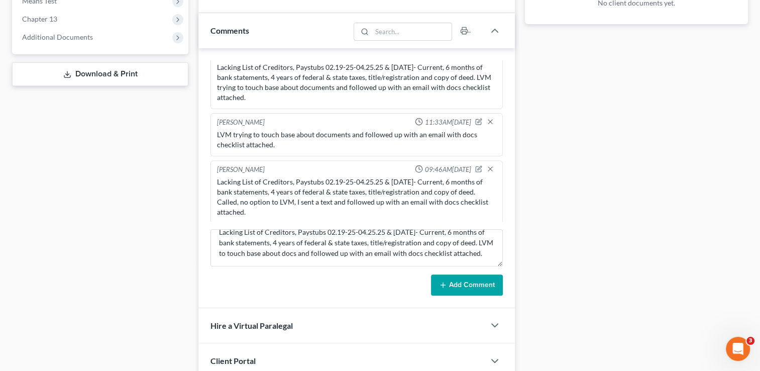
click at [465, 280] on button "Add Comment" at bounding box center [467, 284] width 72 height 21
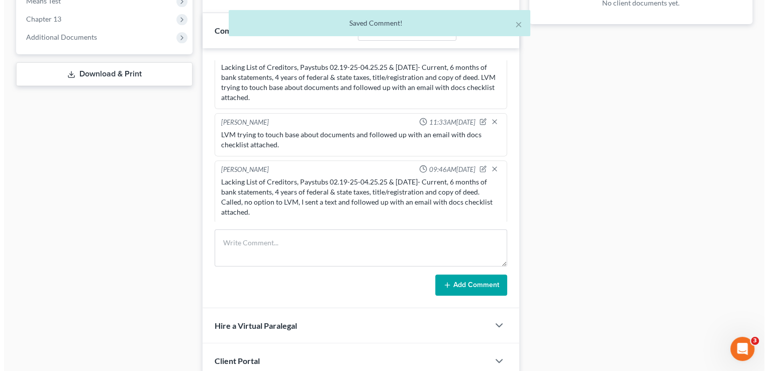
scroll to position [463, 0]
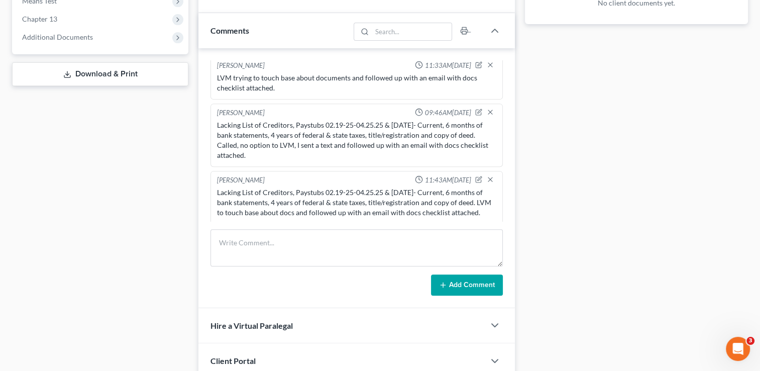
click at [286, 202] on div "Lacking List of Creditors, Paystubs 02.19-25-04.25.25 & 06.14.25- Current, 6 mo…" at bounding box center [356, 202] width 279 height 30
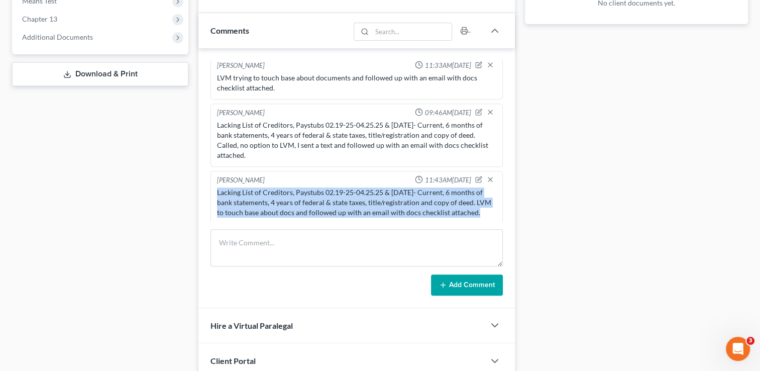
click at [286, 202] on div "Lacking List of Creditors, Paystubs 02.19-25-04.25.25 & 06.14.25- Current, 6 mo…" at bounding box center [356, 202] width 279 height 30
click at [488, 177] on line "button" at bounding box center [490, 179] width 4 height 4
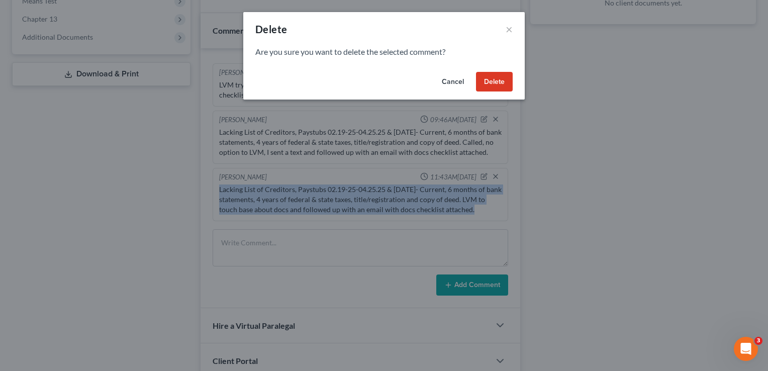
click at [488, 83] on button "Delete" at bounding box center [494, 82] width 37 height 20
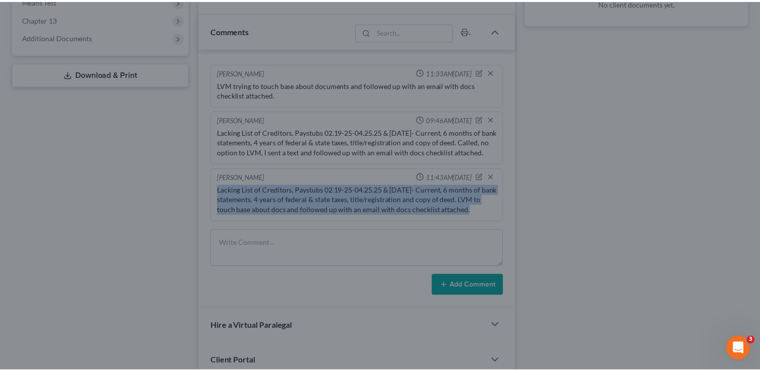
scroll to position [406, 0]
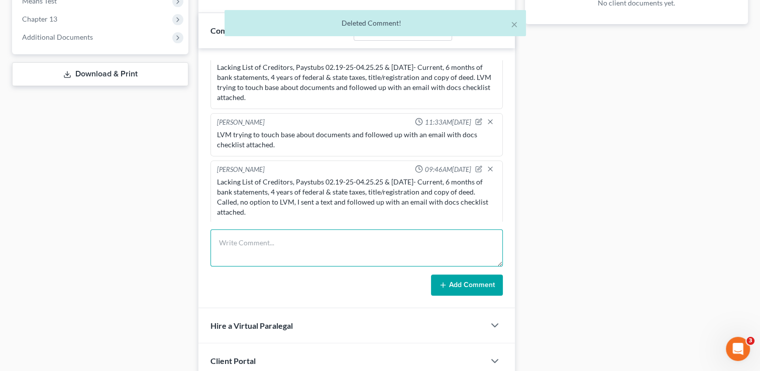
click at [324, 236] on textarea at bounding box center [356, 247] width 292 height 37
paste textarea "Lacking List of Creditors, Paystubs 02.19-25-04.25.25 & 06.14.25- Current, 6 mo…"
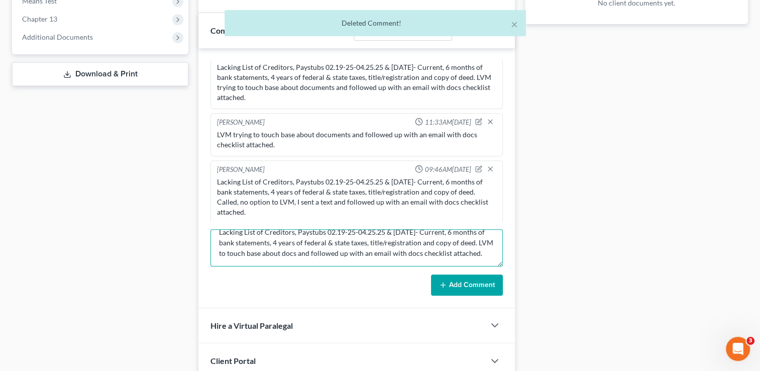
scroll to position [0, 0]
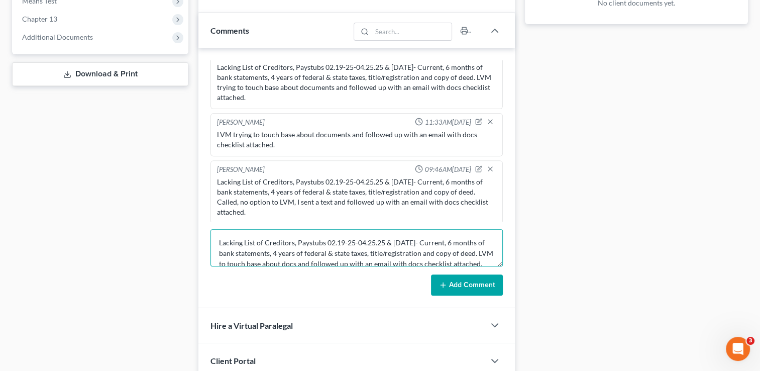
click at [297, 243] on textarea "Lacking List of Creditors, Paystubs 02.19-25-04.25.25 & 06.14.25- Current, 6 mo…" at bounding box center [356, 247] width 292 height 37
click at [283, 252] on textarea "Lacking Paystubs 02.19-25-04.25.25 & 06.14.25- Current, 6 months of bank statem…" at bounding box center [356, 247] width 292 height 37
click at [284, 251] on textarea "Lacking Paystubs 02.19-25-04.25.25 & 06.14.25- Current, 6 months of bank statem…" at bounding box center [356, 247] width 292 height 37
click at [284, 250] on textarea "Lacking Paystubs 02.19-25-04.25.25 & 06.14.25- Current, 6 months of bank statem…" at bounding box center [356, 247] width 292 height 37
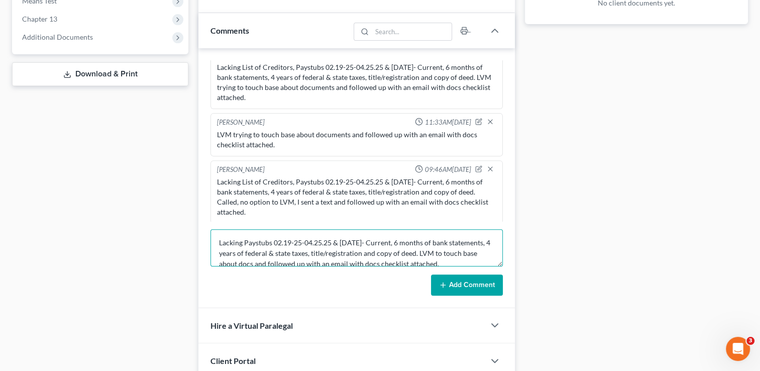
type textarea "Lacking Paystubs 02.19-25-04.25.25 & 06.14.25- Current, 6 months of bank statem…"
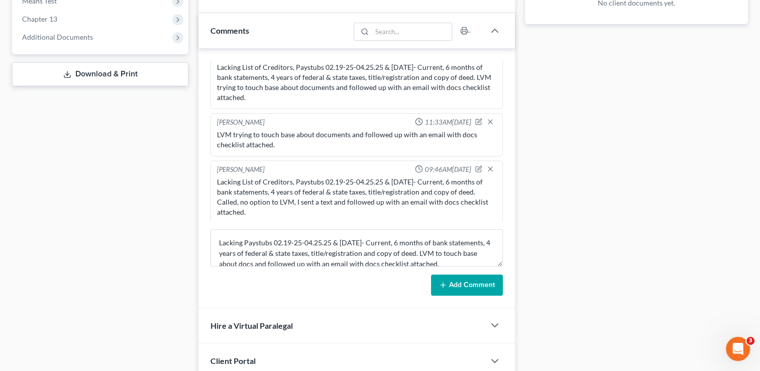
click at [468, 284] on button "Add Comment" at bounding box center [467, 284] width 72 height 21
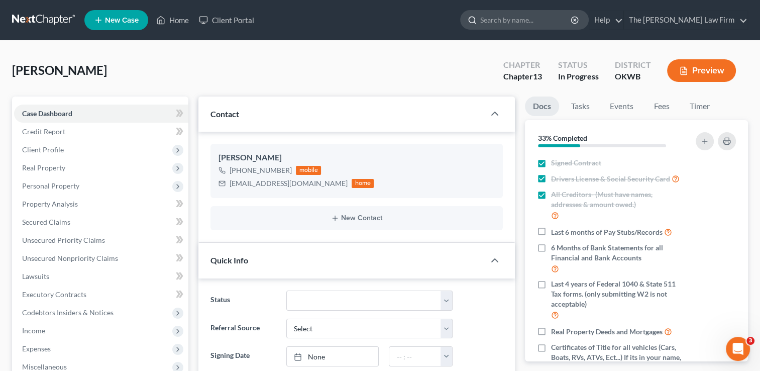
click at [564, 21] on input "search" at bounding box center [526, 20] width 92 height 19
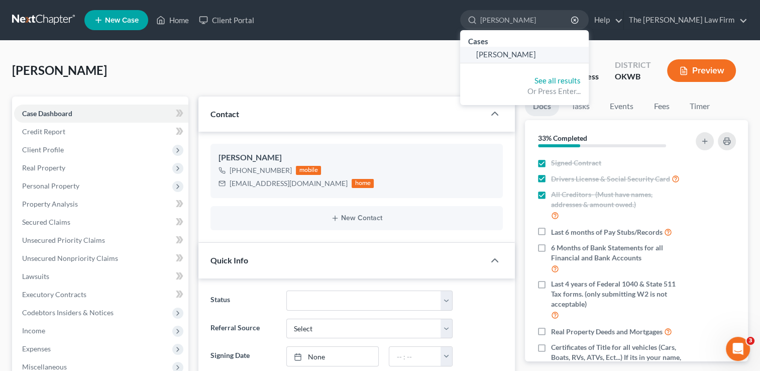
type input "[PERSON_NAME]"
click at [536, 55] on span "[PERSON_NAME]" at bounding box center [506, 54] width 60 height 9
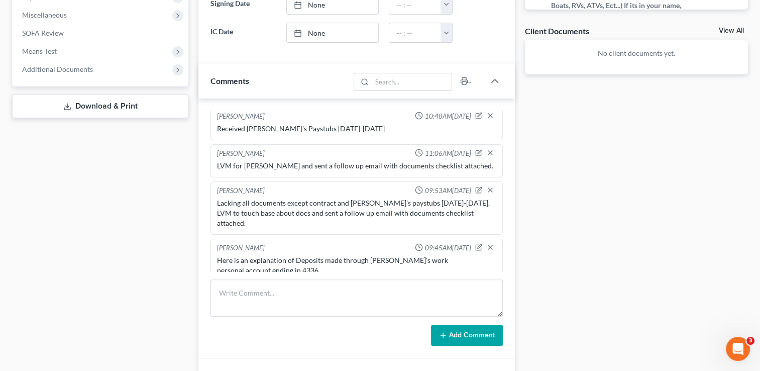
scroll to position [207, 0]
click at [344, 203] on div "Lacking all documents except contract and Julie's paystubs 05.08.25-07.17.25. L…" at bounding box center [356, 215] width 279 height 30
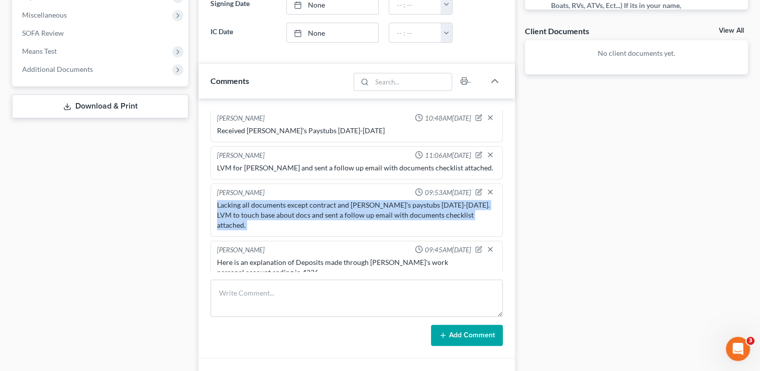
click at [344, 203] on div "Lacking all documents except contract and Julie's paystubs 05.08.25-07.17.25. L…" at bounding box center [356, 215] width 279 height 30
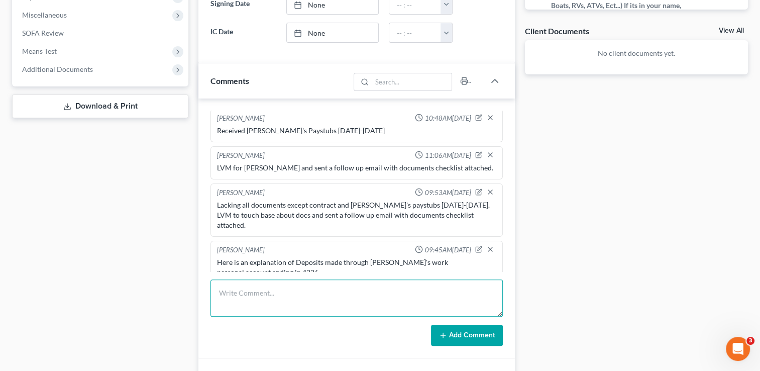
click at [331, 300] on textarea at bounding box center [356, 297] width 292 height 37
paste textarea "Lacking all documents except contract and Julie's paystubs 05.08.25-07.17.25. L…"
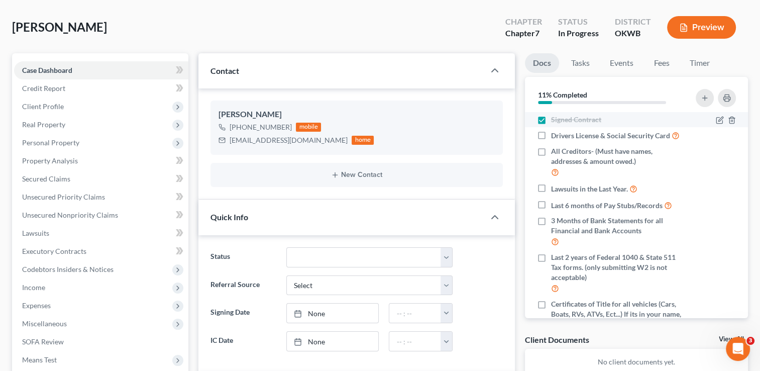
scroll to position [0, 0]
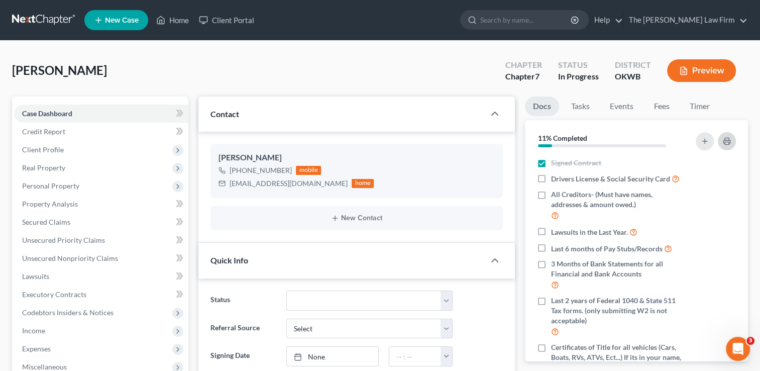
type textarea "Lacking all documents except contract and Julie's paystubs 05.08.25-07.17.25. L…"
click at [724, 138] on icon "button" at bounding box center [727, 141] width 8 height 8
click at [258, 186] on div "japartin@icloud.com" at bounding box center [289, 183] width 118 height 10
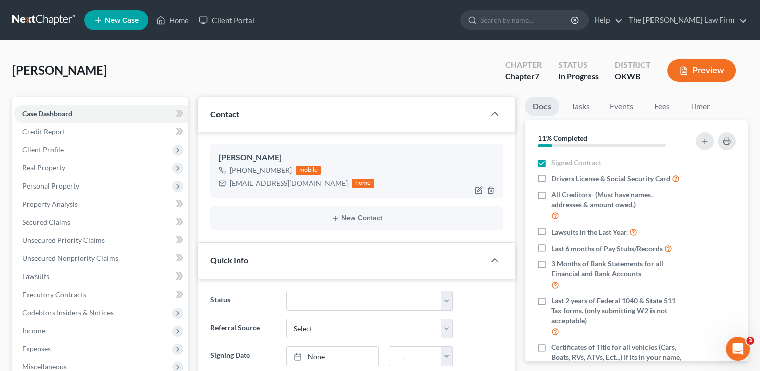
click at [255, 182] on div "japartin@icloud.com" at bounding box center [289, 183] width 118 height 10
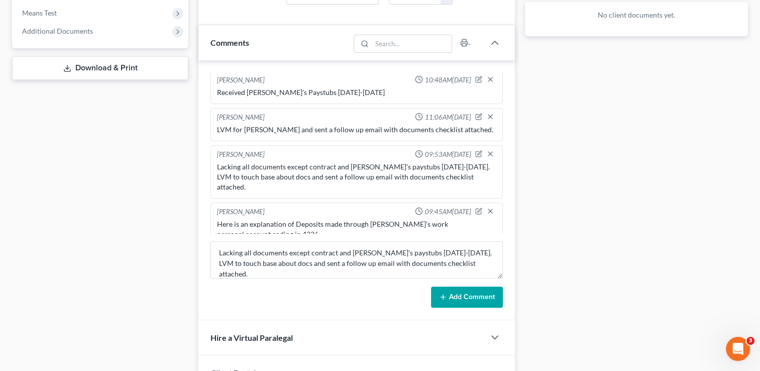
scroll to position [452, 0]
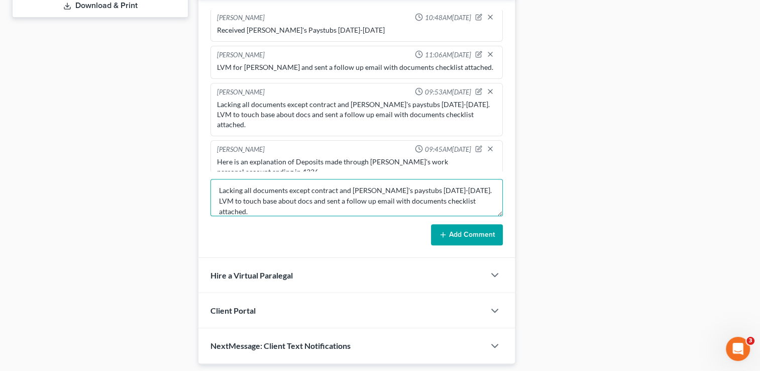
click at [316, 203] on textarea "Lacking all documents except contract and Julie's paystubs 05.08.25-07.17.25. L…" at bounding box center [356, 197] width 292 height 37
click at [318, 203] on textarea "Lacking all documents except contract and Julie's paystubs 05.08.25-07.17.25. L…" at bounding box center [356, 197] width 292 height 37
click at [319, 203] on textarea "Lacking all documents except contract and Julie's paystubs 05.08.25-07.17.25. L…" at bounding box center [356, 197] width 292 height 37
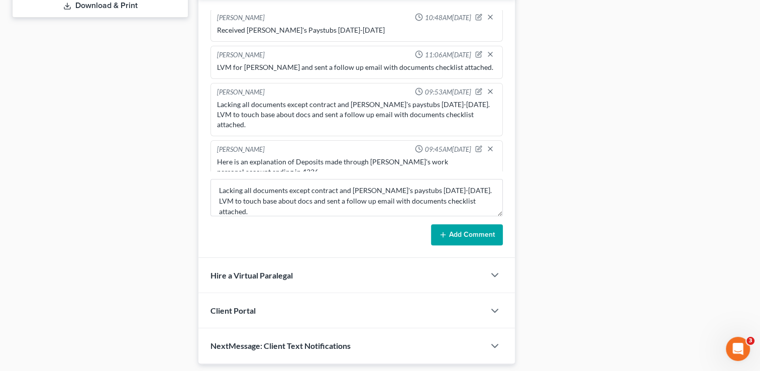
click at [460, 235] on button "Add Comment" at bounding box center [467, 234] width 72 height 21
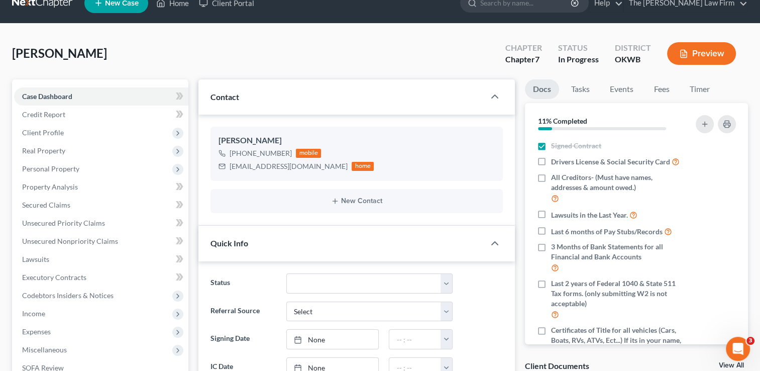
scroll to position [0, 0]
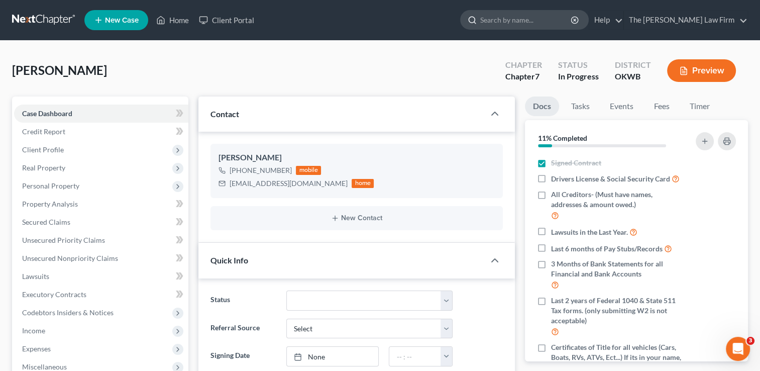
click at [542, 19] on input "search" at bounding box center [526, 20] width 92 height 19
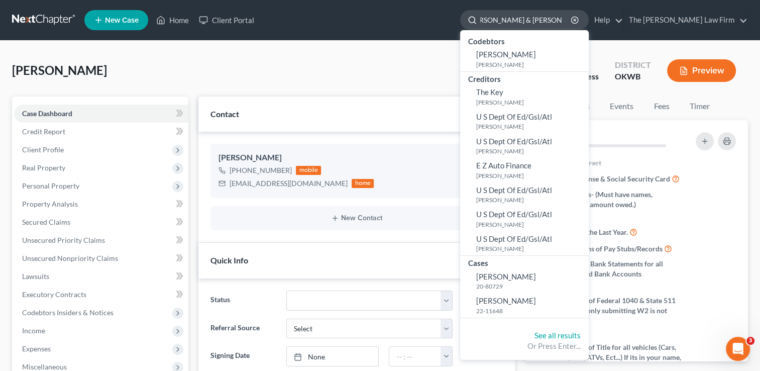
scroll to position [0, 16]
type input "[PERSON_NAME] & [PERSON_NAME]"
click at [50, 21] on link at bounding box center [44, 20] width 64 height 18
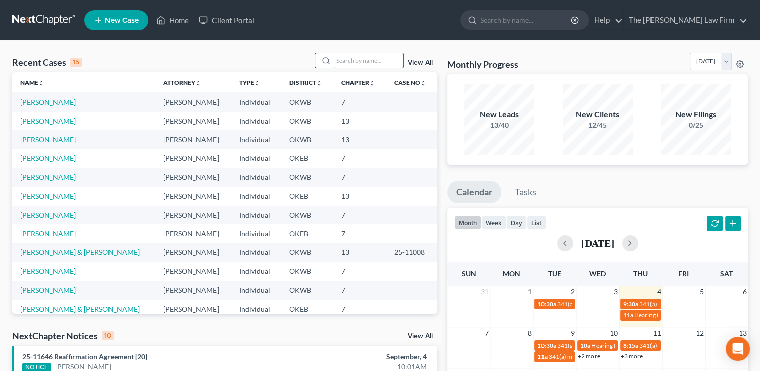
click at [352, 62] on input "search" at bounding box center [368, 60] width 70 height 15
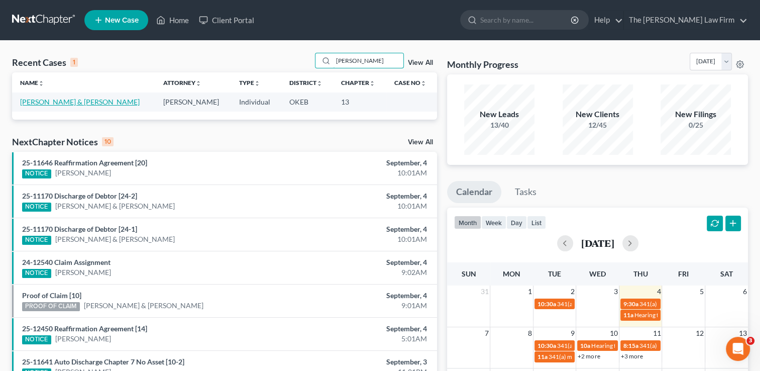
type input "[PERSON_NAME]"
click at [52, 101] on link "[PERSON_NAME] & [PERSON_NAME]" at bounding box center [80, 101] width 120 height 9
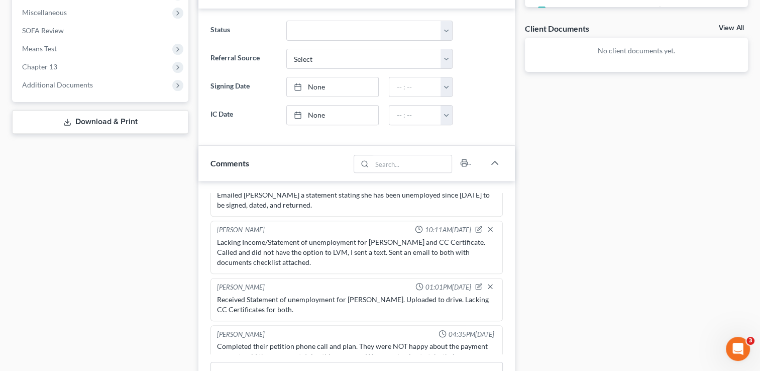
scroll to position [402, 0]
